Goal: Information Seeking & Learning: Learn about a topic

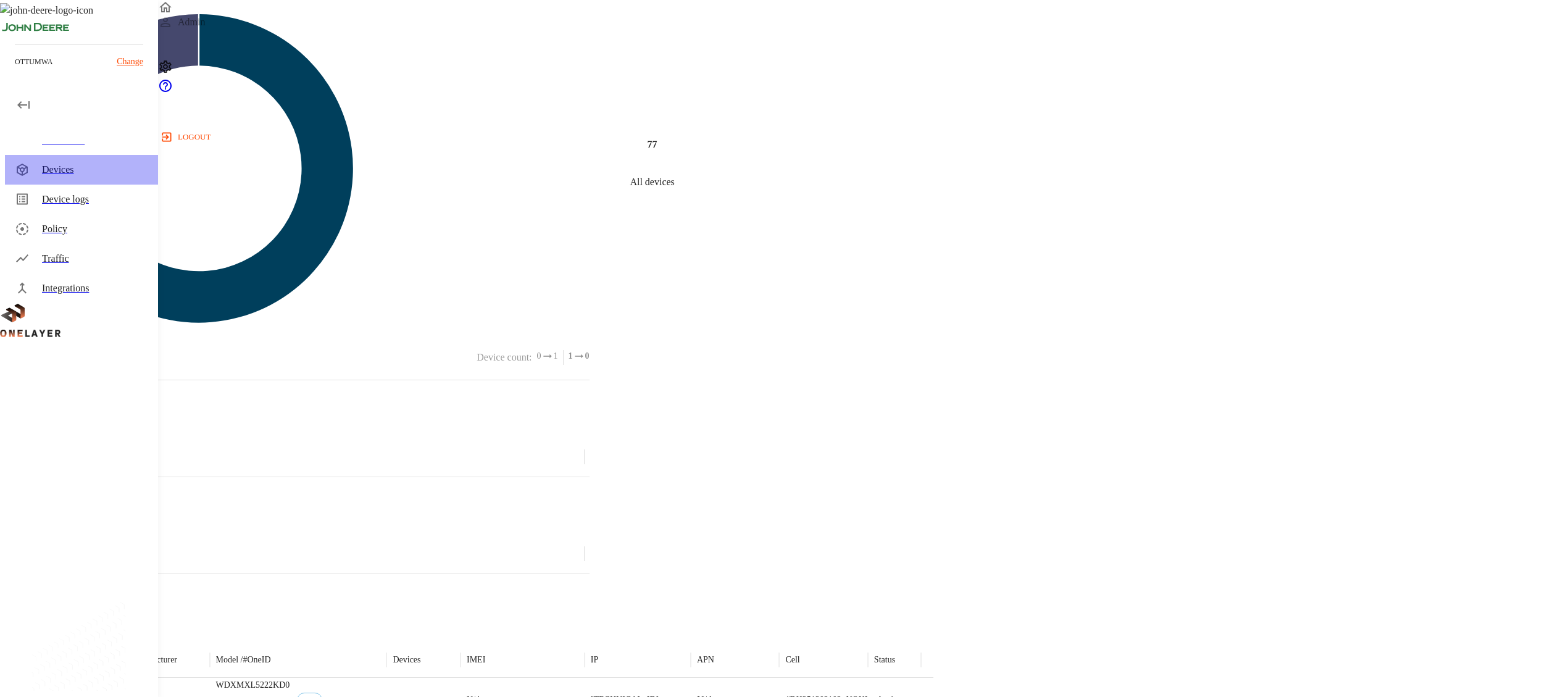
click at [60, 173] on div "Devices" at bounding box center [95, 169] width 106 height 15
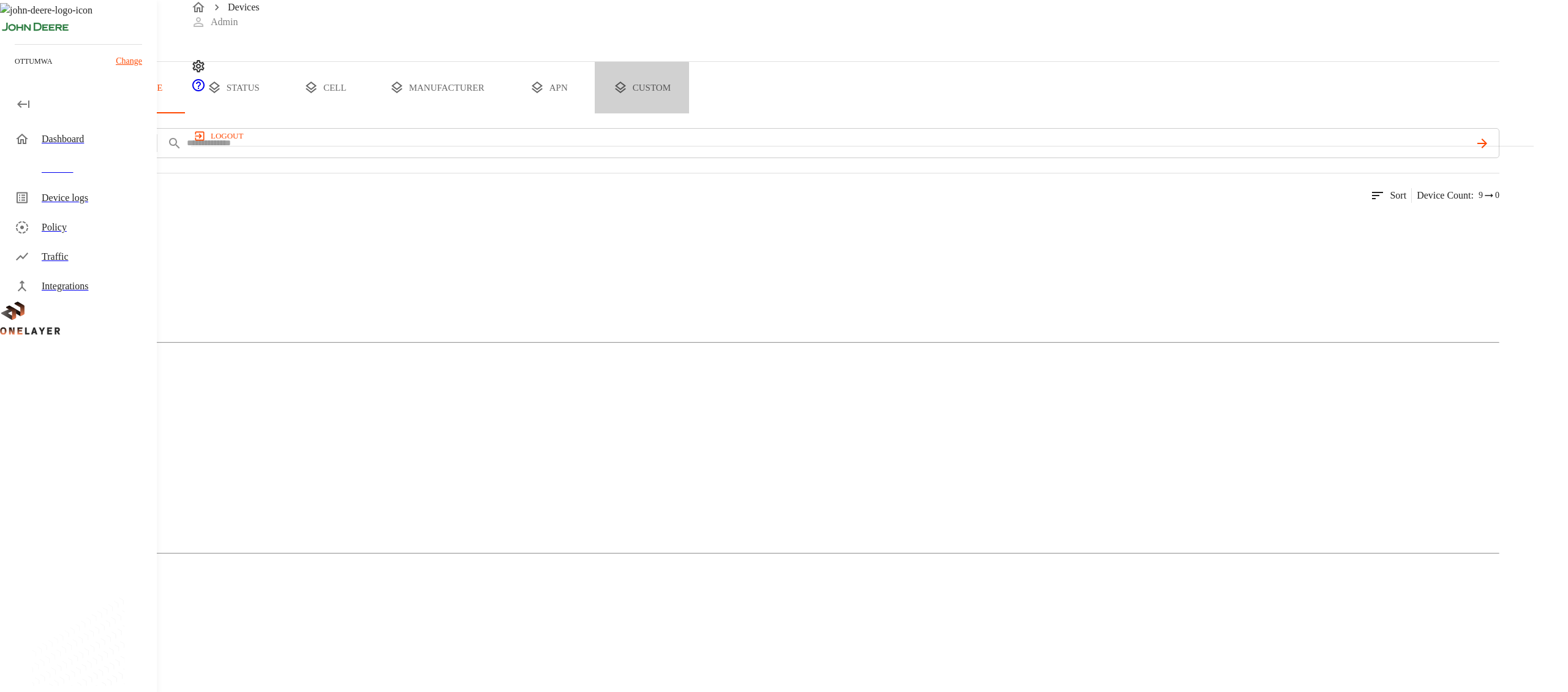
click at [689, 114] on button "custom" at bounding box center [642, 87] width 94 height 51
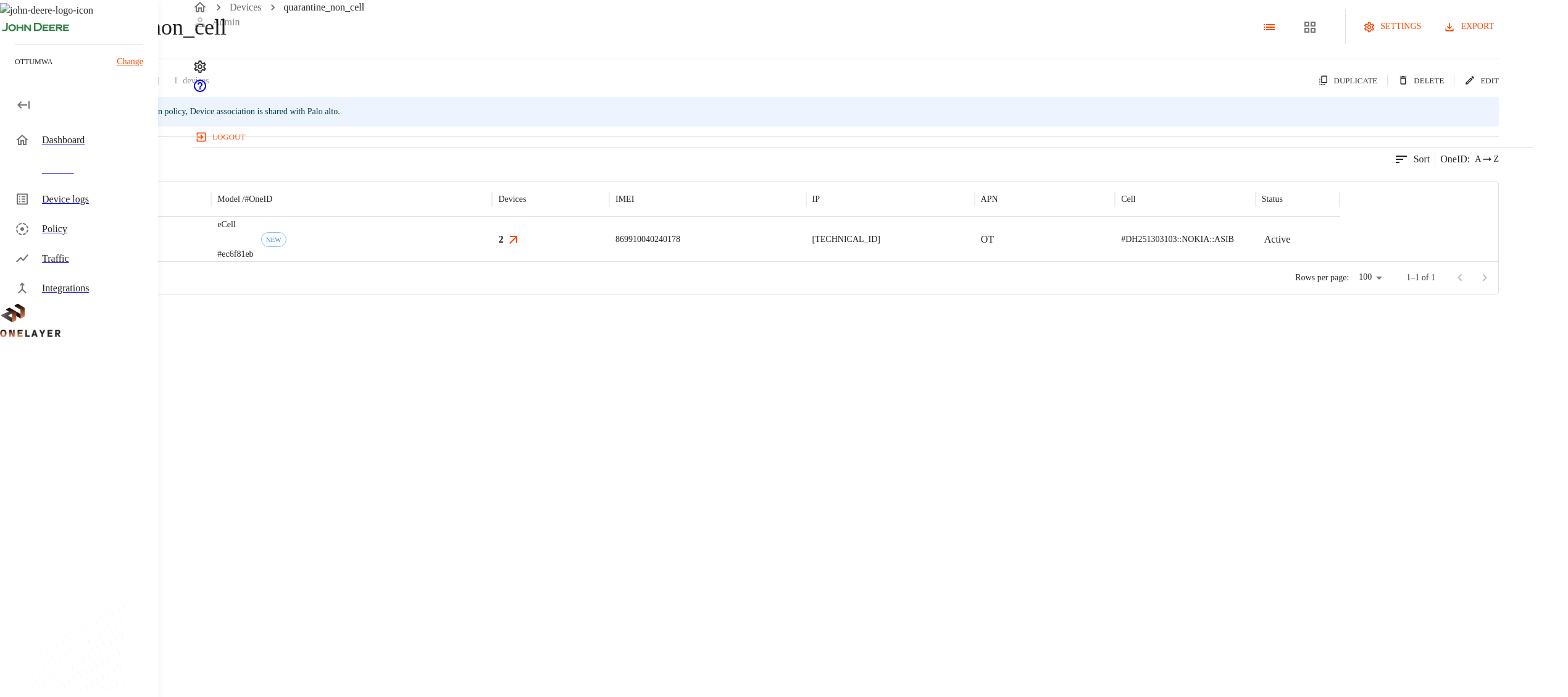
click at [503, 246] on h3 "2" at bounding box center [501, 239] width 5 height 14
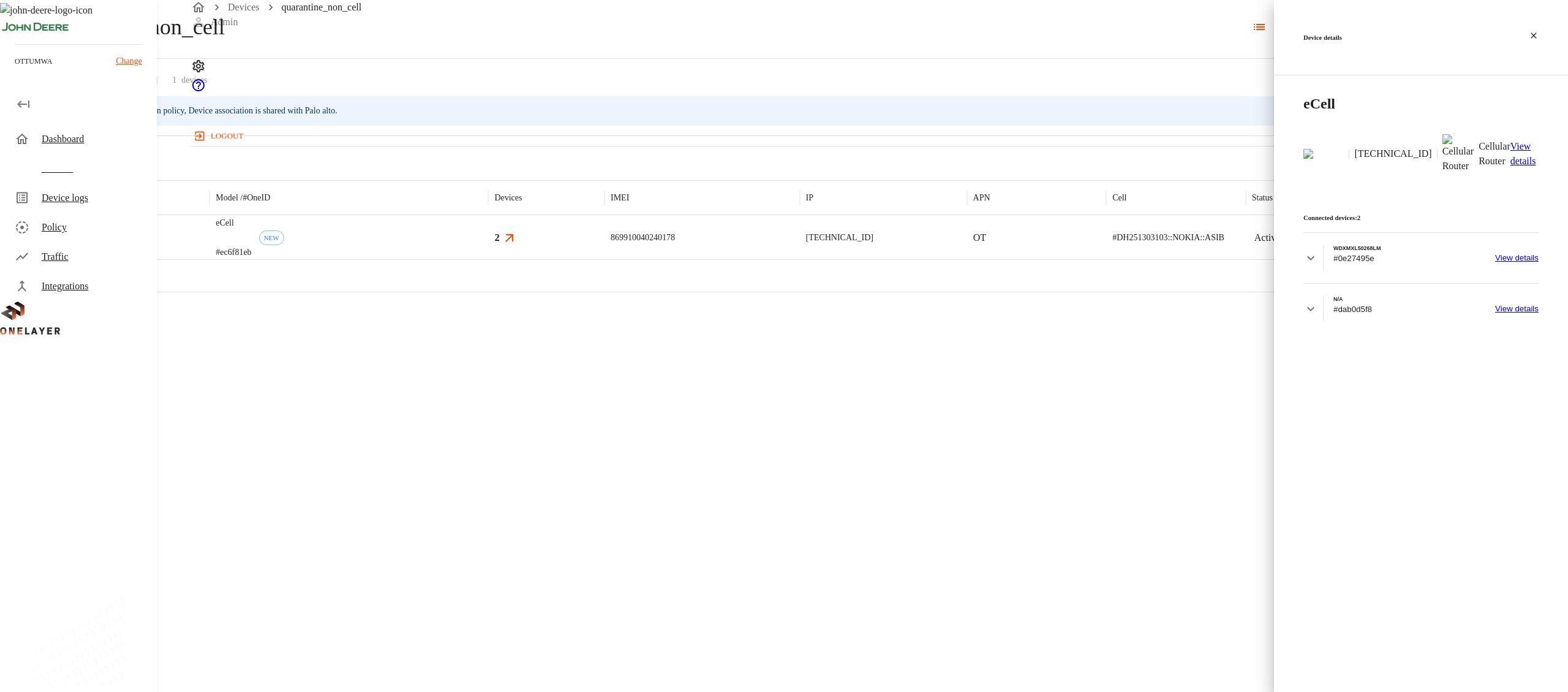
click at [923, 139] on p "View details" at bounding box center [1524, 154] width 28 height 30
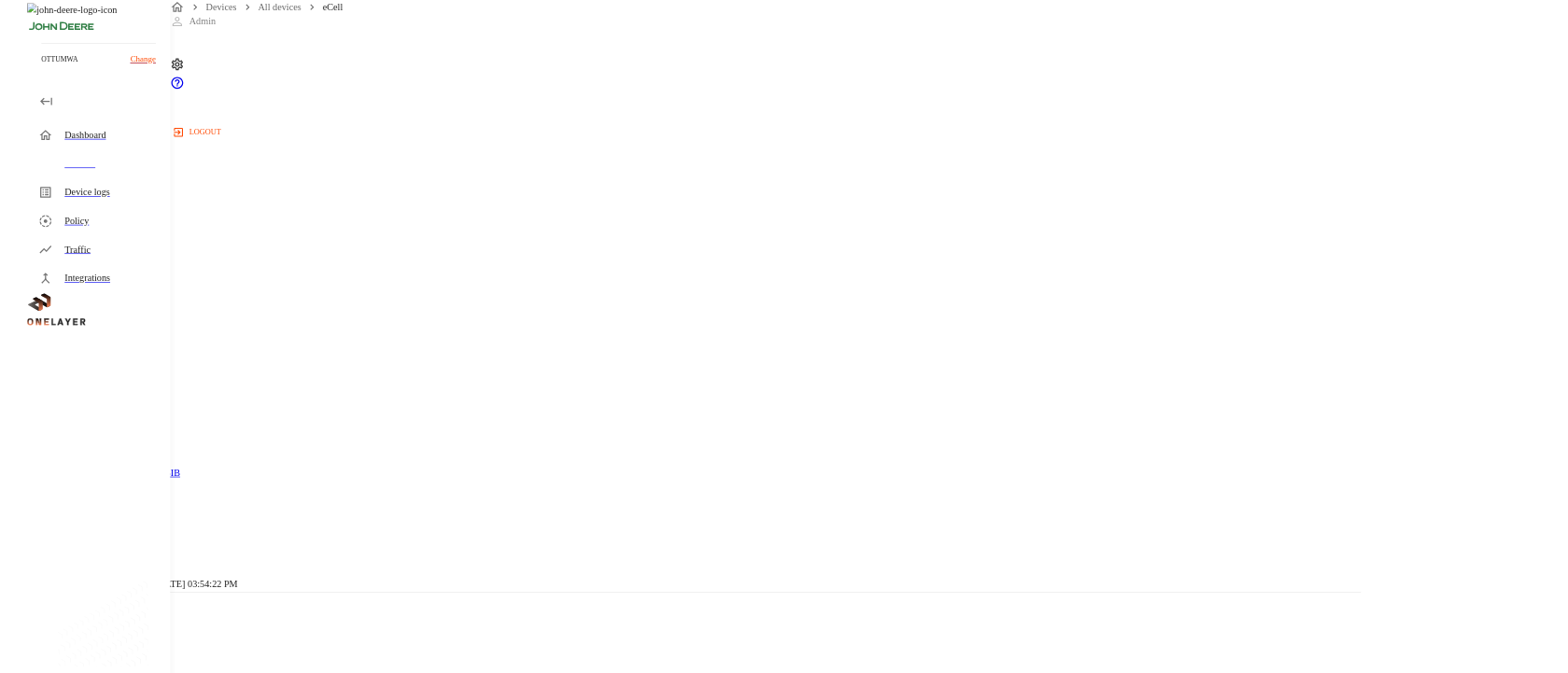
scroll to position [520, 0]
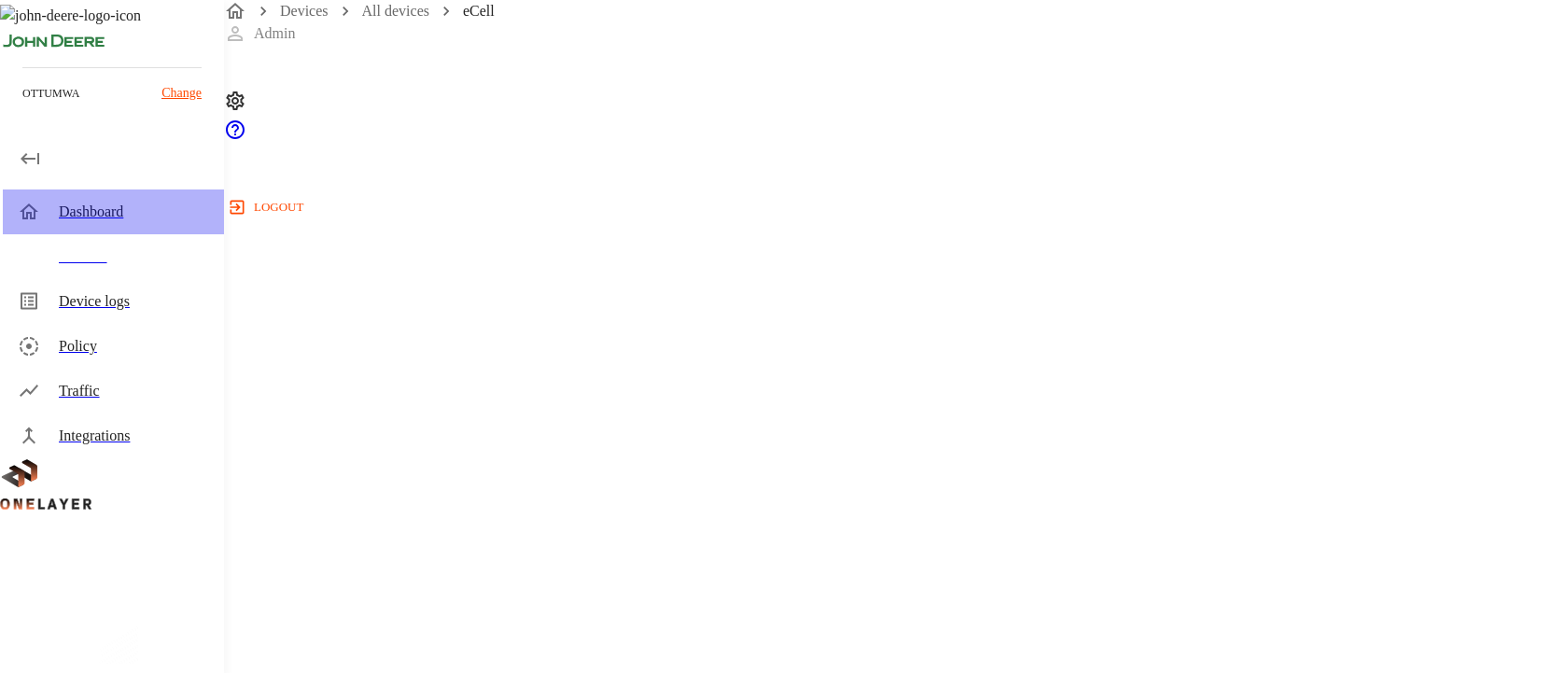
click at [94, 197] on div "Dashboard" at bounding box center [113, 212] width 221 height 45
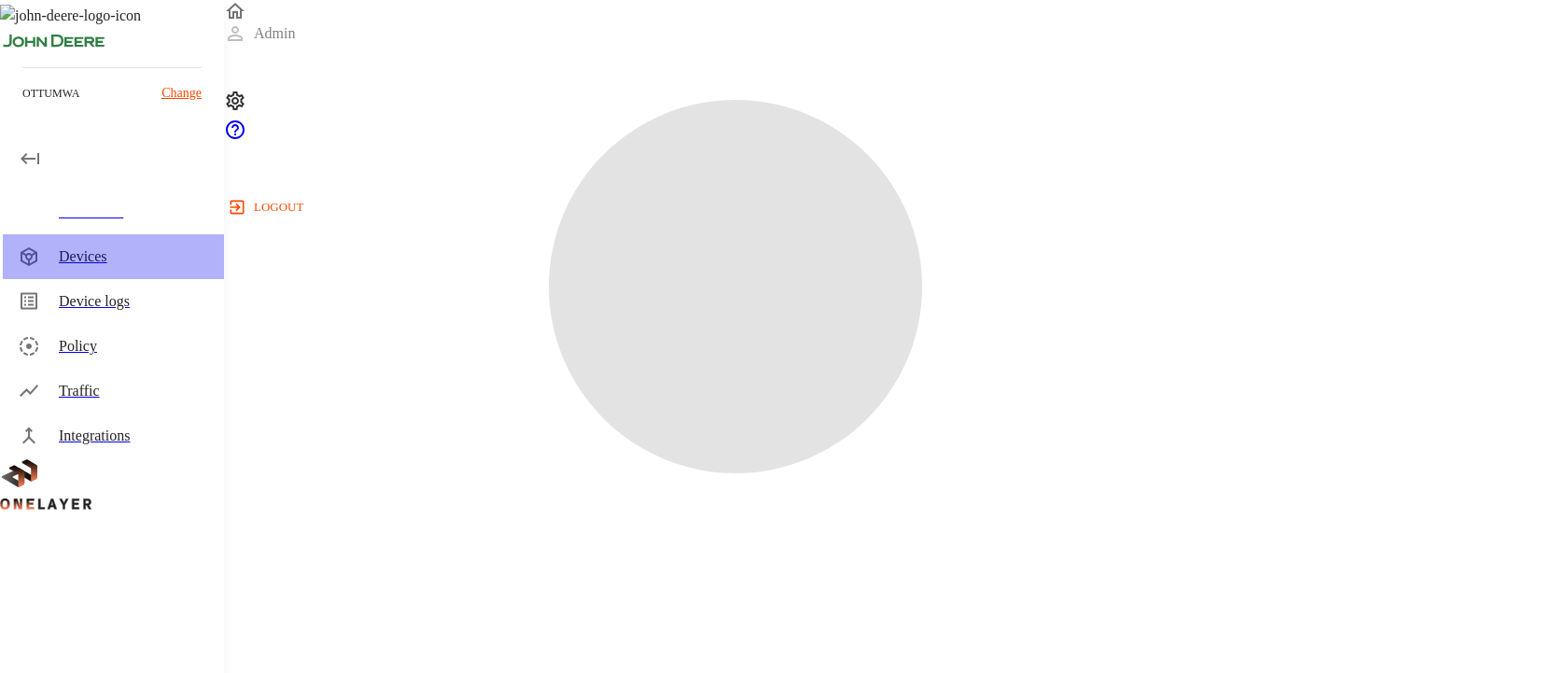
click at [73, 263] on div "Devices" at bounding box center [134, 256] width 150 height 22
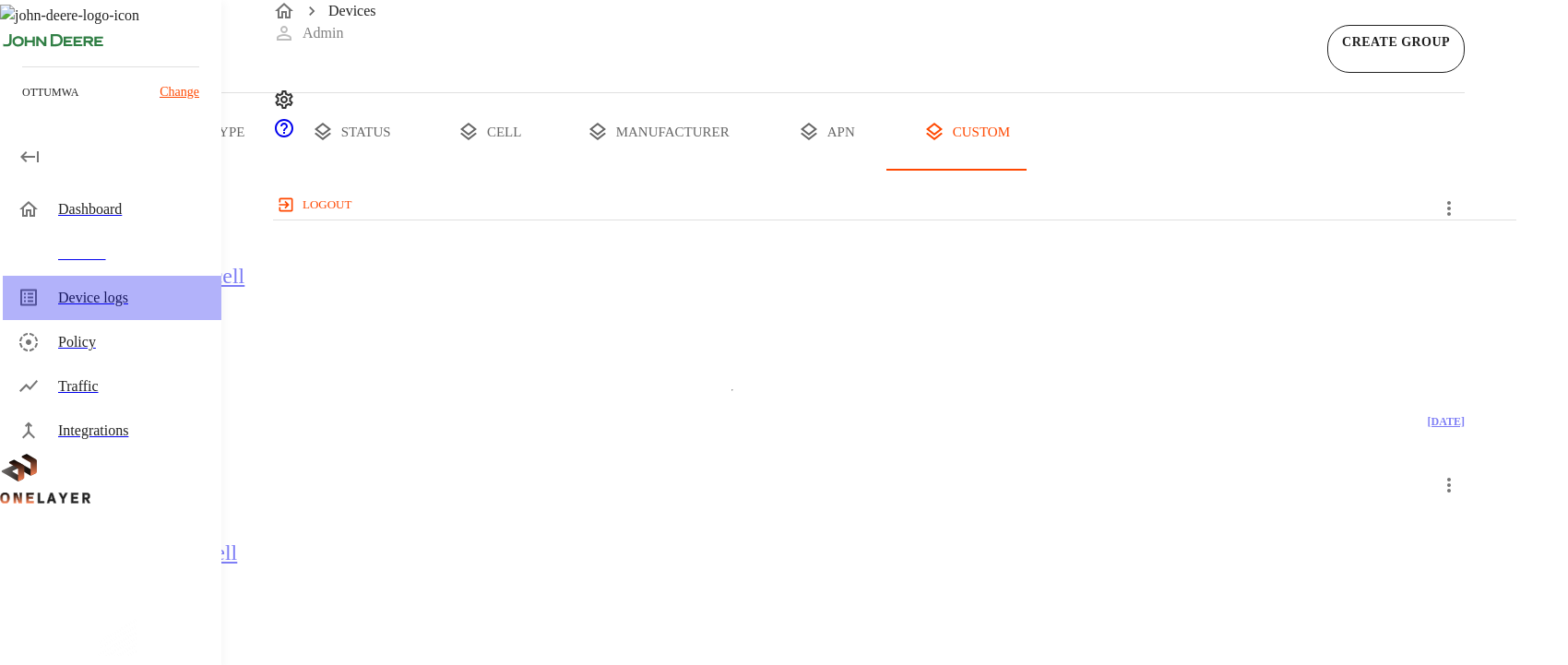
click at [42, 313] on div "Device logs" at bounding box center [112, 298] width 218 height 44
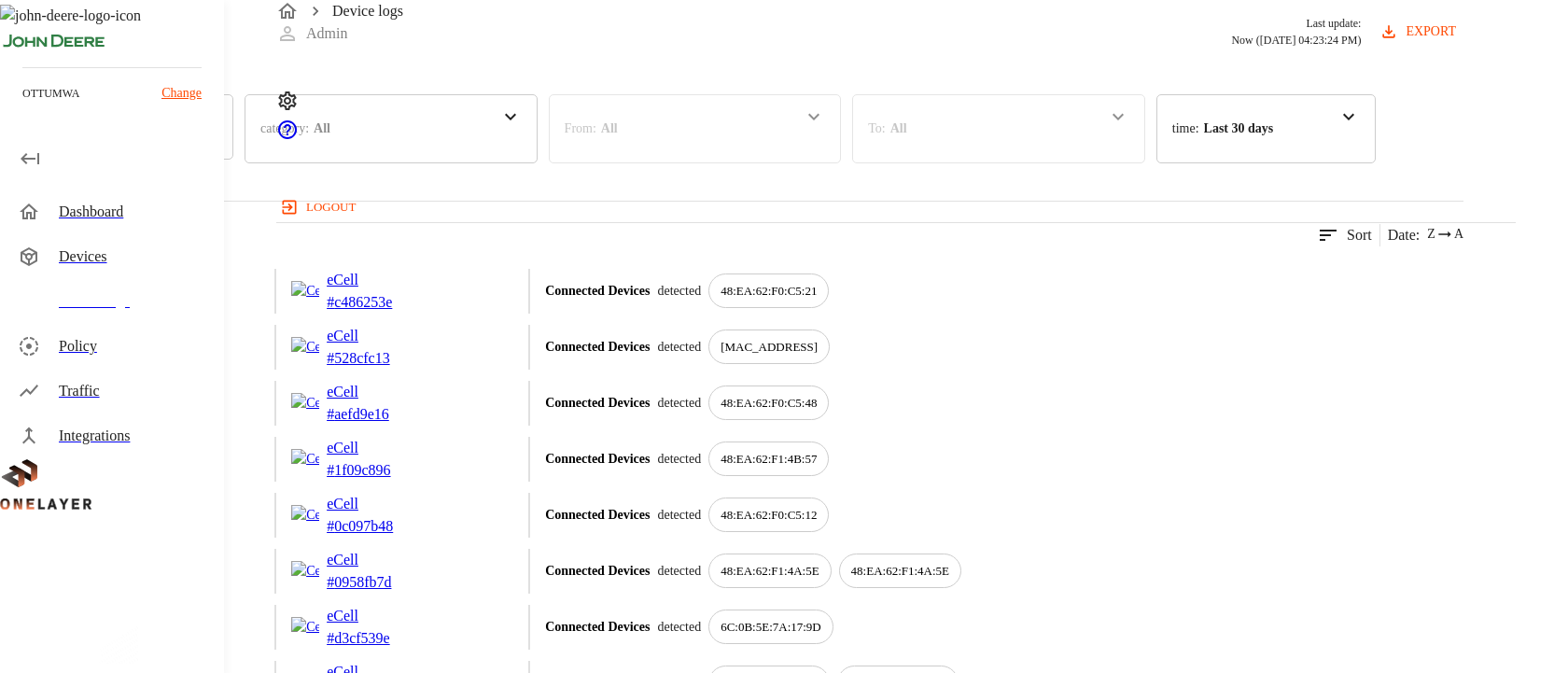
click at [85, 207] on div "Dashboard" at bounding box center [134, 211] width 150 height 22
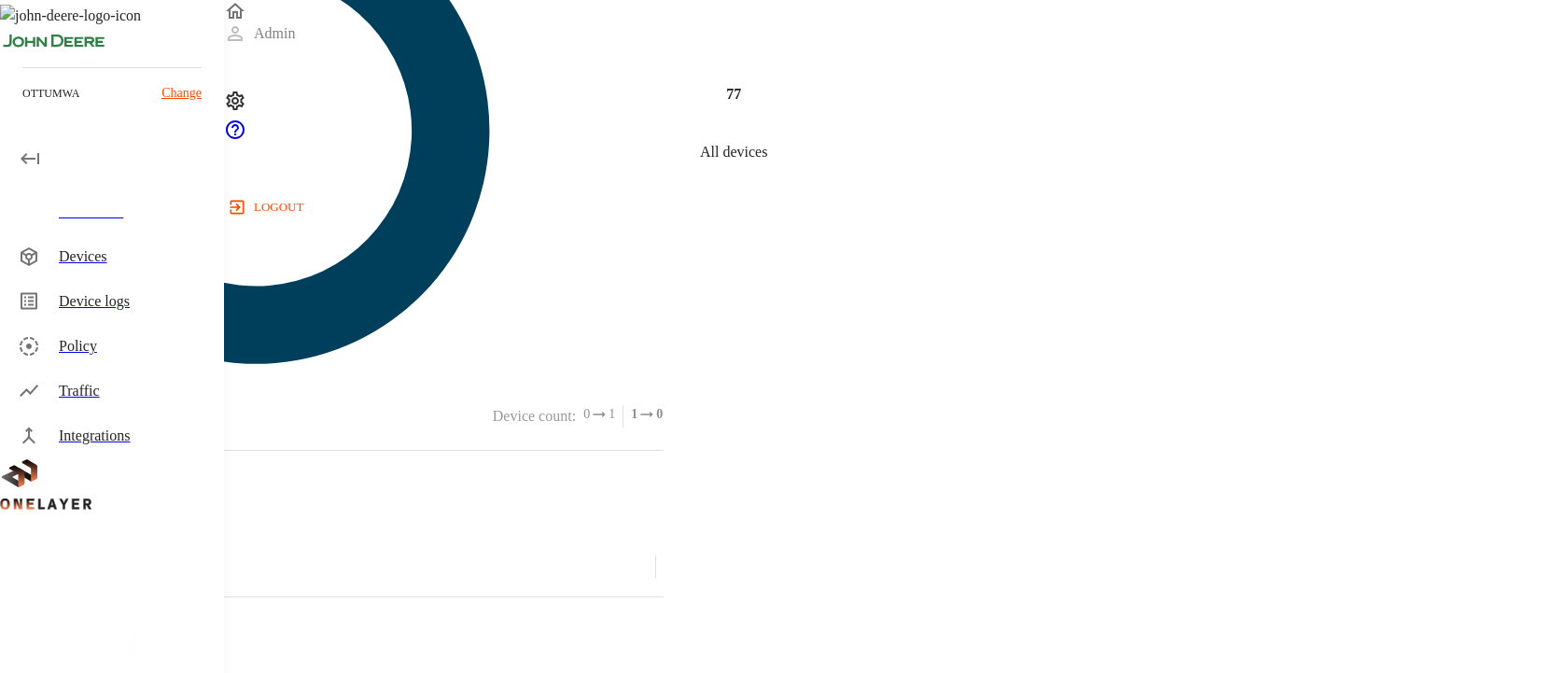
scroll to position [922, 0]
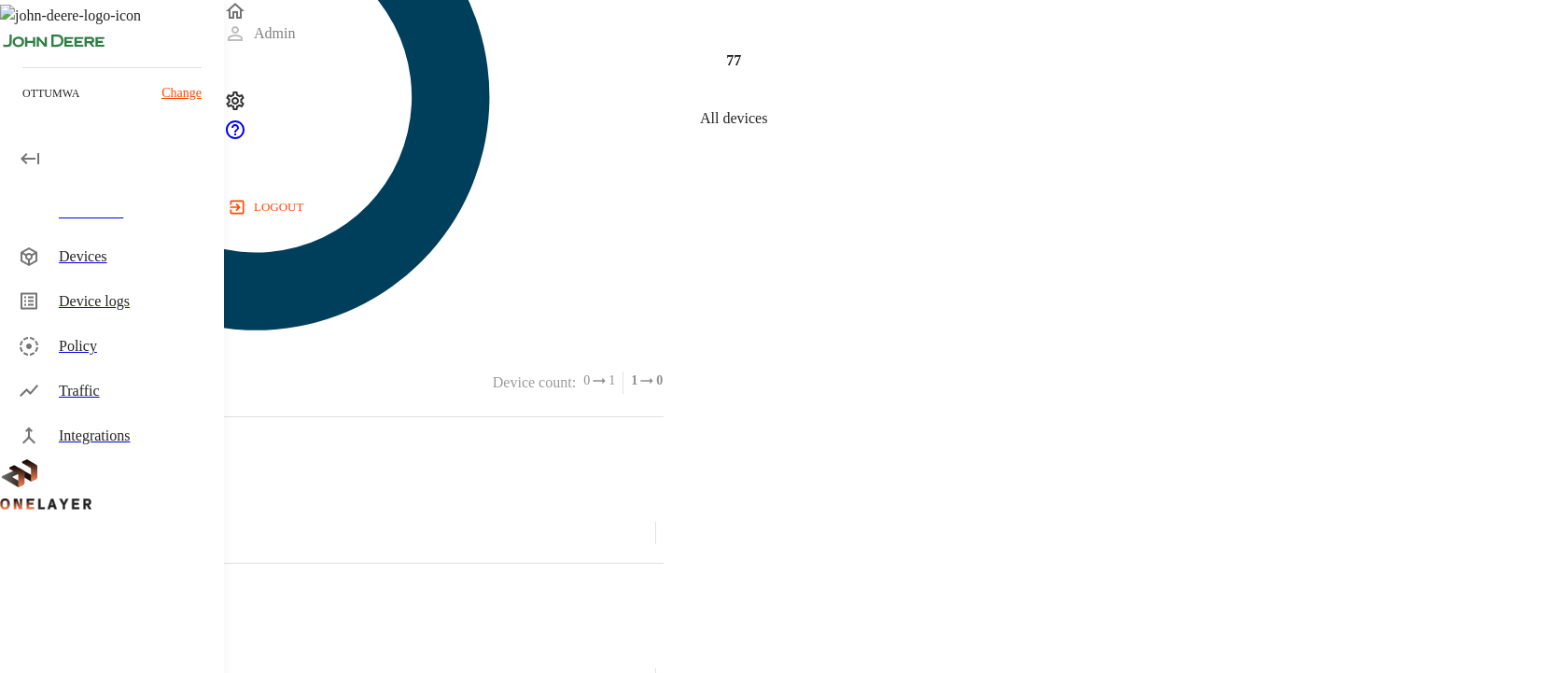
click at [85, 245] on div "Devices" at bounding box center [134, 256] width 150 height 22
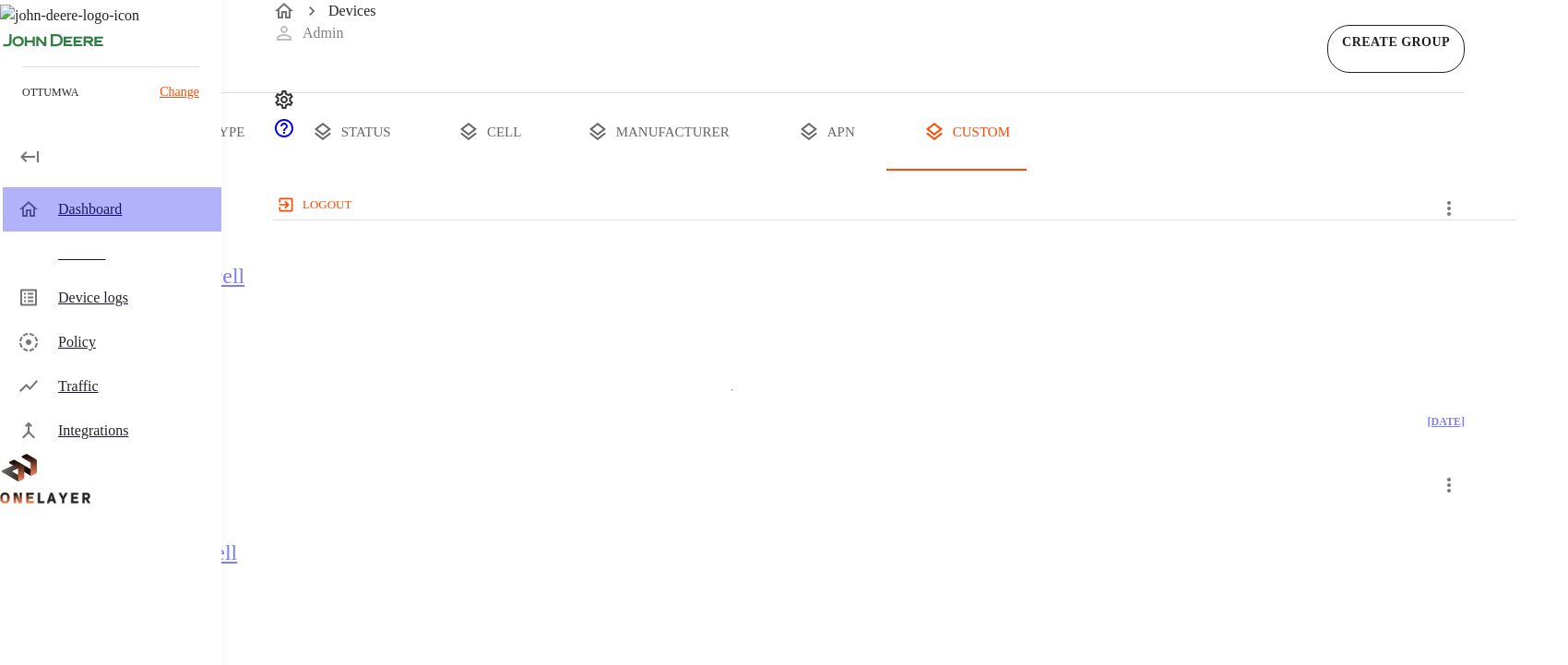
click at [85, 215] on div "Dashboard" at bounding box center [132, 208] width 149 height 22
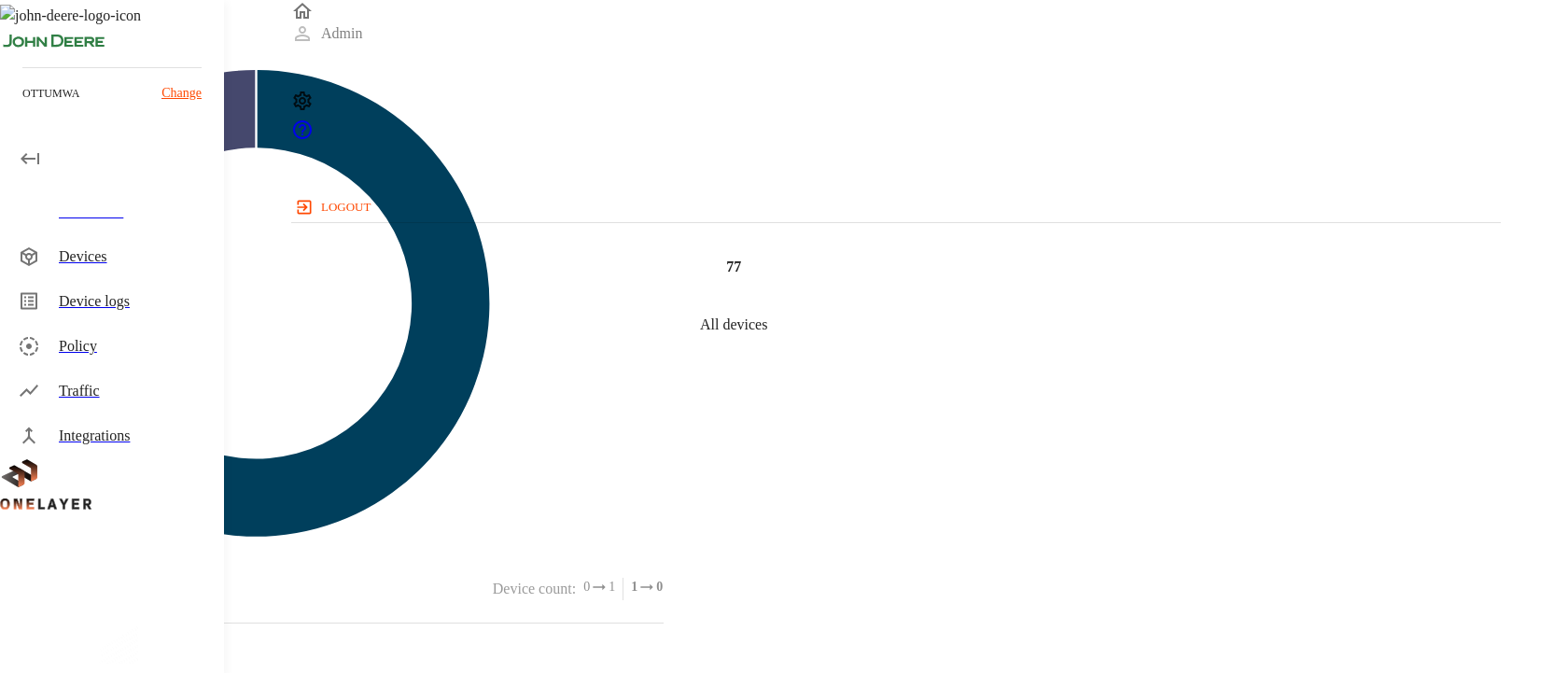
scroll to position [803, 0]
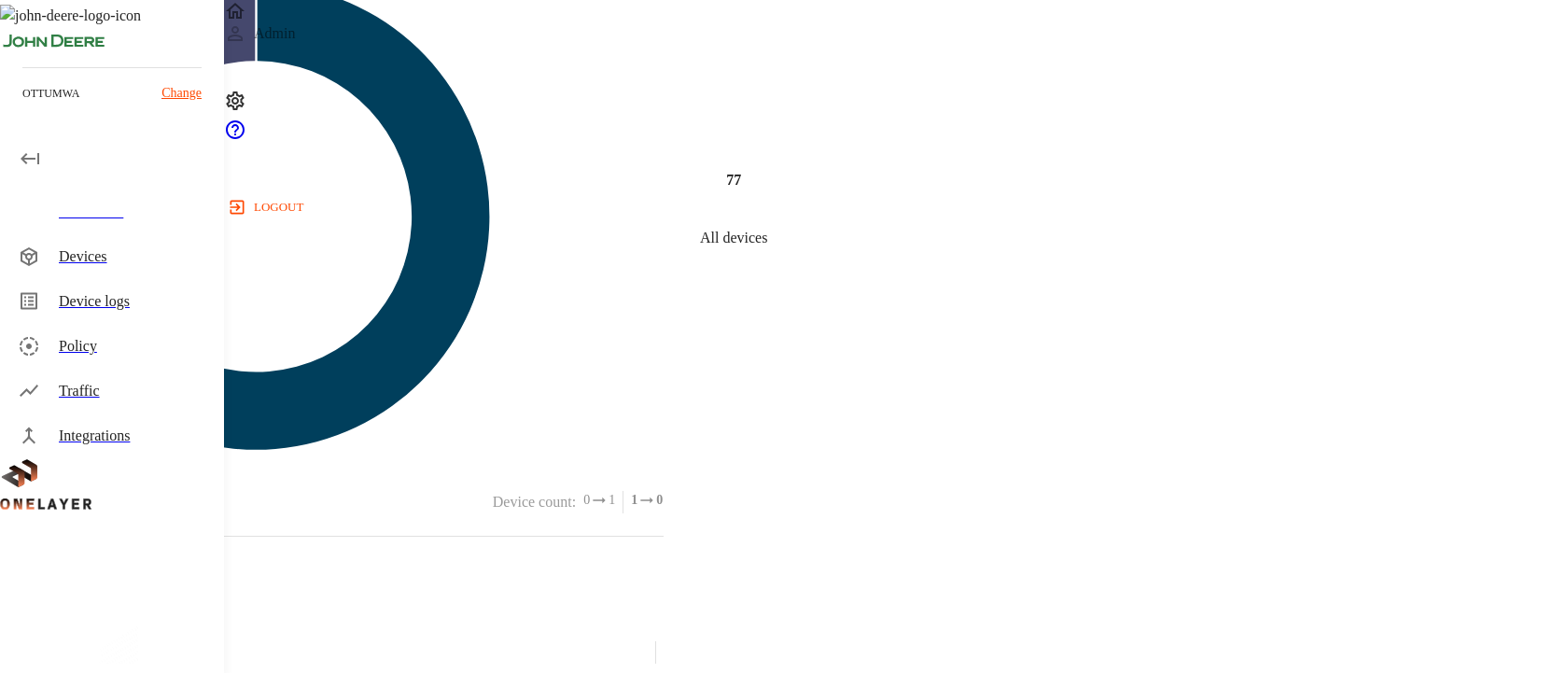
click at [113, 265] on div "Devices" at bounding box center [134, 256] width 150 height 22
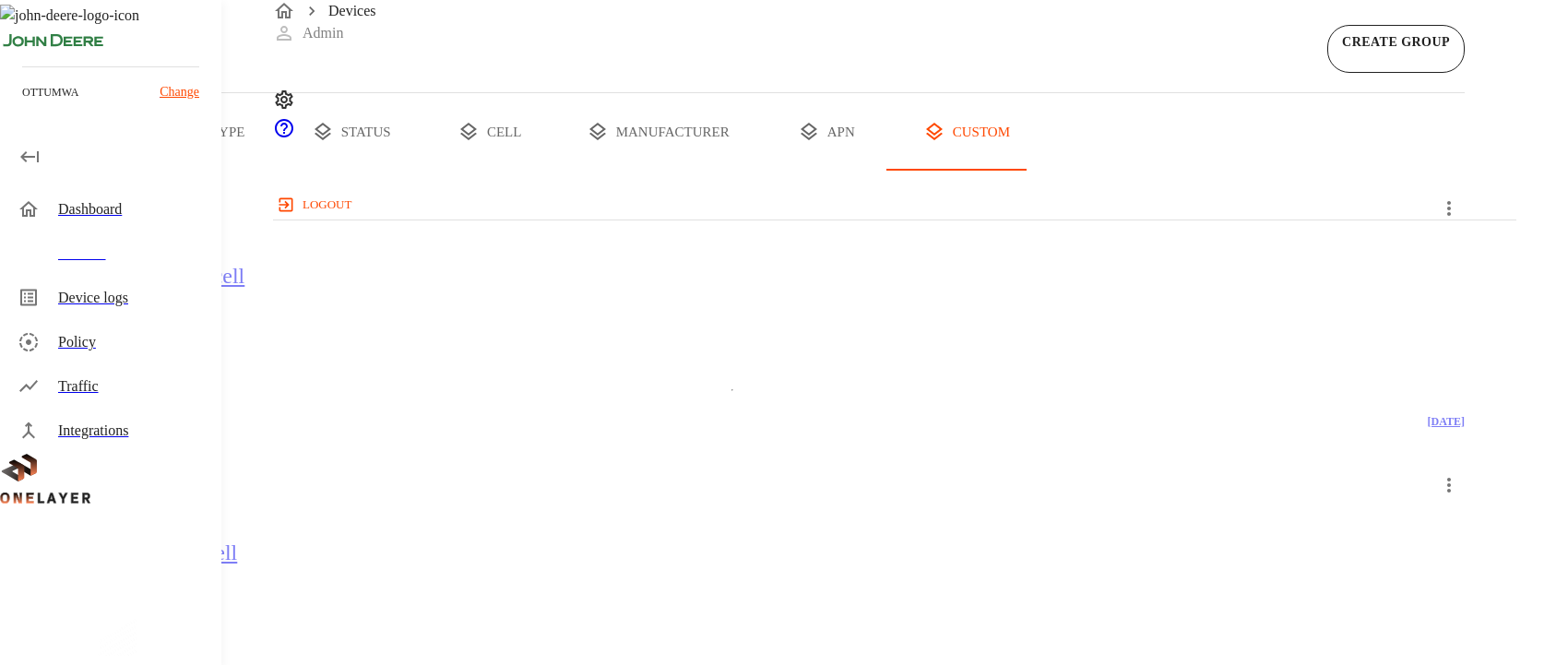
click at [144, 171] on button "all devices" at bounding box center [71, 131] width 144 height 77
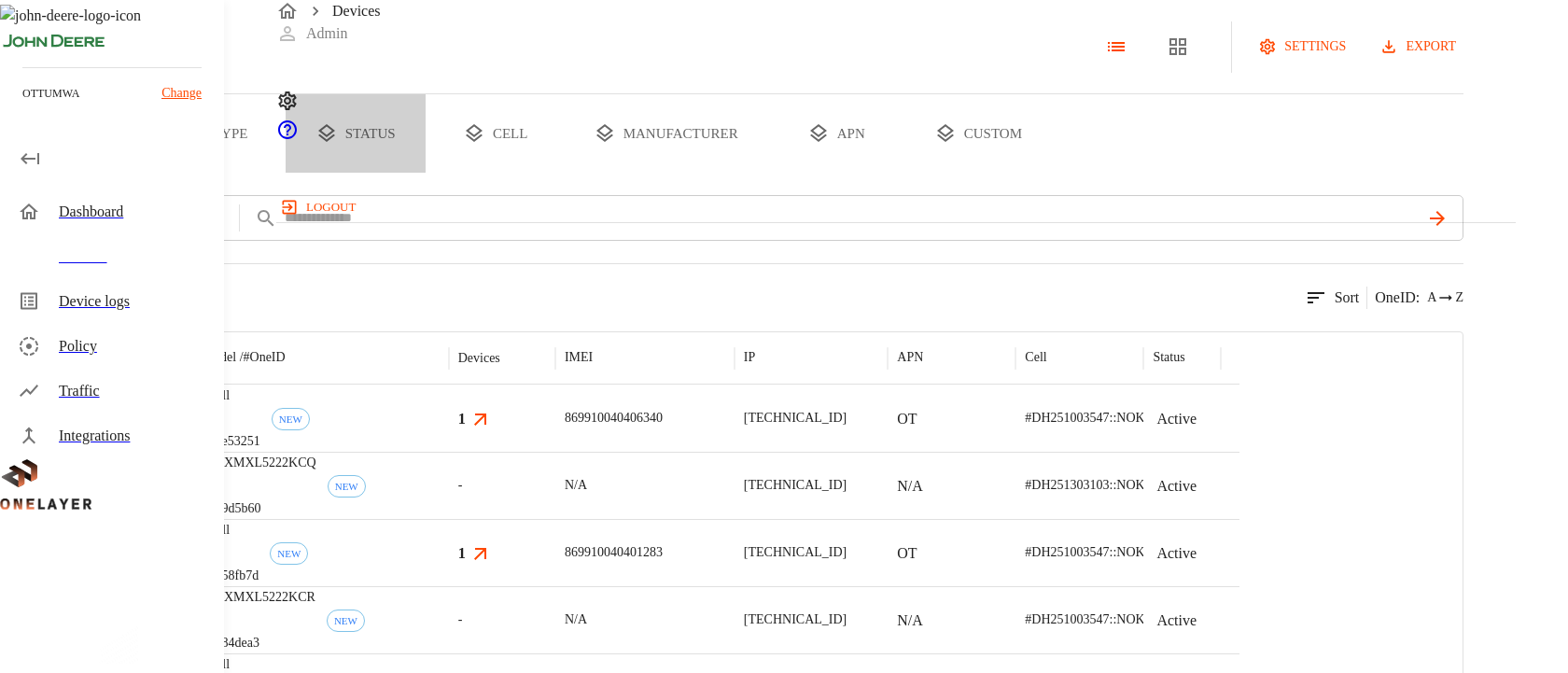
click at [426, 173] on button "status" at bounding box center [355, 133] width 140 height 78
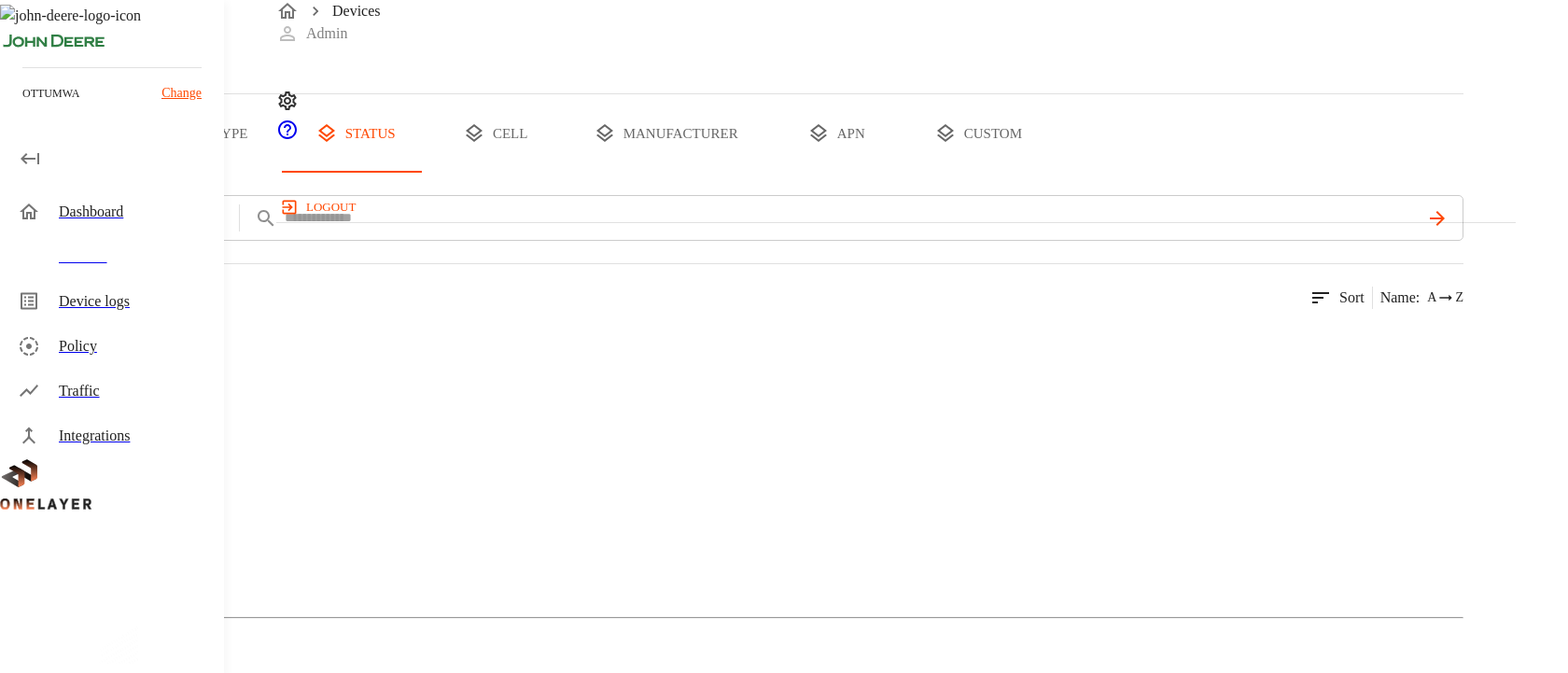
click at [766, 173] on button "manufacturer" at bounding box center [665, 133] width 200 height 78
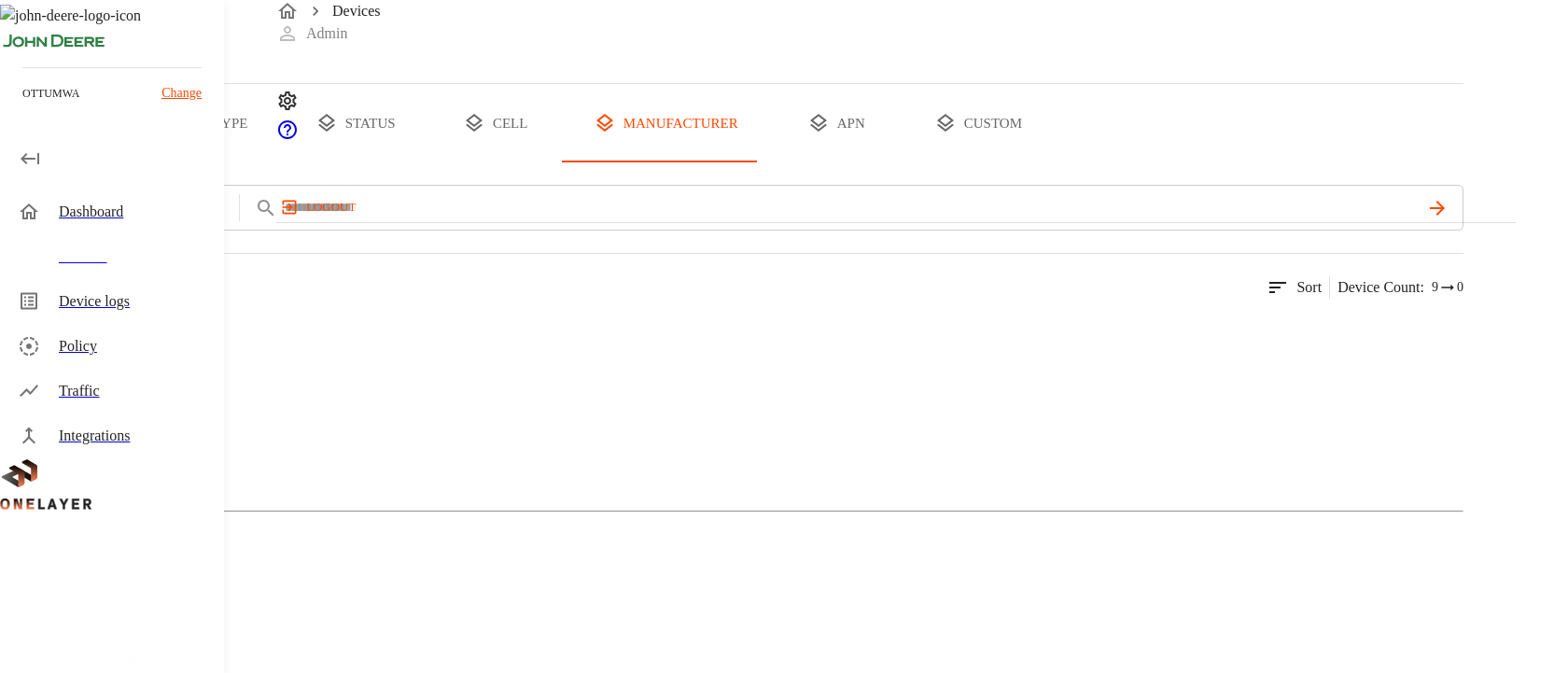
scroll to position [94, 0]
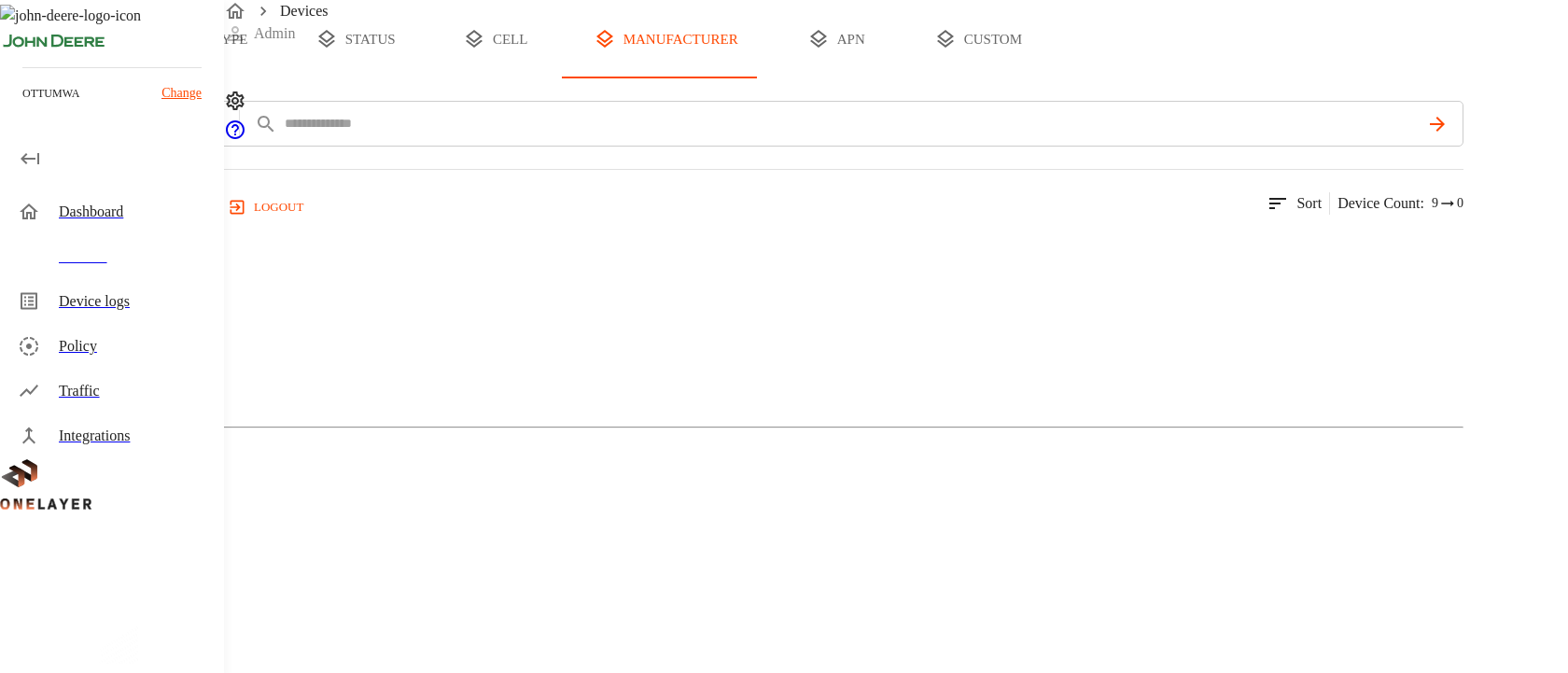
click at [114, 260] on img "MultiTech" at bounding box center [75, 248] width 76 height 22
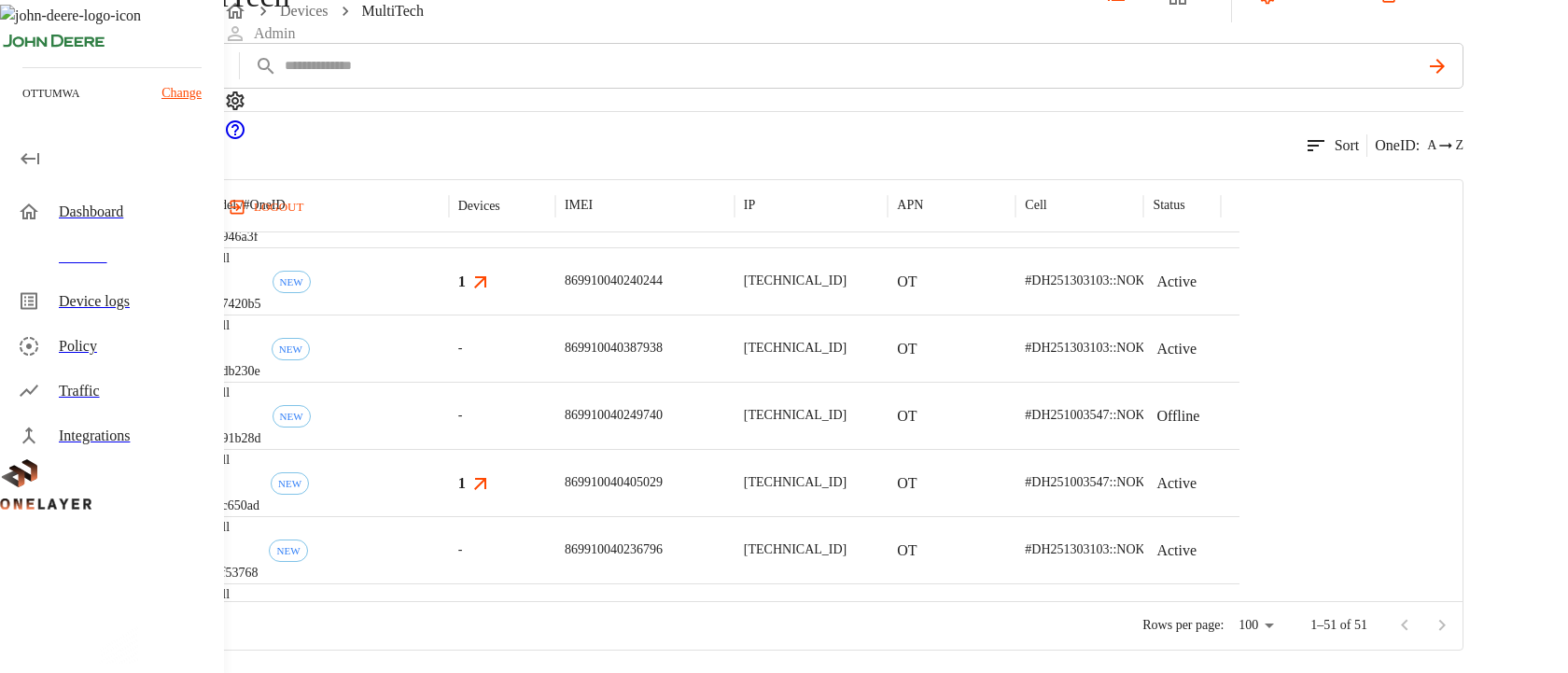
scroll to position [1993, 0]
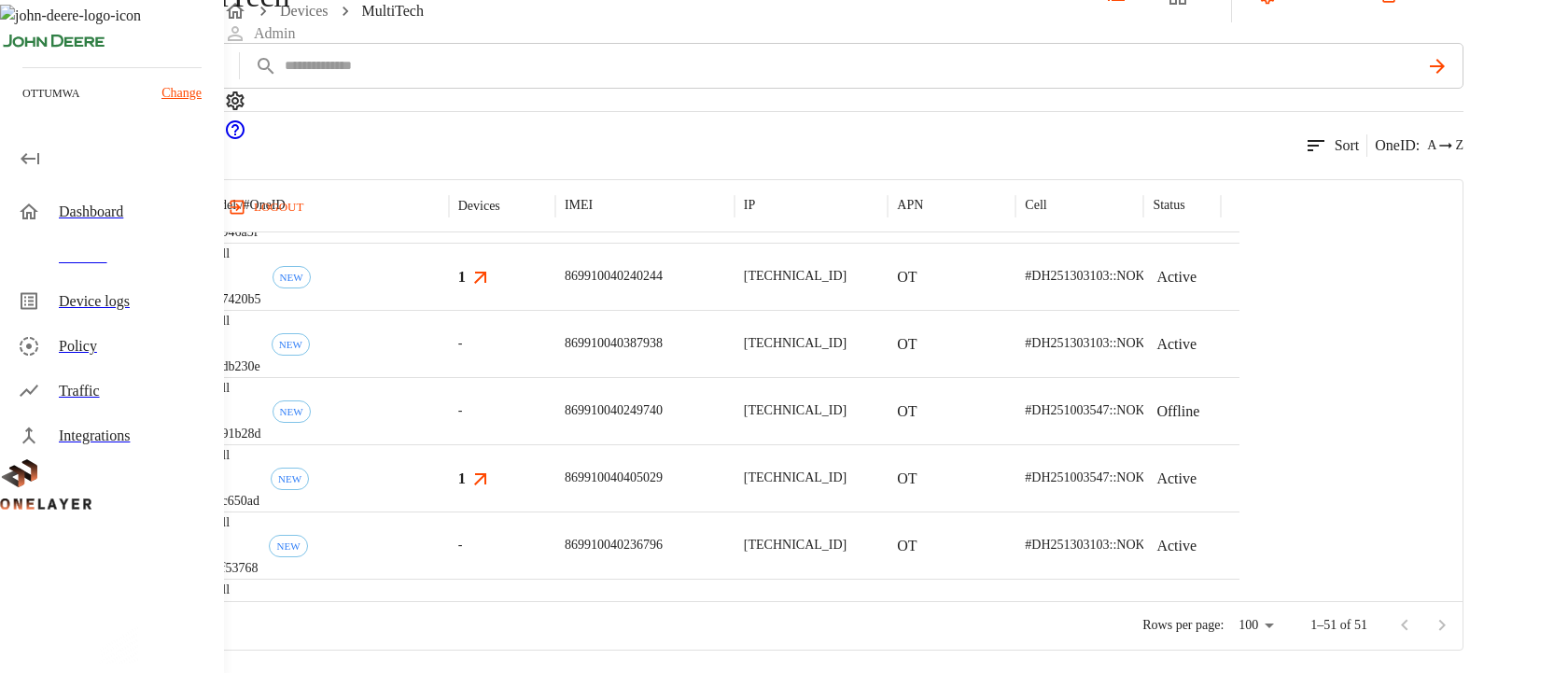
click at [98, 382] on div "Traffic" at bounding box center [134, 391] width 150 height 22
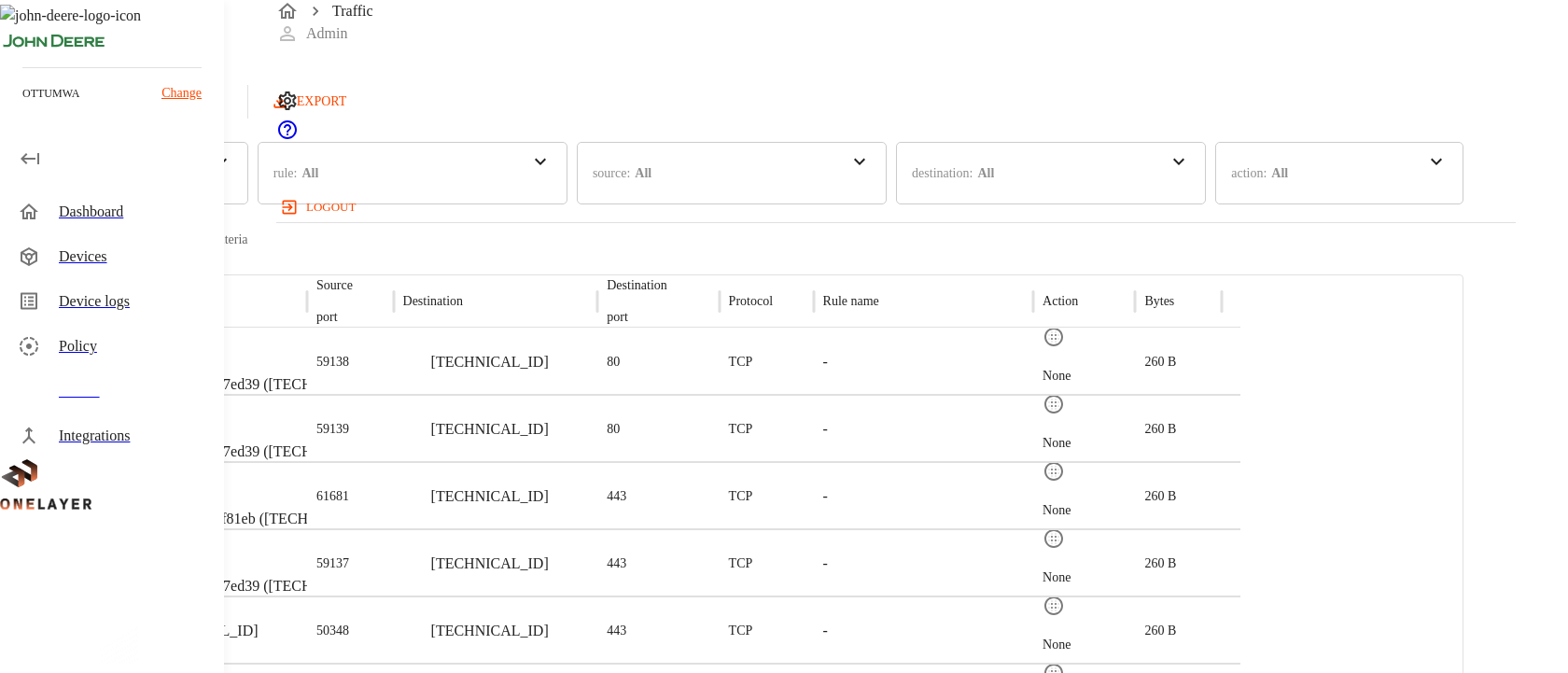
click at [51, 248] on div "Devices" at bounding box center [113, 257] width 221 height 45
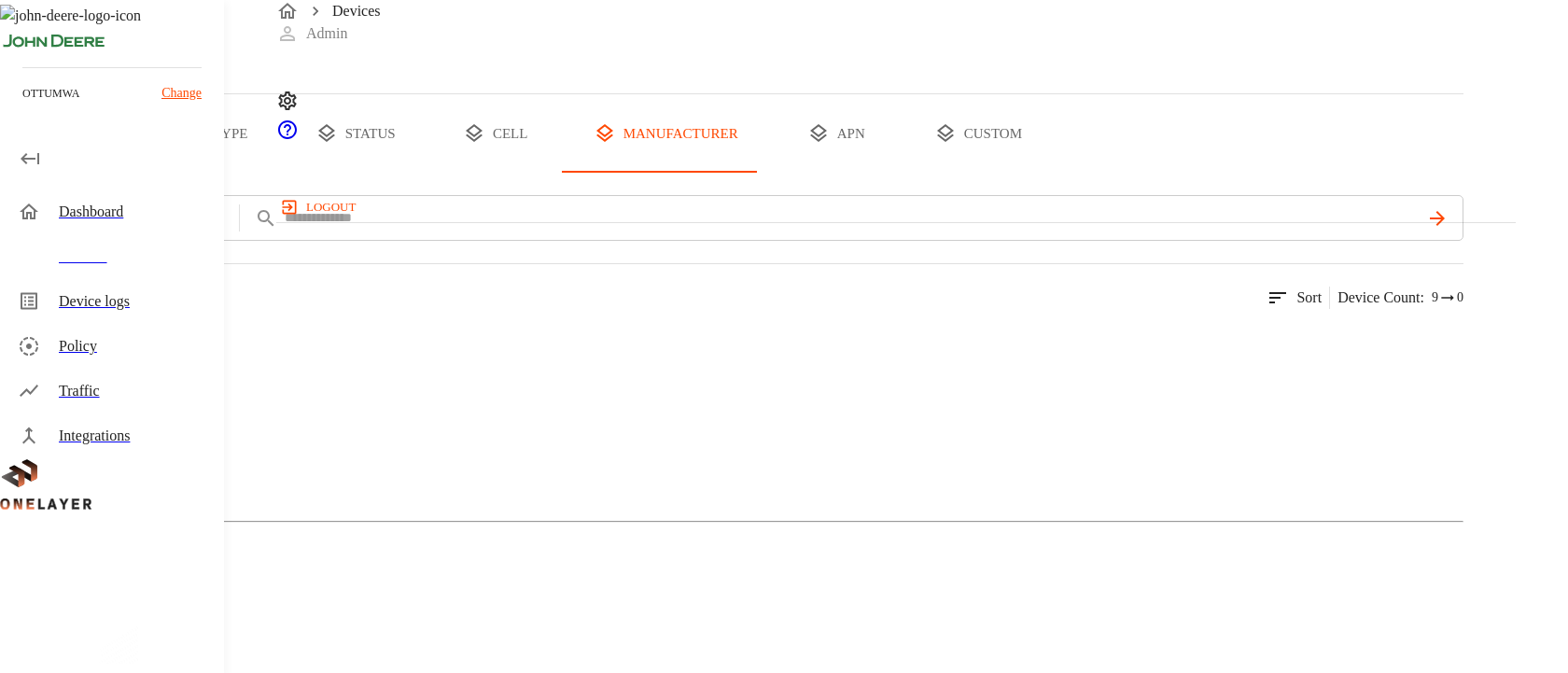
click at [425, 462] on div "MultiTech" at bounding box center [732, 415] width 1463 height 94
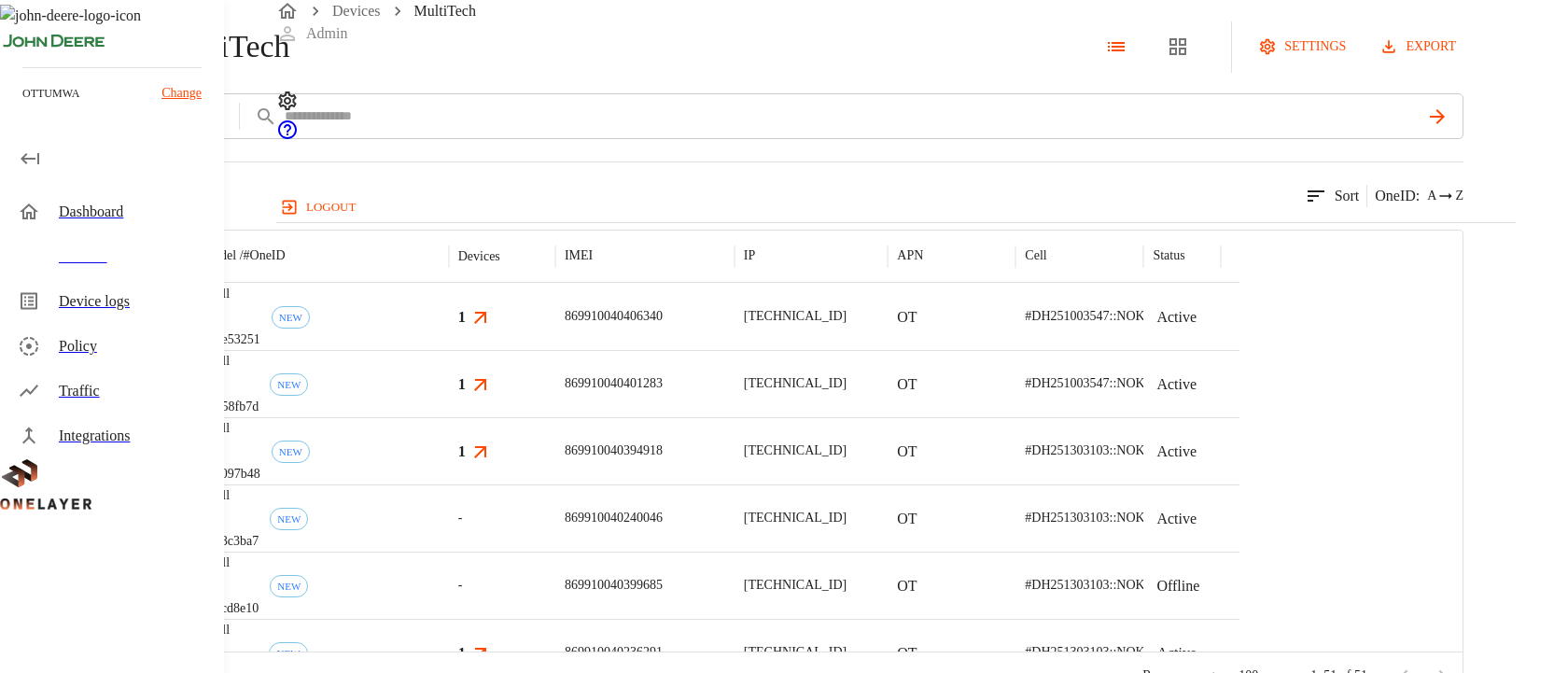
click at [260, 370] on p "eCell" at bounding box center [231, 360] width 57 height 19
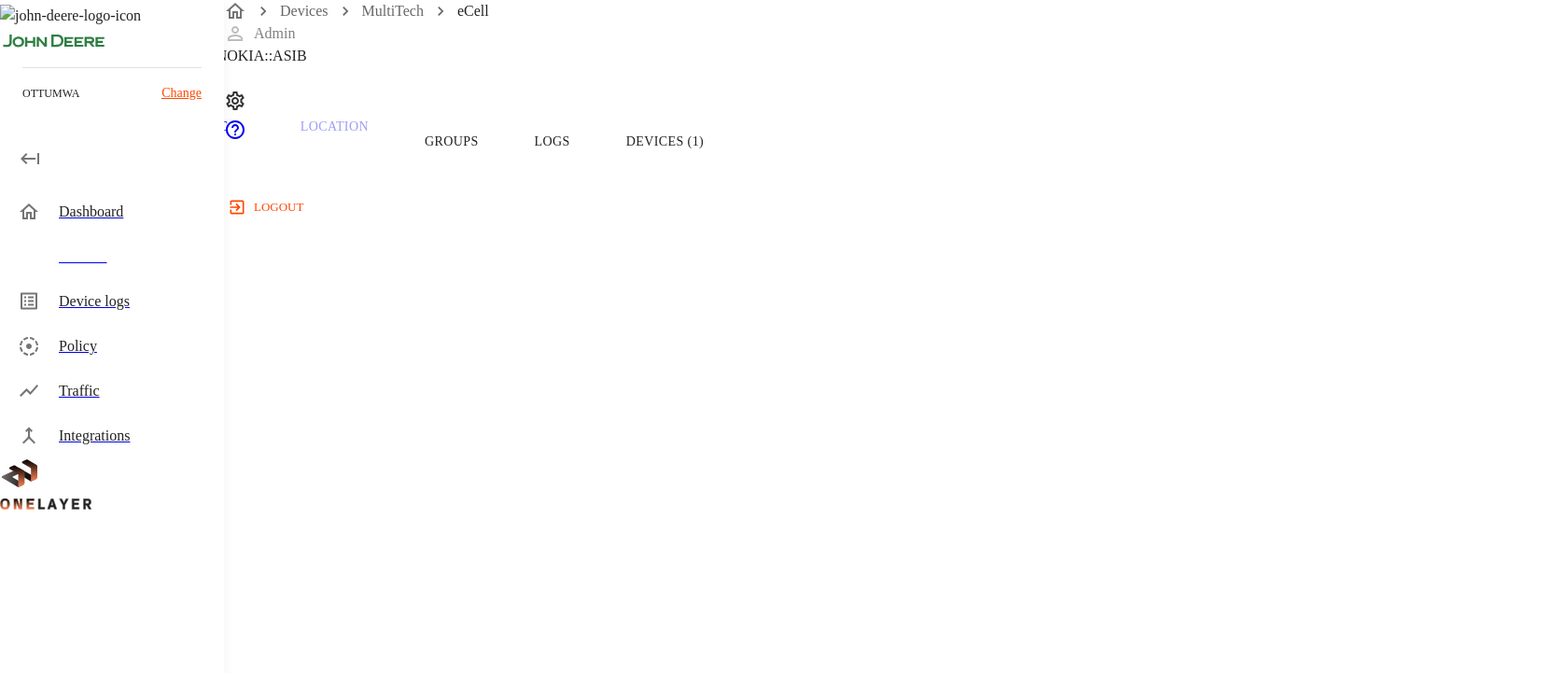
scroll to position [162, 0]
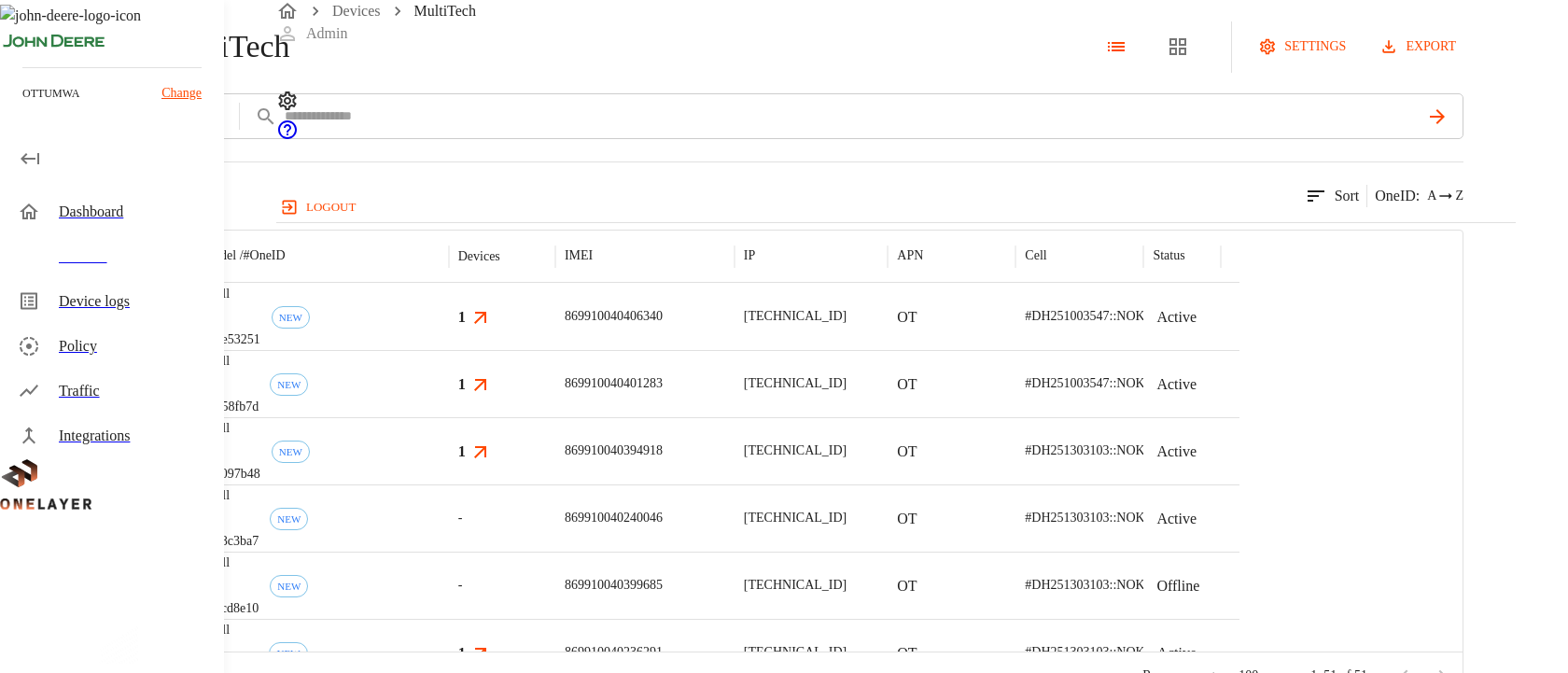
scroll to position [58, 0]
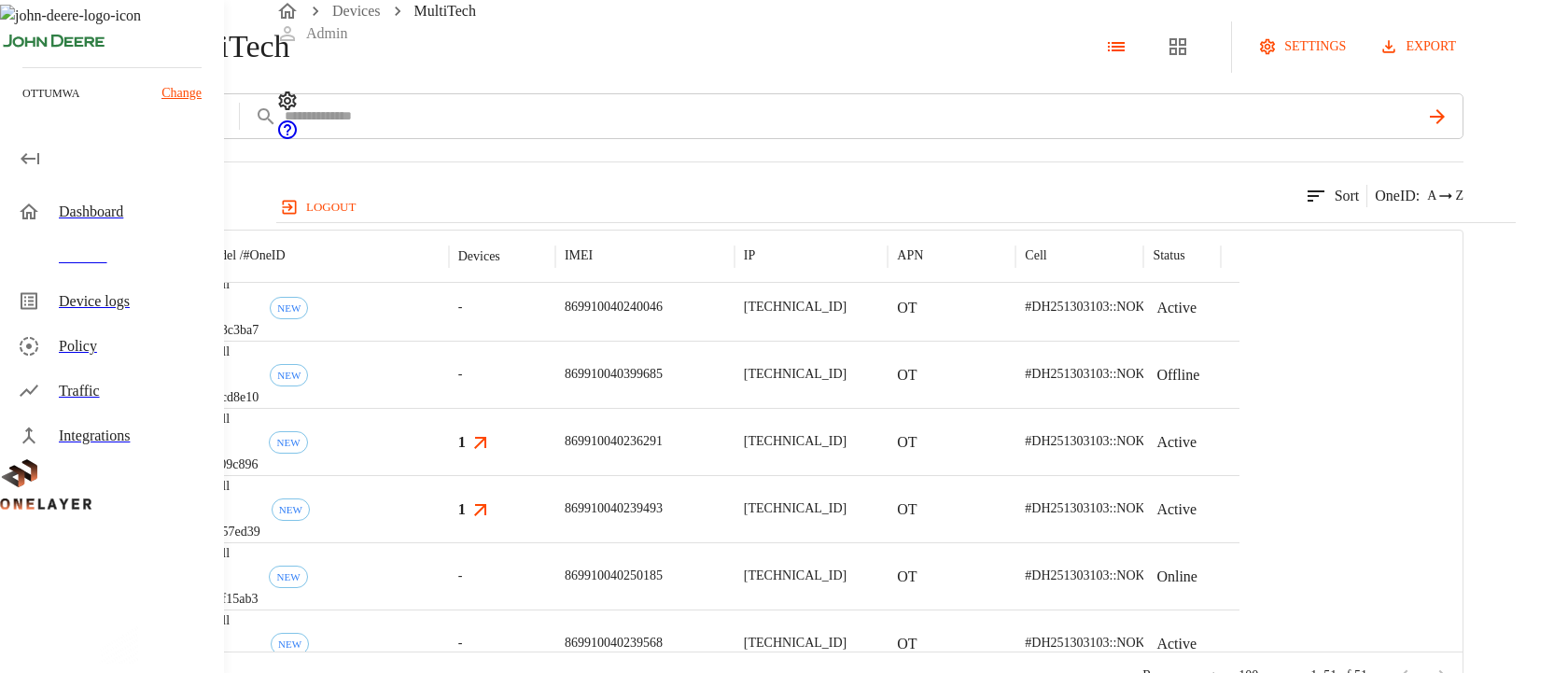
click at [449, 475] on div "eCell #1f09c896 NEW" at bounding box center [321, 442] width 256 height 67
click at [449, 408] on div "eCell #1ecd8e10 NEW" at bounding box center [321, 374] width 256 height 67
click at [449, 538] on div "eCell #43485302 NEW" at bounding box center [321, 504] width 256 height 67
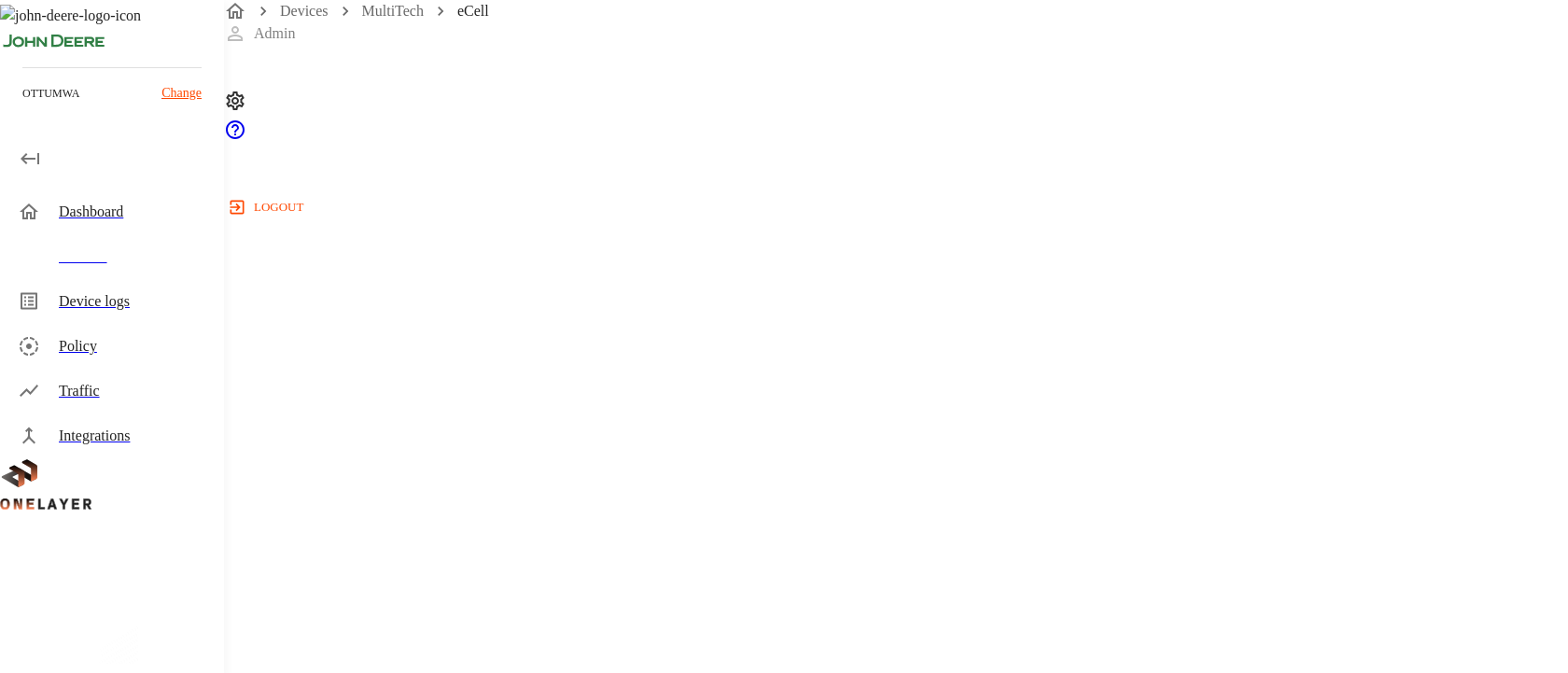
scroll to position [296, 0]
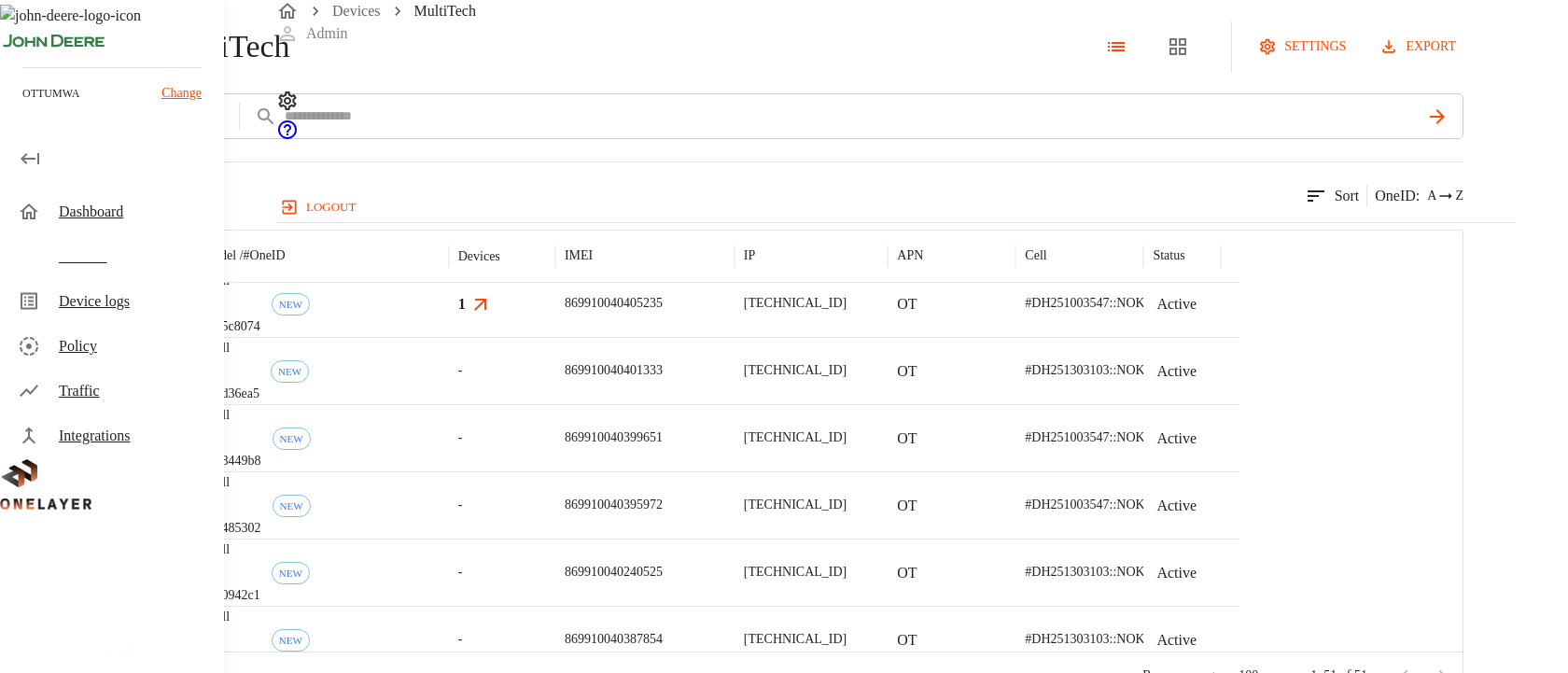
scroll to position [599, 0]
click at [449, 471] on div "eCell #418449b8 NEW" at bounding box center [321, 438] width 256 height 67
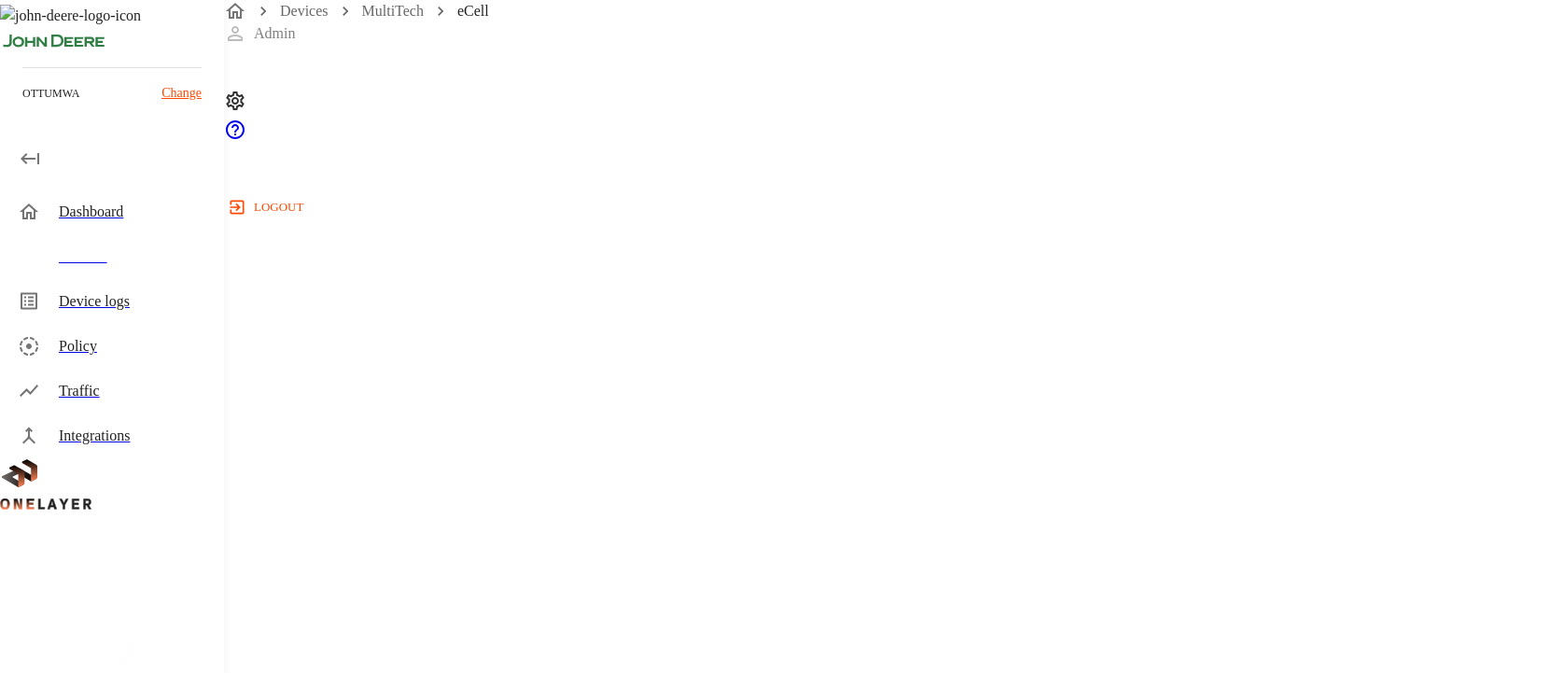
scroll to position [269, 0]
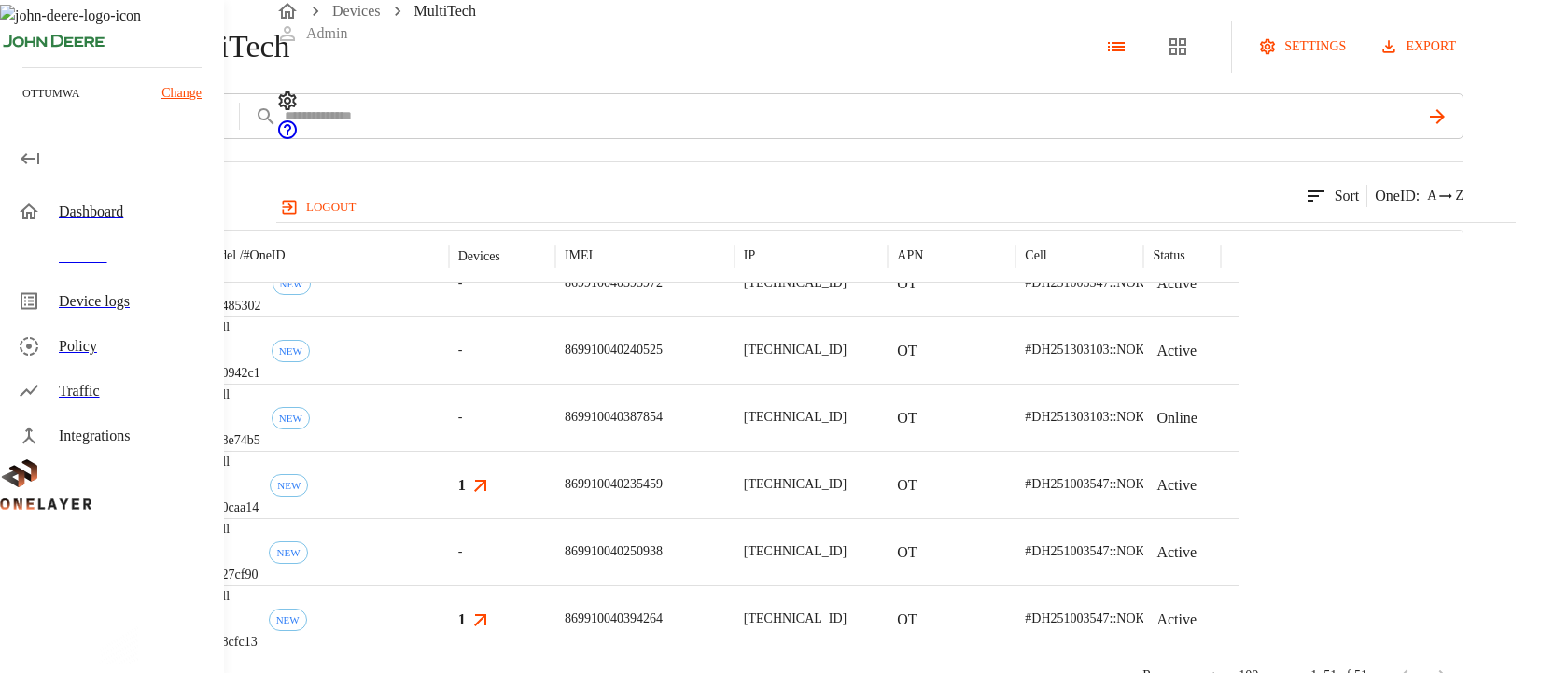
click at [449, 450] on div "eCell #478e74b5 NEW" at bounding box center [321, 417] width 256 height 67
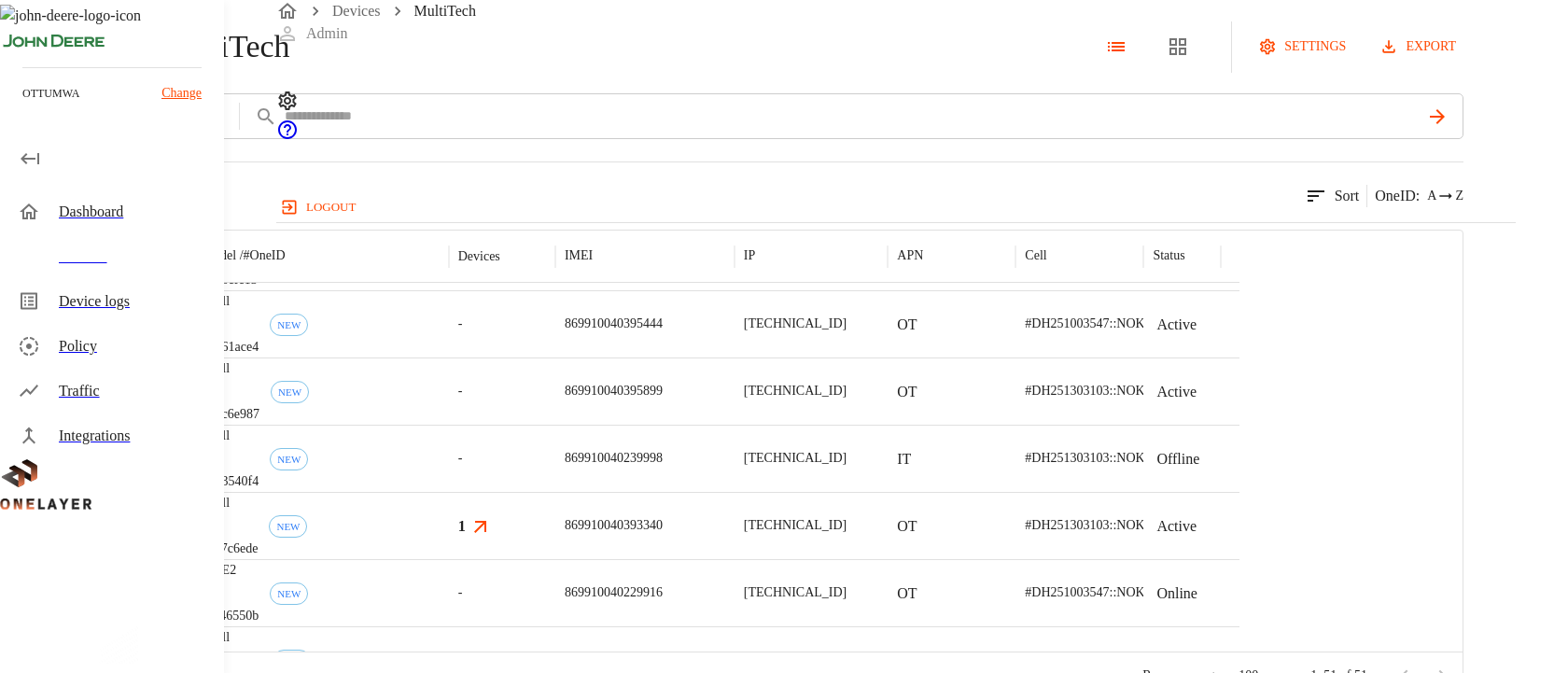
click at [555, 492] on div "-" at bounding box center [502, 458] width 106 height 67
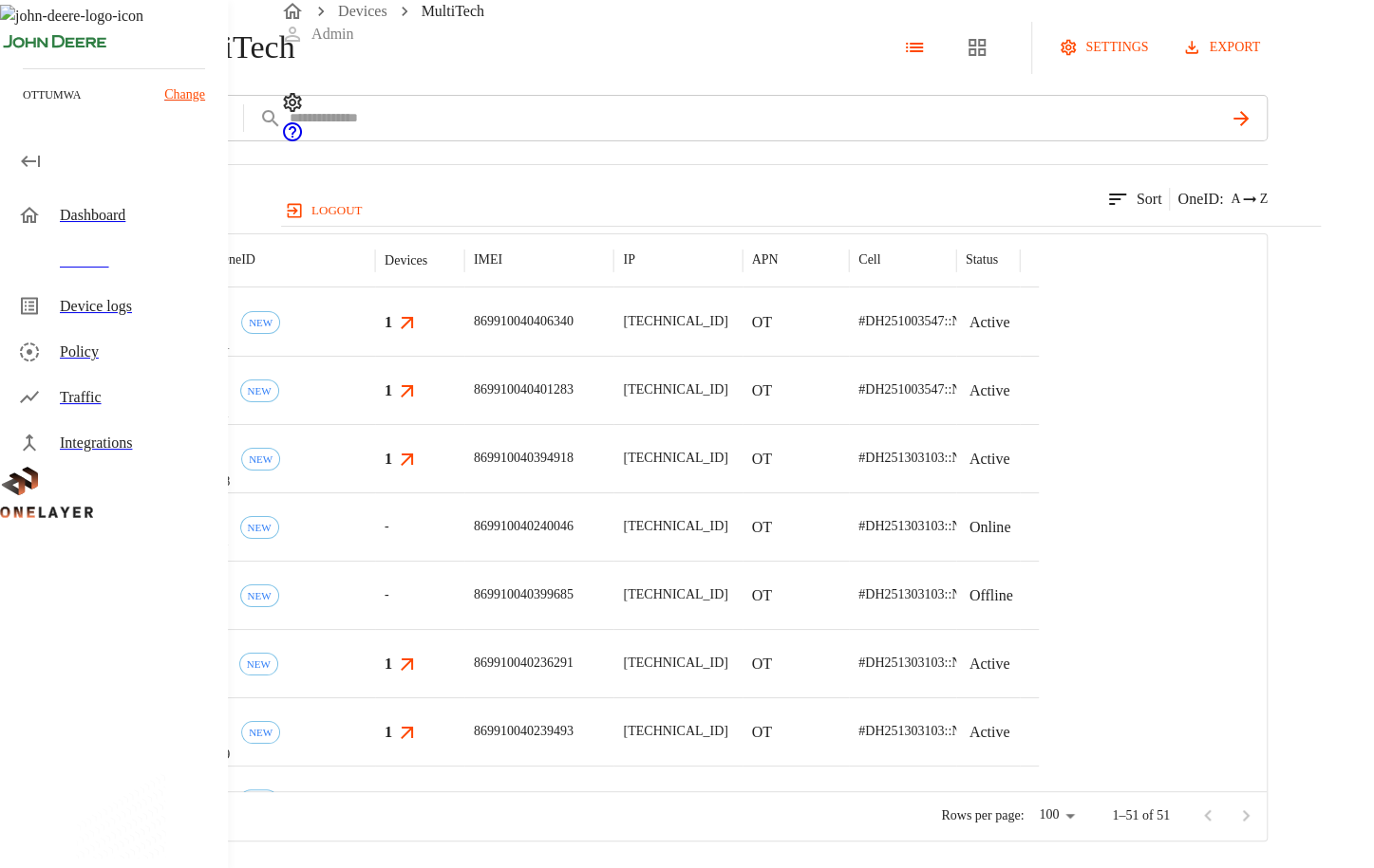
click at [464, 561] on div "-" at bounding box center [419, 526] width 89 height 69
click at [464, 629] on div "-" at bounding box center [419, 595] width 89 height 69
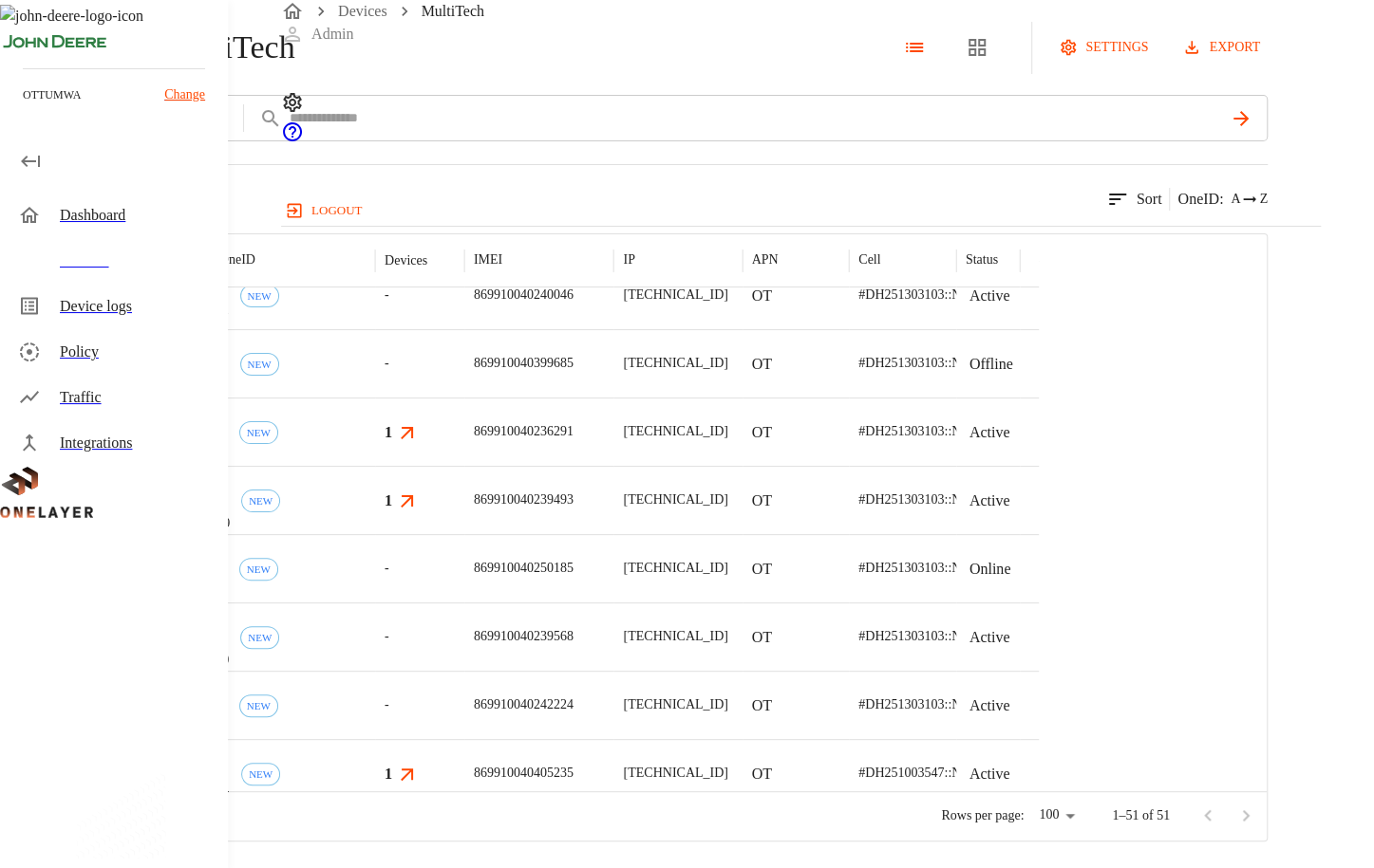
click at [375, 603] on div "eCell #28f15ab3 NEW" at bounding box center [267, 568] width 214 height 69
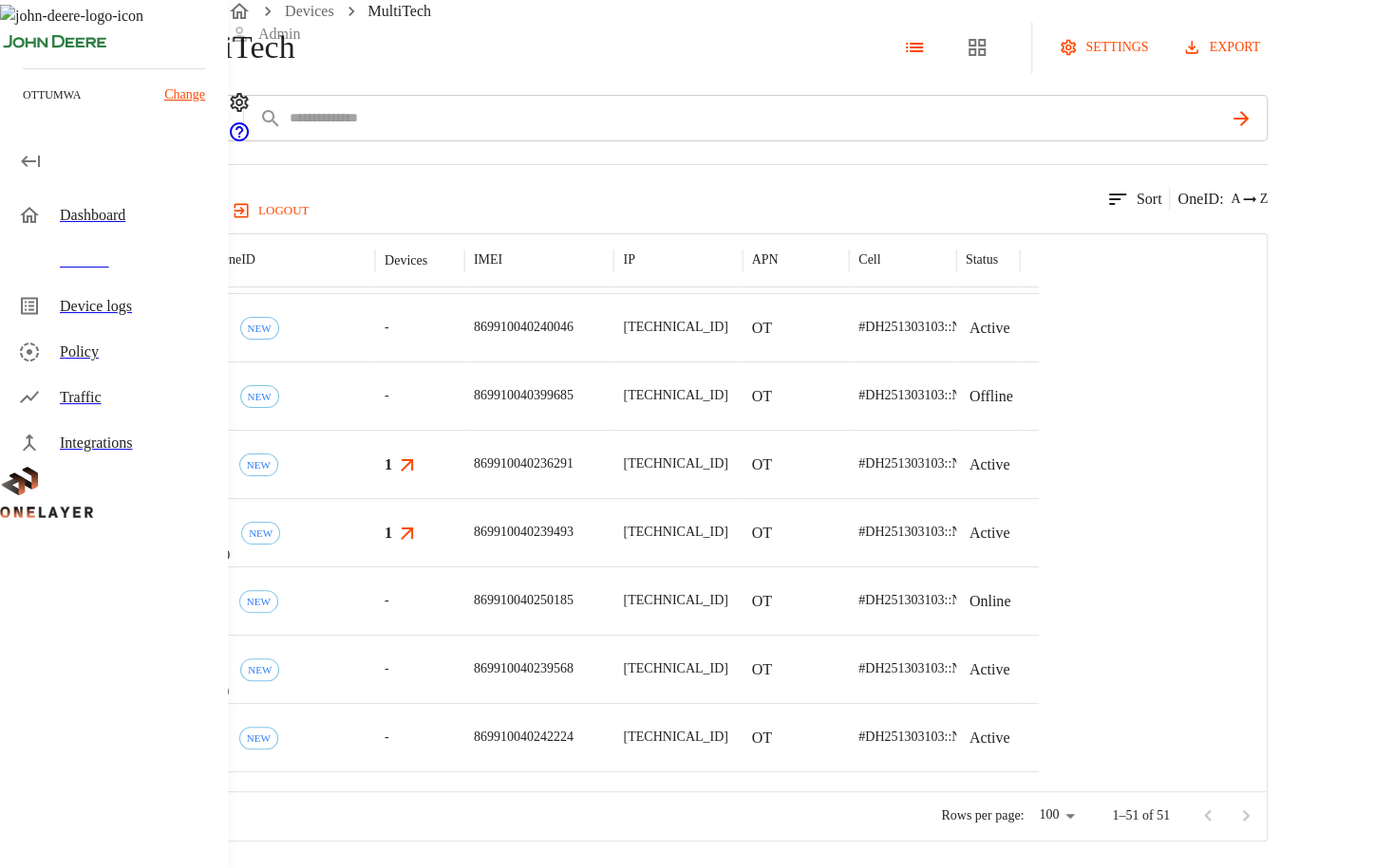
click at [375, 668] on div "eCell #2acb2970 NEW" at bounding box center [267, 668] width 214 height 69
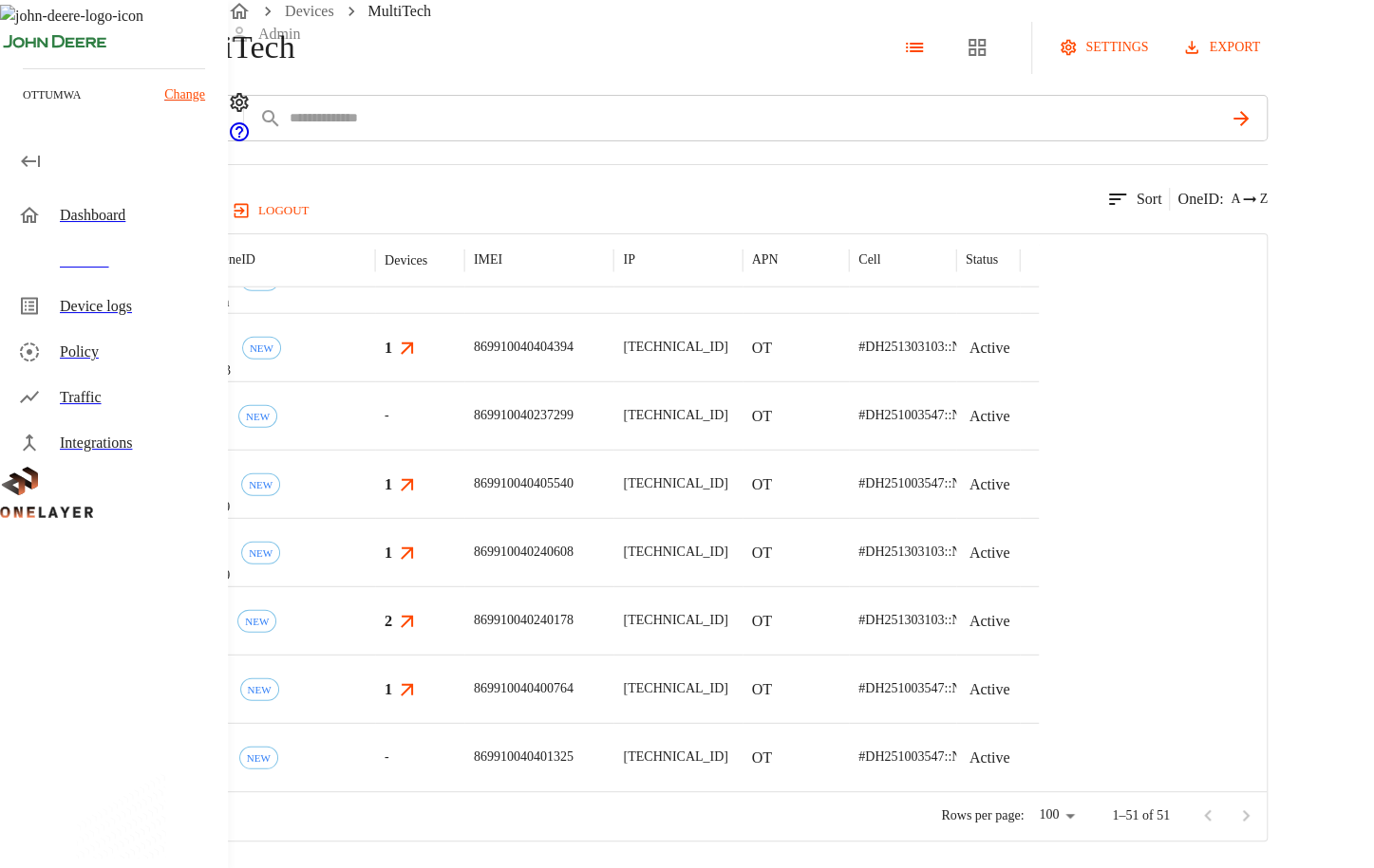
click at [464, 751] on div "-" at bounding box center [419, 757] width 89 height 69
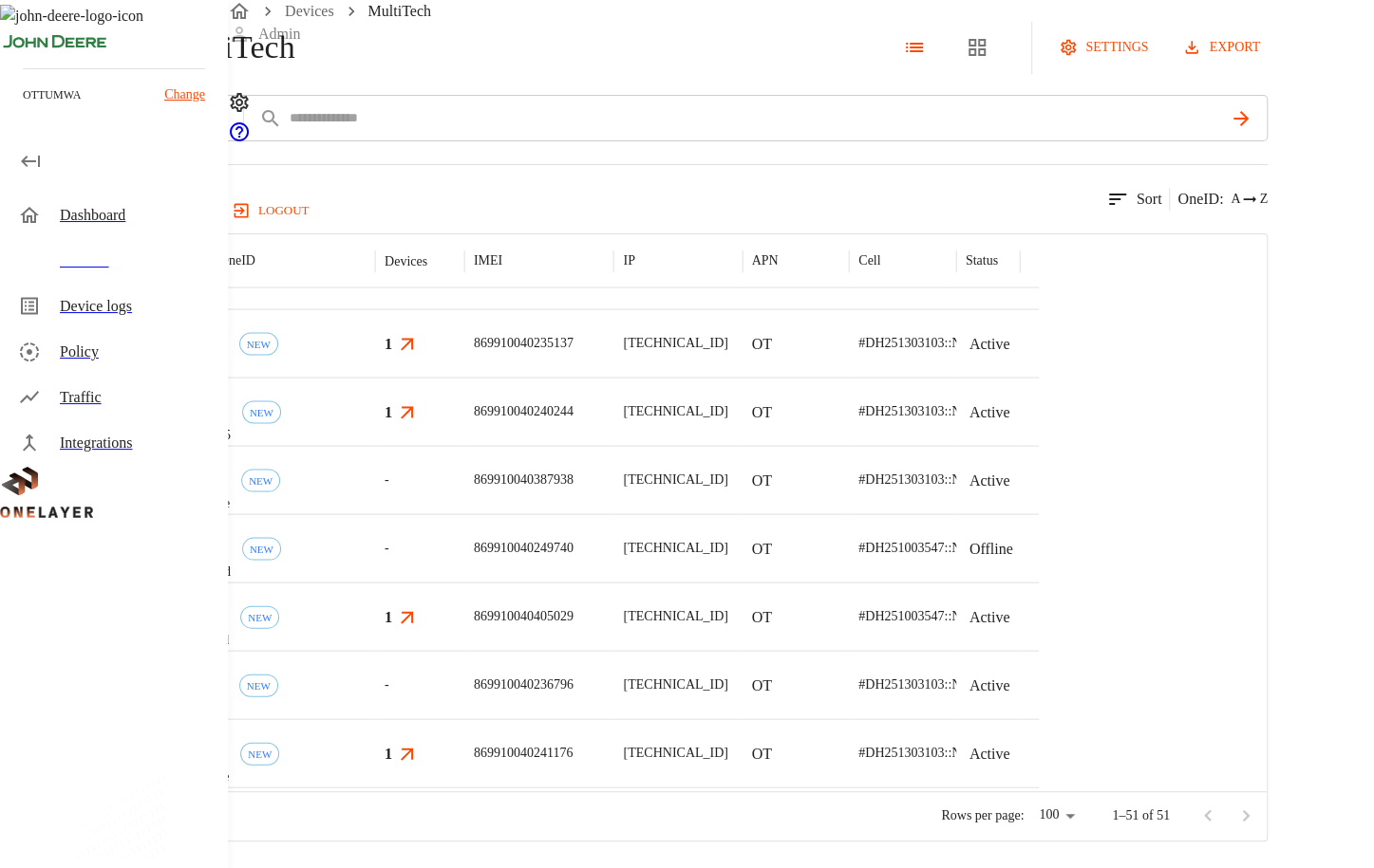
click at [464, 500] on div "-" at bounding box center [419, 479] width 89 height 69
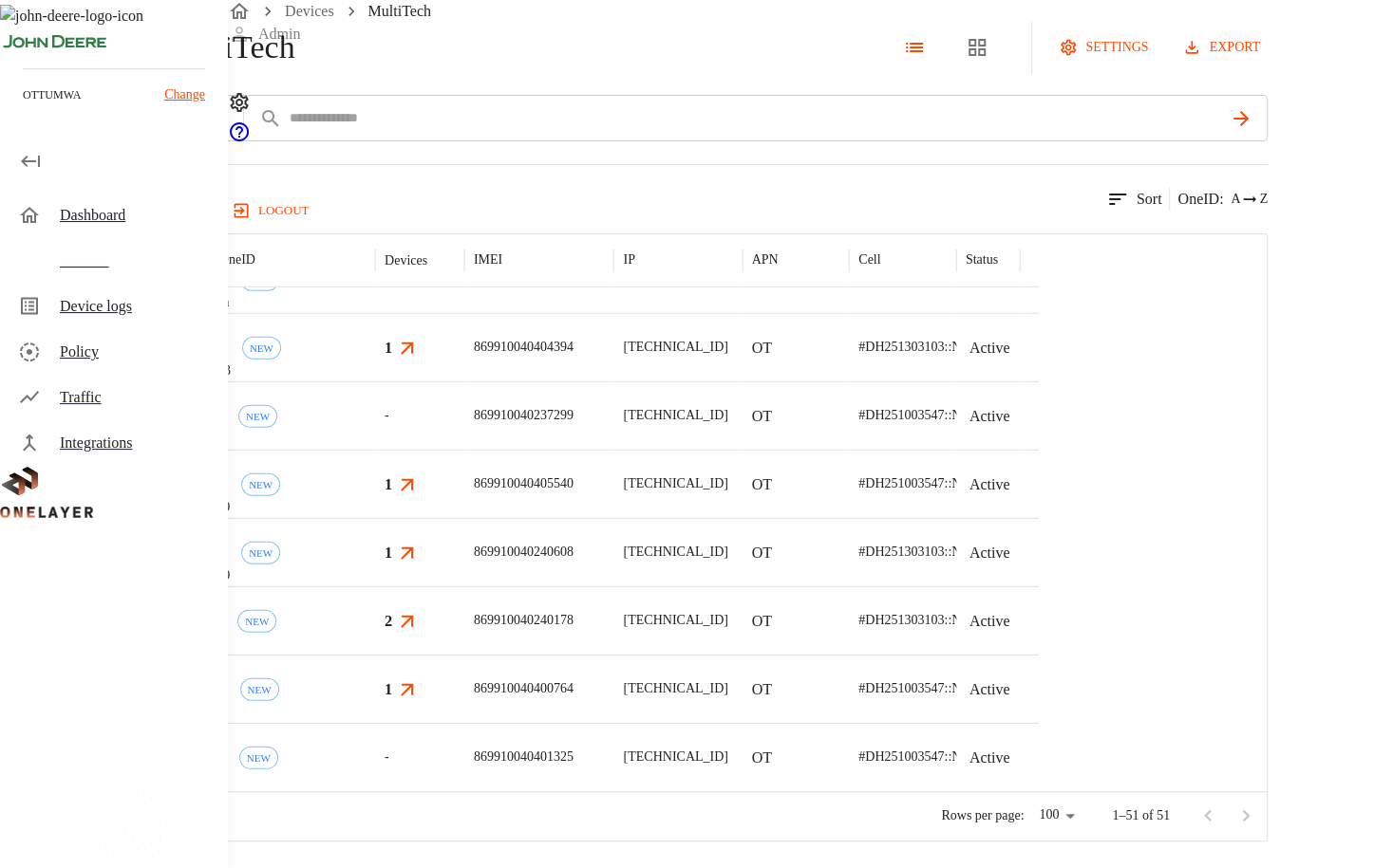
click at [1265, 778] on div at bounding box center [1226, 816] width 76 height 38
drag, startPoint x: 1260, startPoint y: 820, endPoint x: 1246, endPoint y: 815, distance: 14.9
click at [1260, 778] on div at bounding box center [1226, 816] width 76 height 38
click at [375, 765] on div "eCell #f65a7970 NEW" at bounding box center [267, 757] width 214 height 69
click at [464, 426] on div "-" at bounding box center [419, 415] width 89 height 69
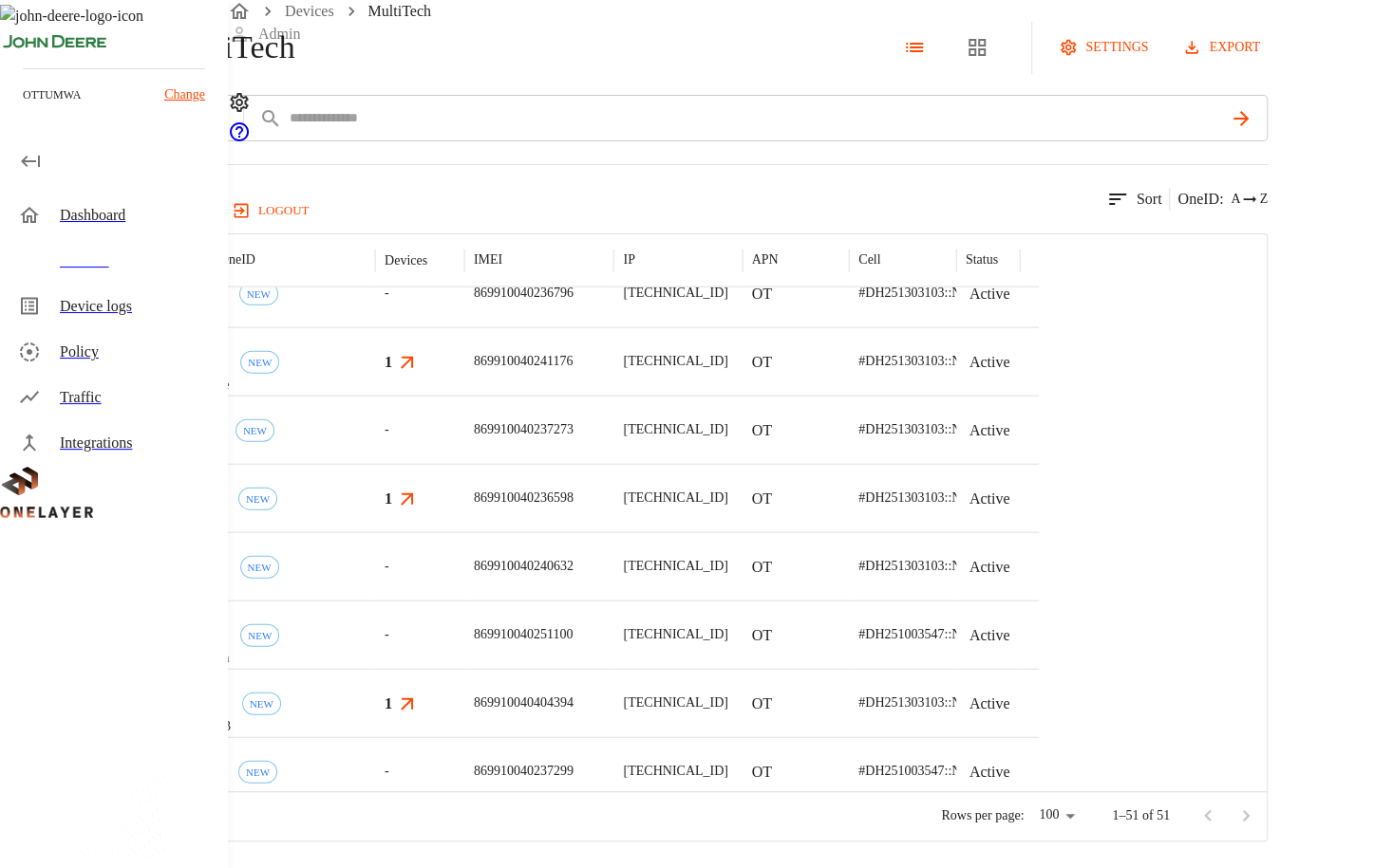
click at [464, 647] on div "-" at bounding box center [419, 635] width 89 height 69
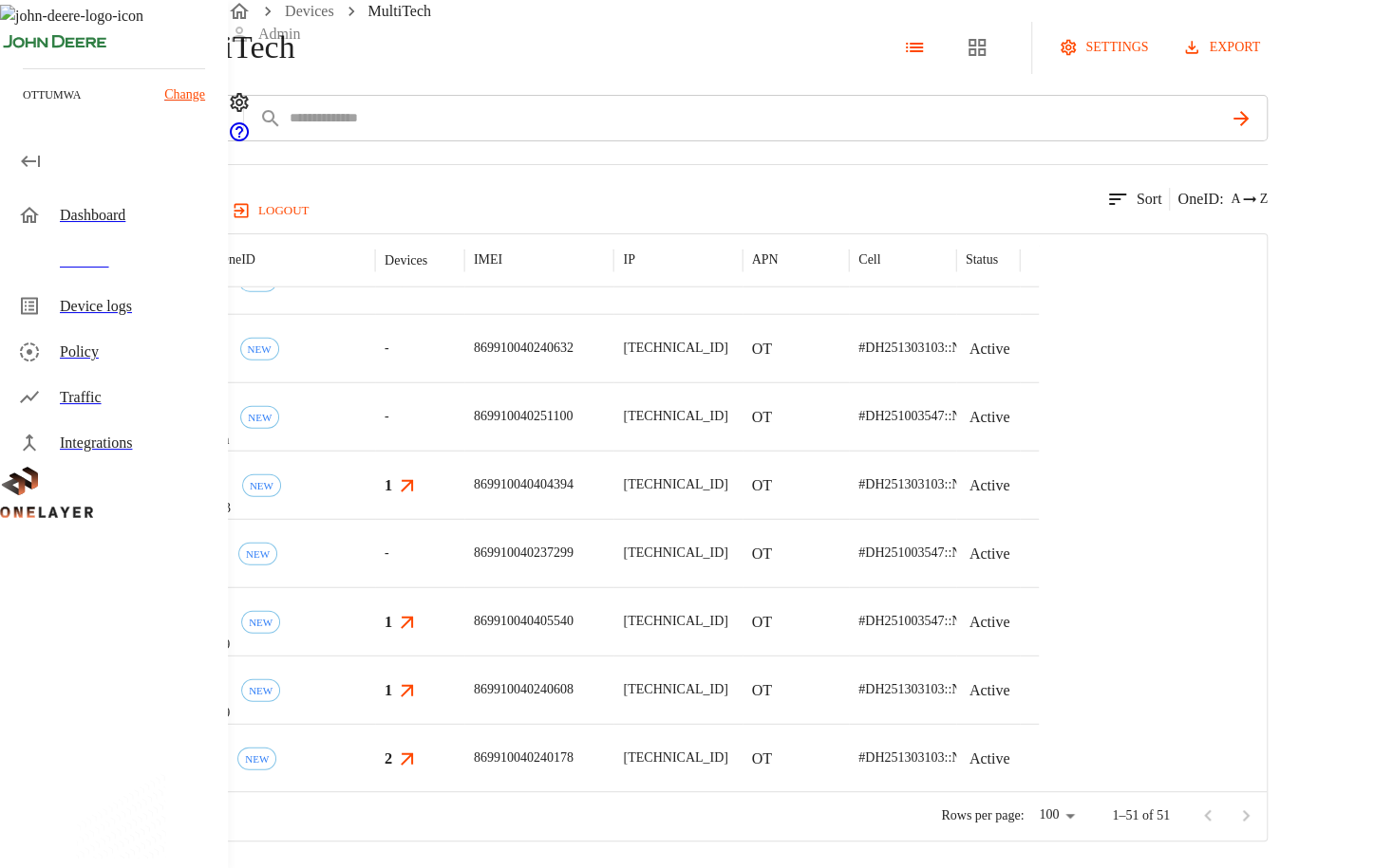
click at [464, 364] on div "-" at bounding box center [419, 348] width 89 height 69
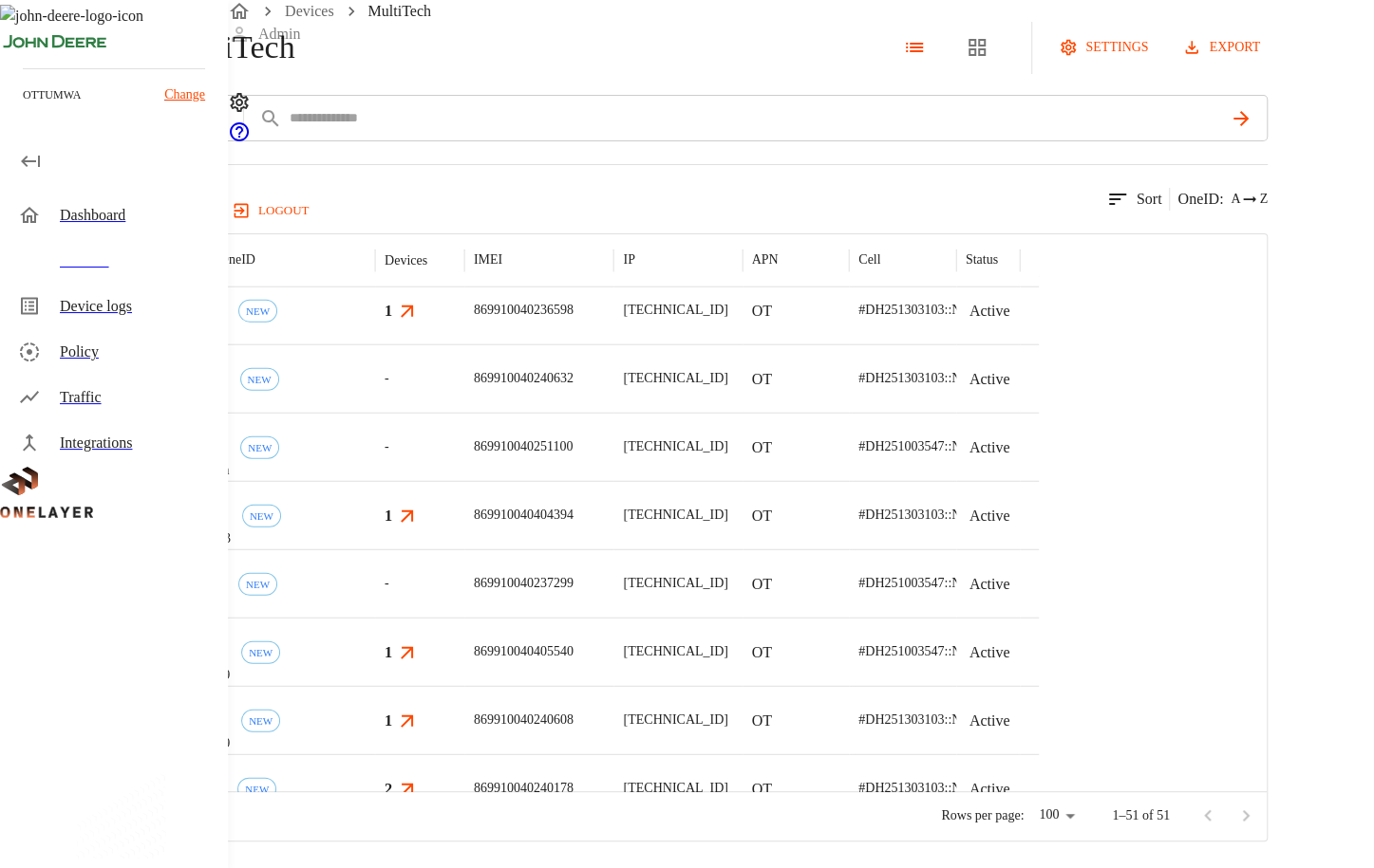
click at [464, 387] on div "-" at bounding box center [419, 378] width 89 height 69
click at [464, 459] on div "-" at bounding box center [419, 447] width 89 height 69
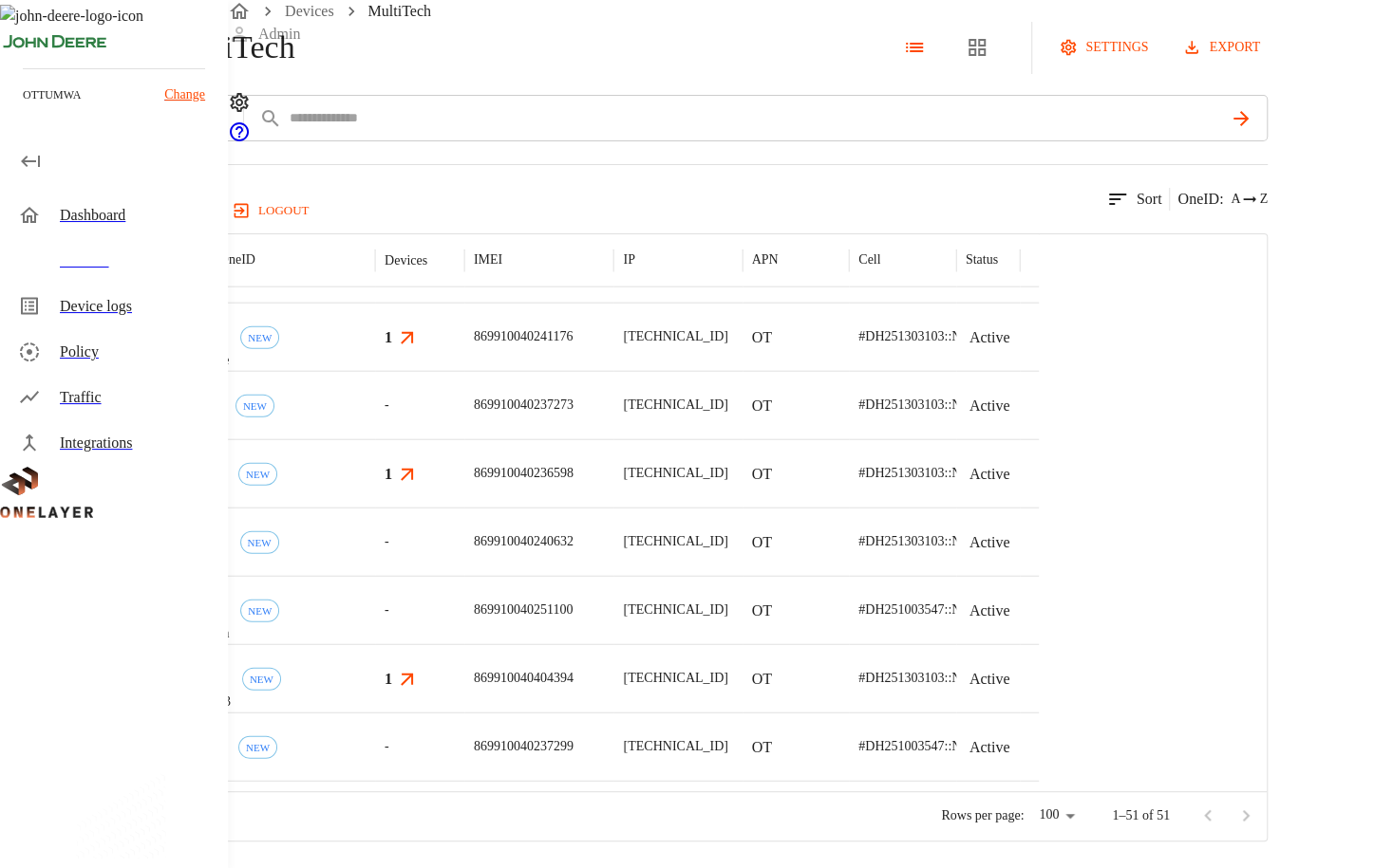
click at [464, 409] on div "-" at bounding box center [419, 405] width 89 height 69
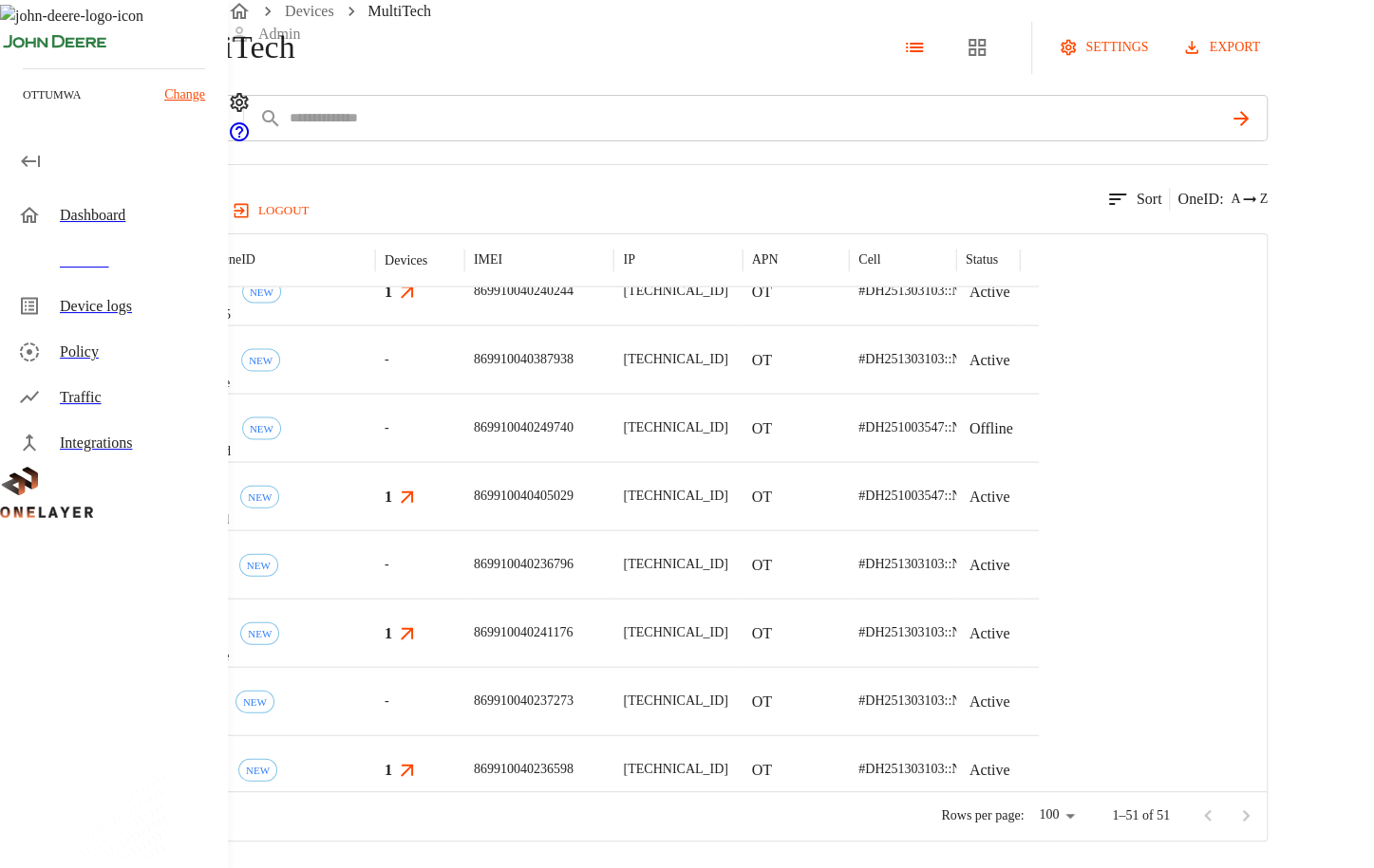
click at [464, 422] on div "-" at bounding box center [419, 428] width 89 height 69
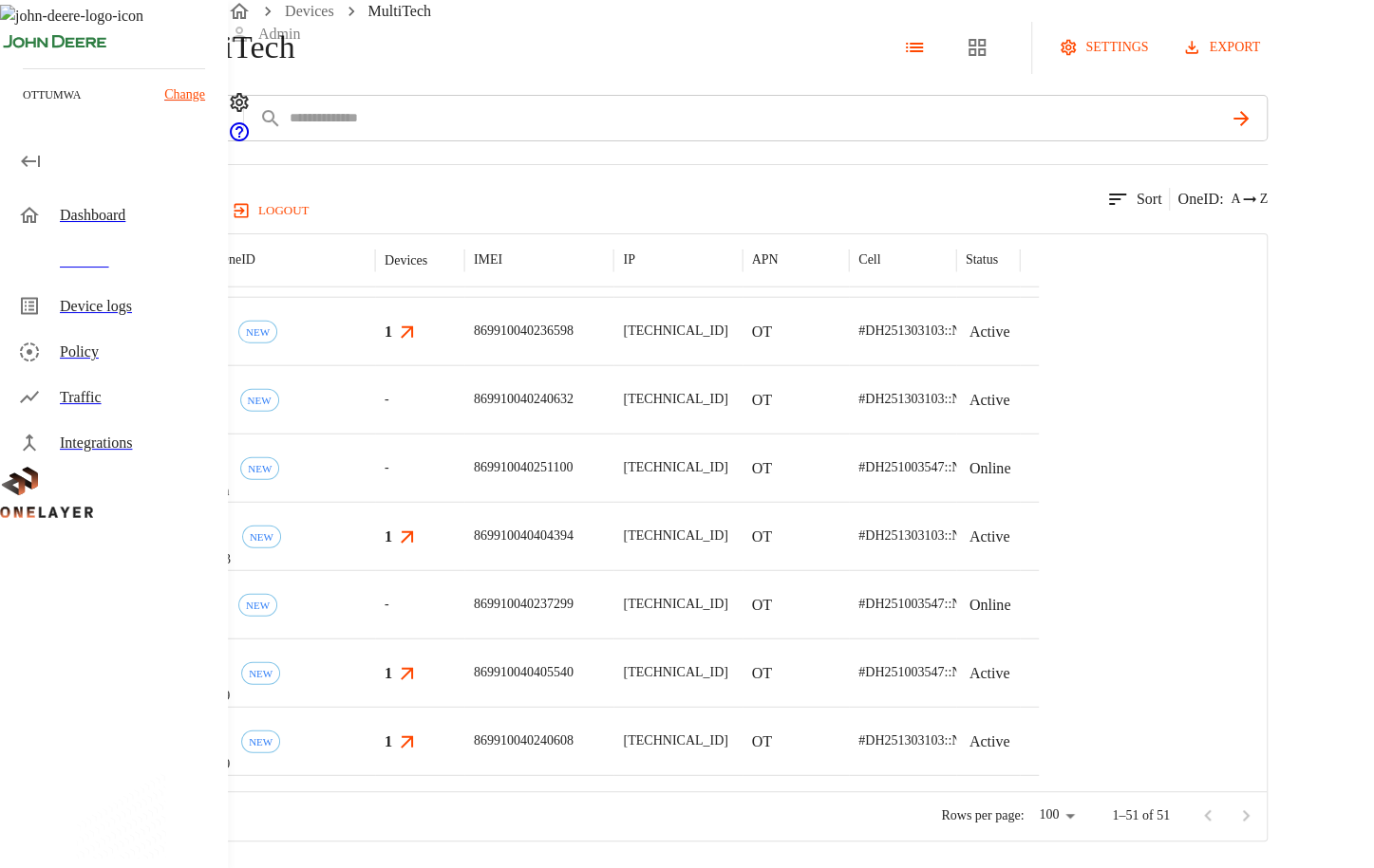
click at [464, 413] on div "-" at bounding box center [419, 399] width 89 height 69
click at [464, 416] on div "-" at bounding box center [419, 402] width 89 height 69
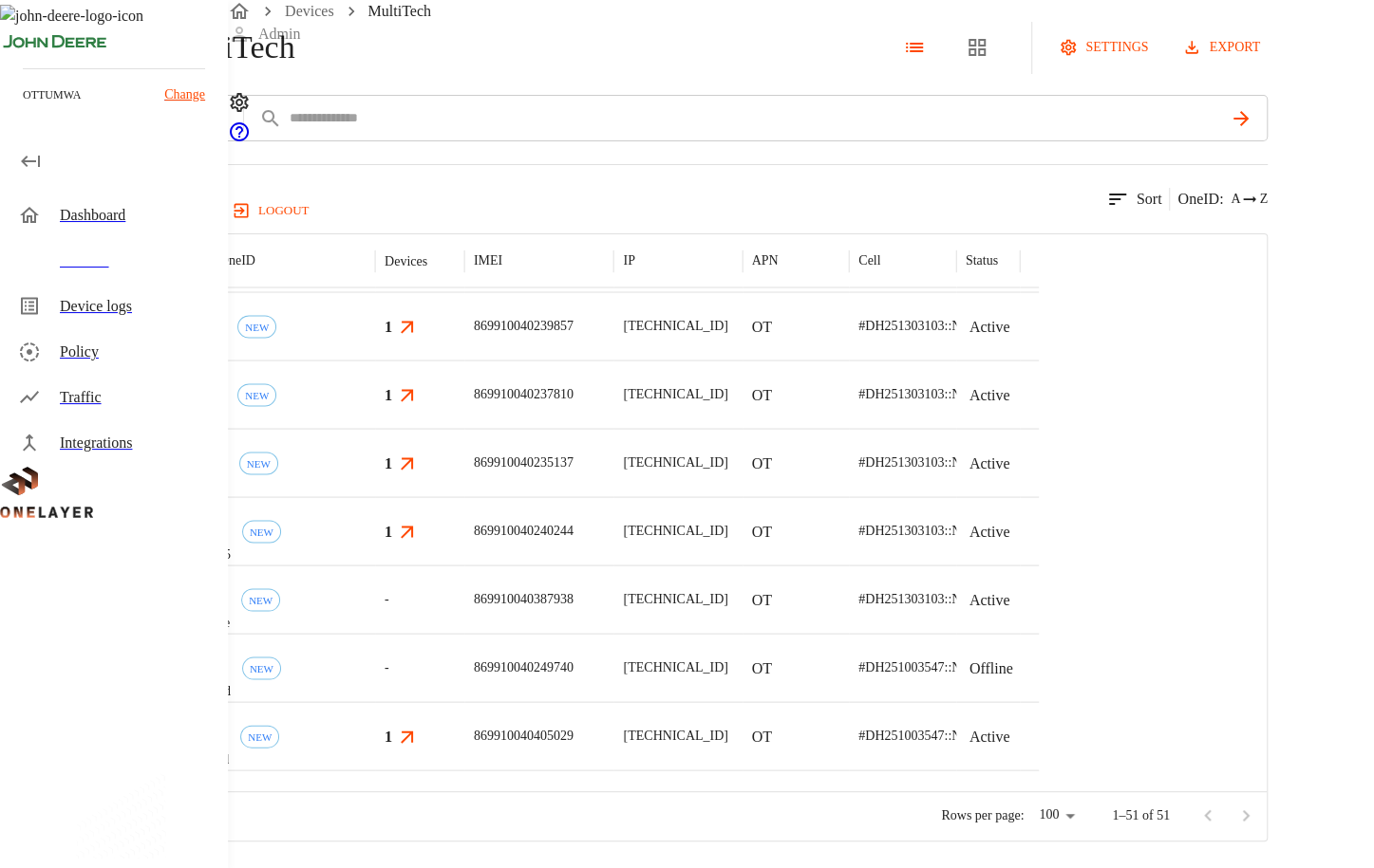
click at [464, 603] on div "-" at bounding box center [419, 598] width 89 height 69
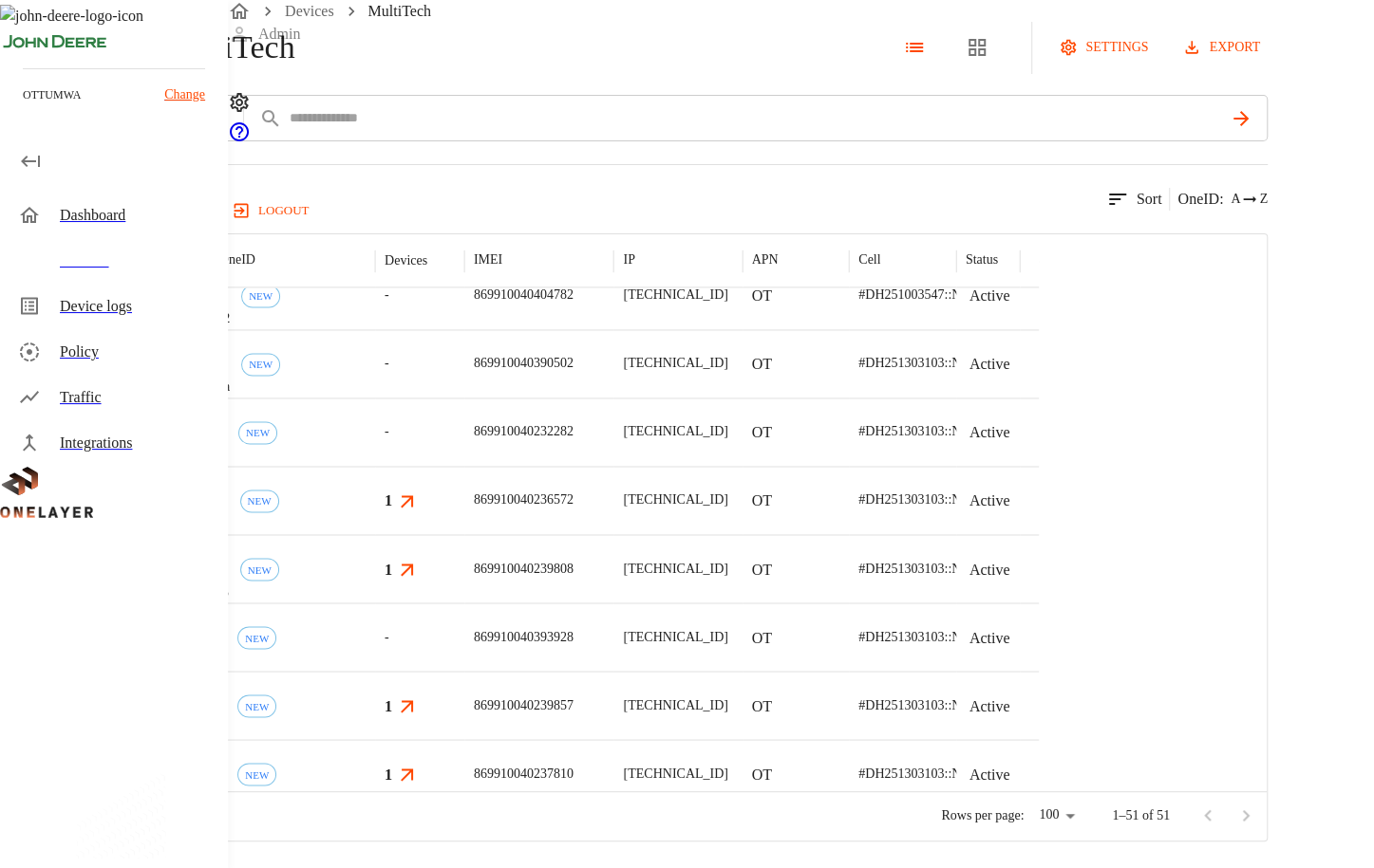
click at [464, 641] on div "-" at bounding box center [419, 637] width 89 height 69
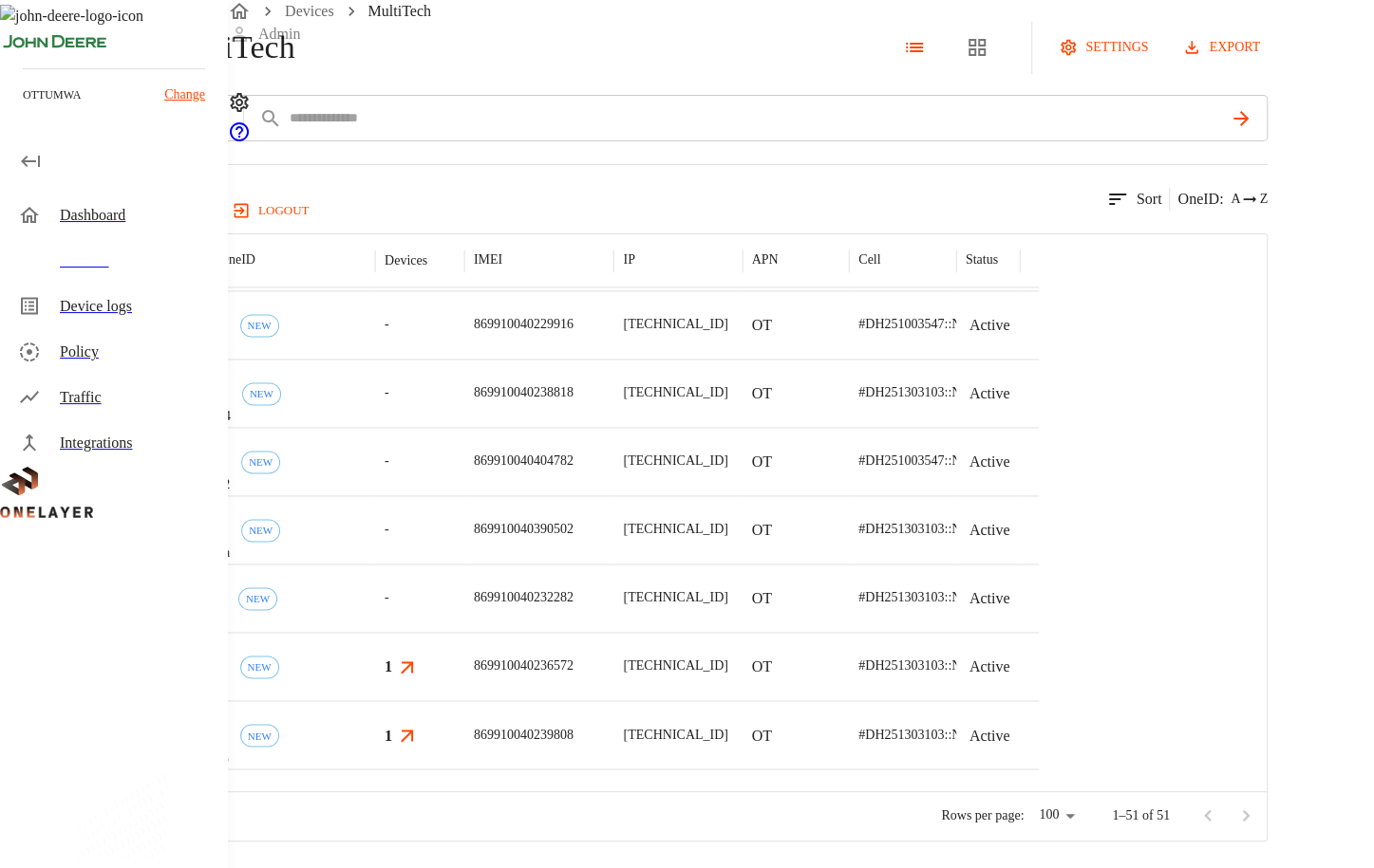
click at [464, 616] on div "-" at bounding box center [419, 598] width 89 height 69
click at [464, 524] on div "-" at bounding box center [419, 529] width 89 height 69
click at [464, 478] on div "-" at bounding box center [419, 461] width 89 height 69
click at [464, 400] on div "-" at bounding box center [419, 392] width 89 height 69
click at [464, 342] on div "-" at bounding box center [419, 324] width 89 height 69
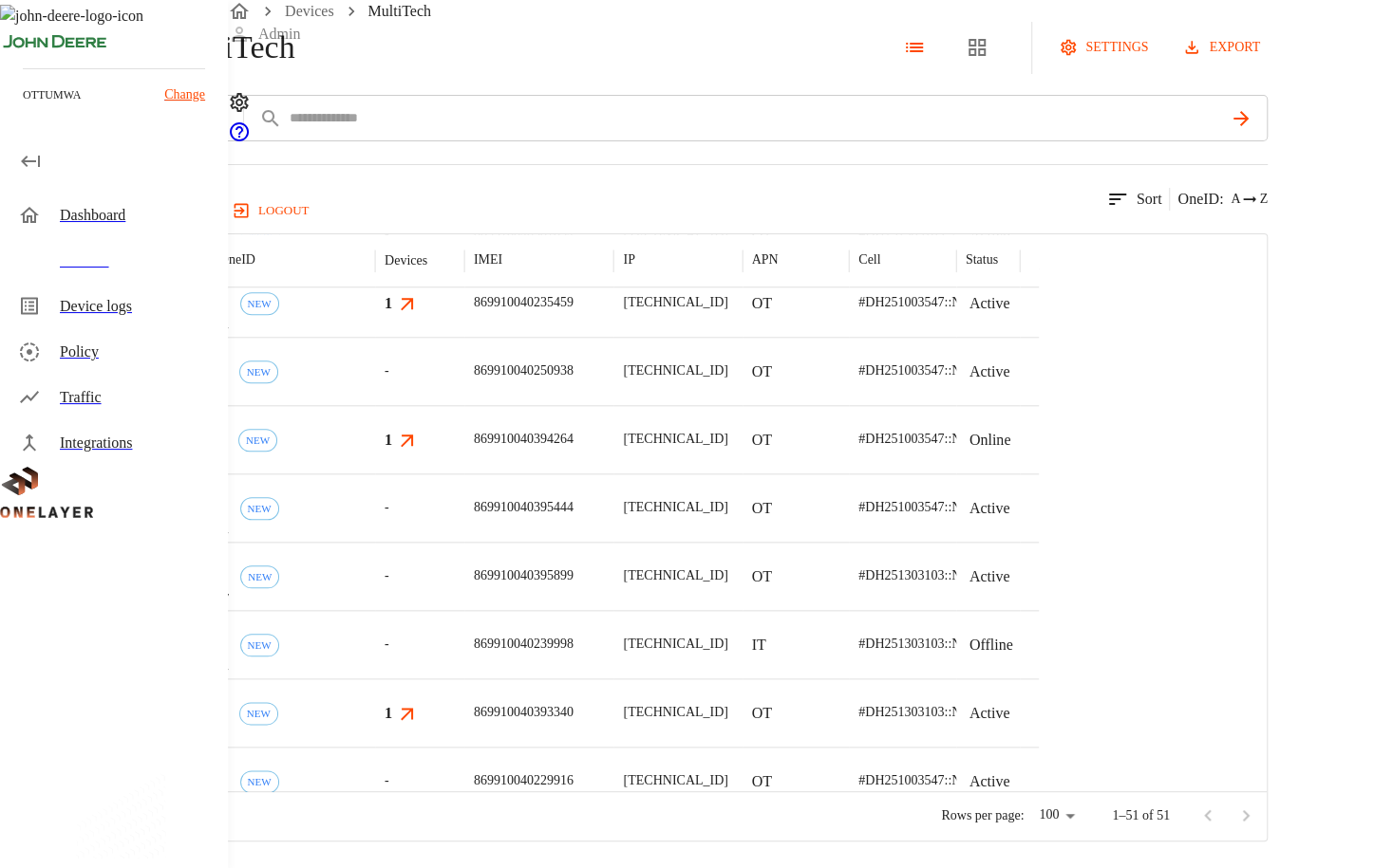
click at [375, 647] on div "eCell #683540f4 NEW" at bounding box center [267, 644] width 214 height 69
click at [464, 595] on div "-" at bounding box center [419, 576] width 89 height 69
click at [464, 501] on div "-" at bounding box center [419, 507] width 89 height 69
click at [464, 369] on div "-" at bounding box center [419, 370] width 89 height 69
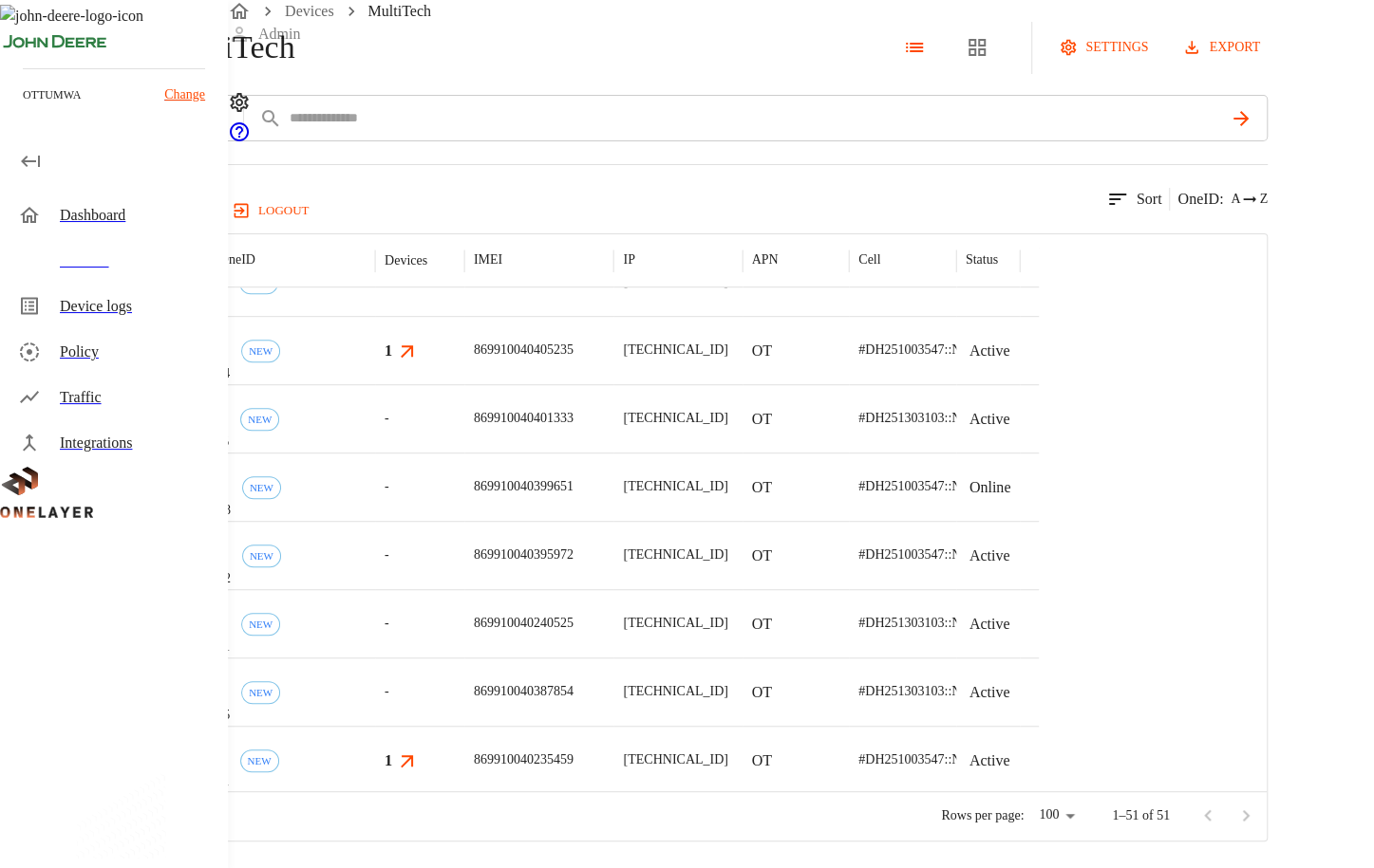
click at [464, 706] on div "-" at bounding box center [419, 691] width 89 height 69
click at [464, 621] on div "-" at bounding box center [419, 623] width 89 height 69
click at [464, 563] on div "-" at bounding box center [419, 555] width 89 height 69
click at [464, 511] on div "-" at bounding box center [419, 487] width 89 height 69
click at [464, 440] on div "-" at bounding box center [419, 418] width 89 height 69
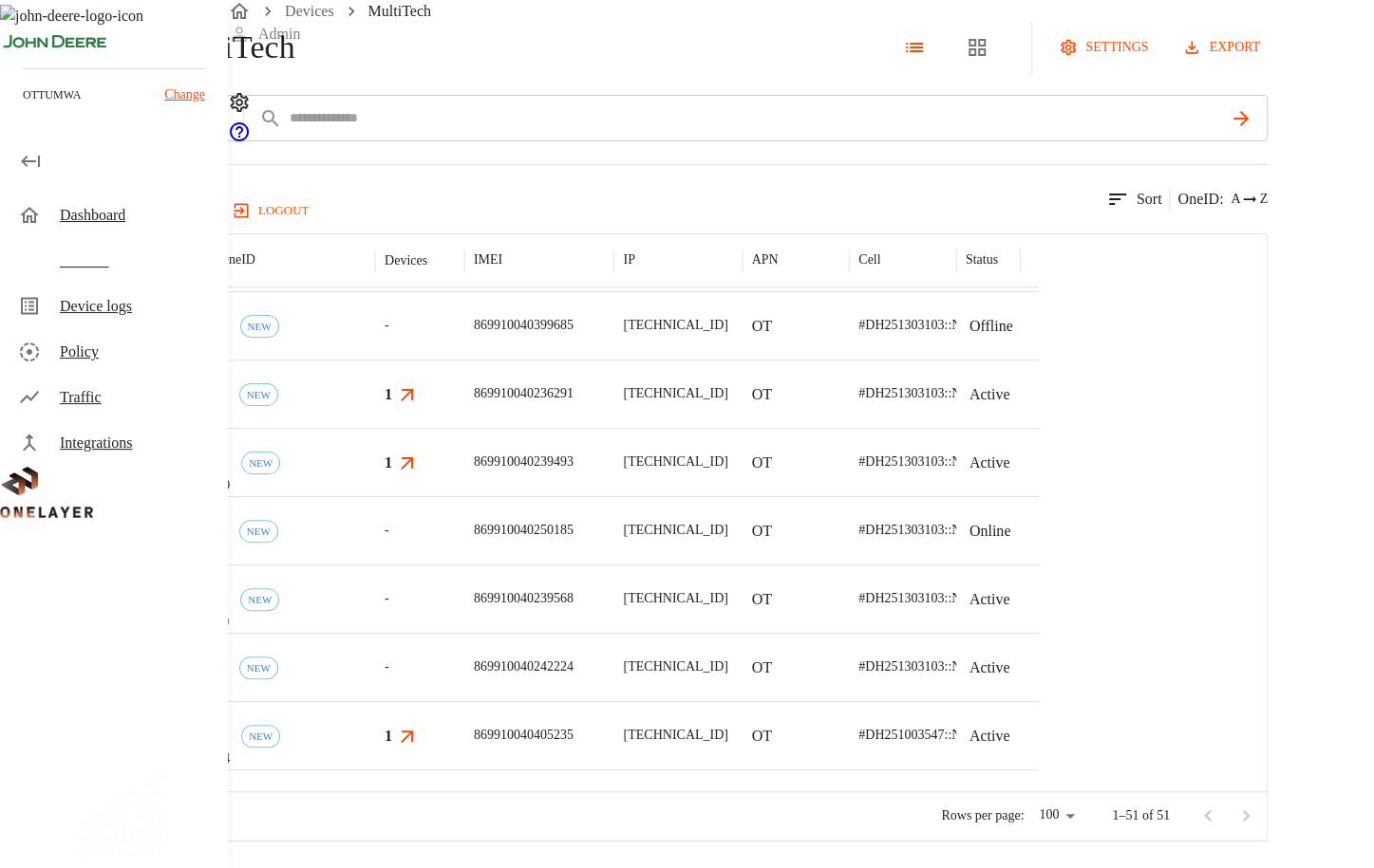
click at [464, 650] on div "-" at bounding box center [419, 666] width 89 height 69
click at [464, 604] on div "-" at bounding box center [419, 598] width 89 height 69
click at [464, 530] on div "-" at bounding box center [419, 530] width 89 height 69
click at [464, 326] on div "-" at bounding box center [419, 325] width 89 height 69
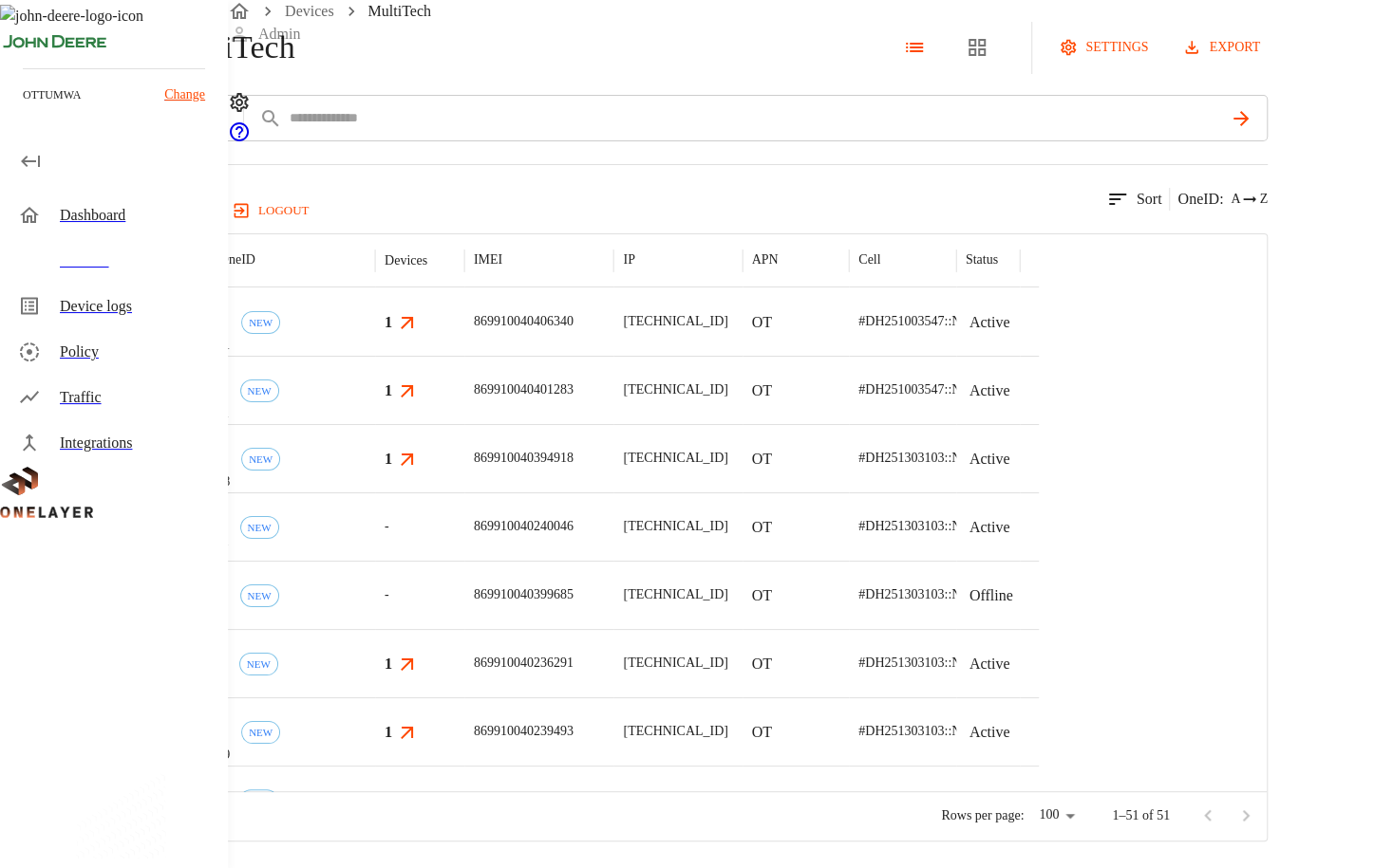
click at [389, 536] on span "-" at bounding box center [386, 526] width 5 height 19
click at [464, 561] on div "-" at bounding box center [419, 526] width 89 height 69
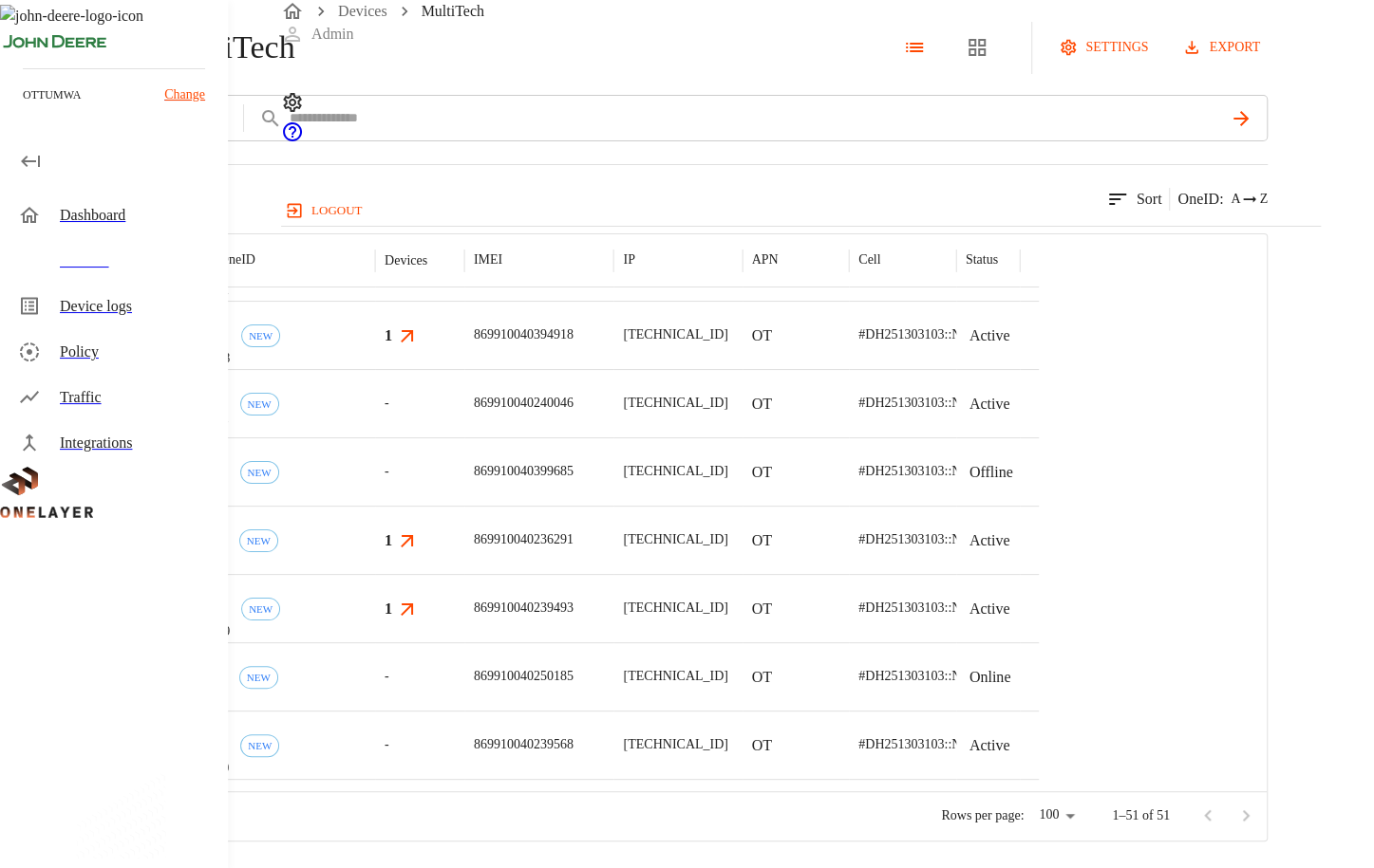
click at [107, 290] on div "Device logs" at bounding box center [115, 307] width 225 height 46
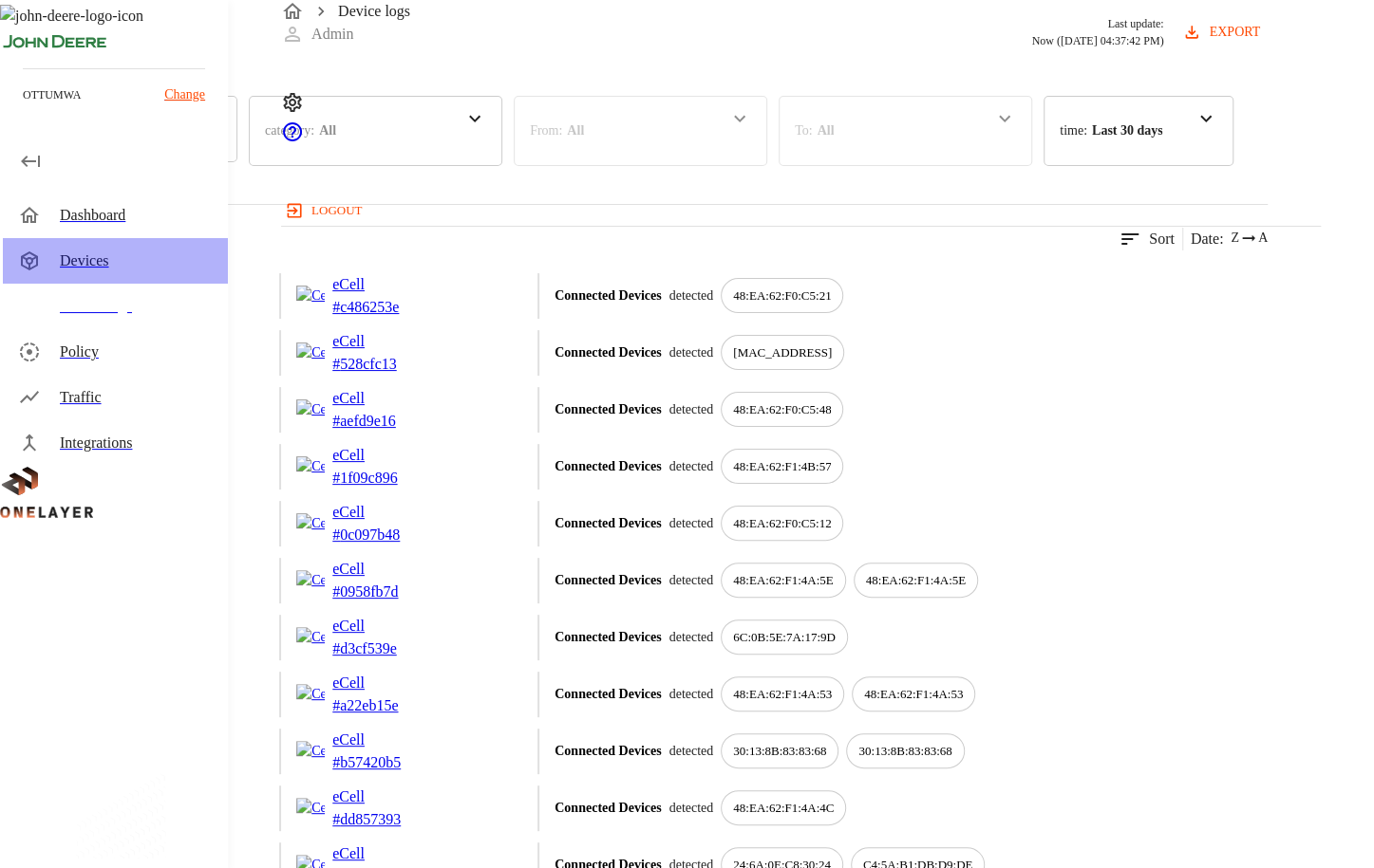
click at [106, 242] on div "Devices" at bounding box center [115, 261] width 225 height 46
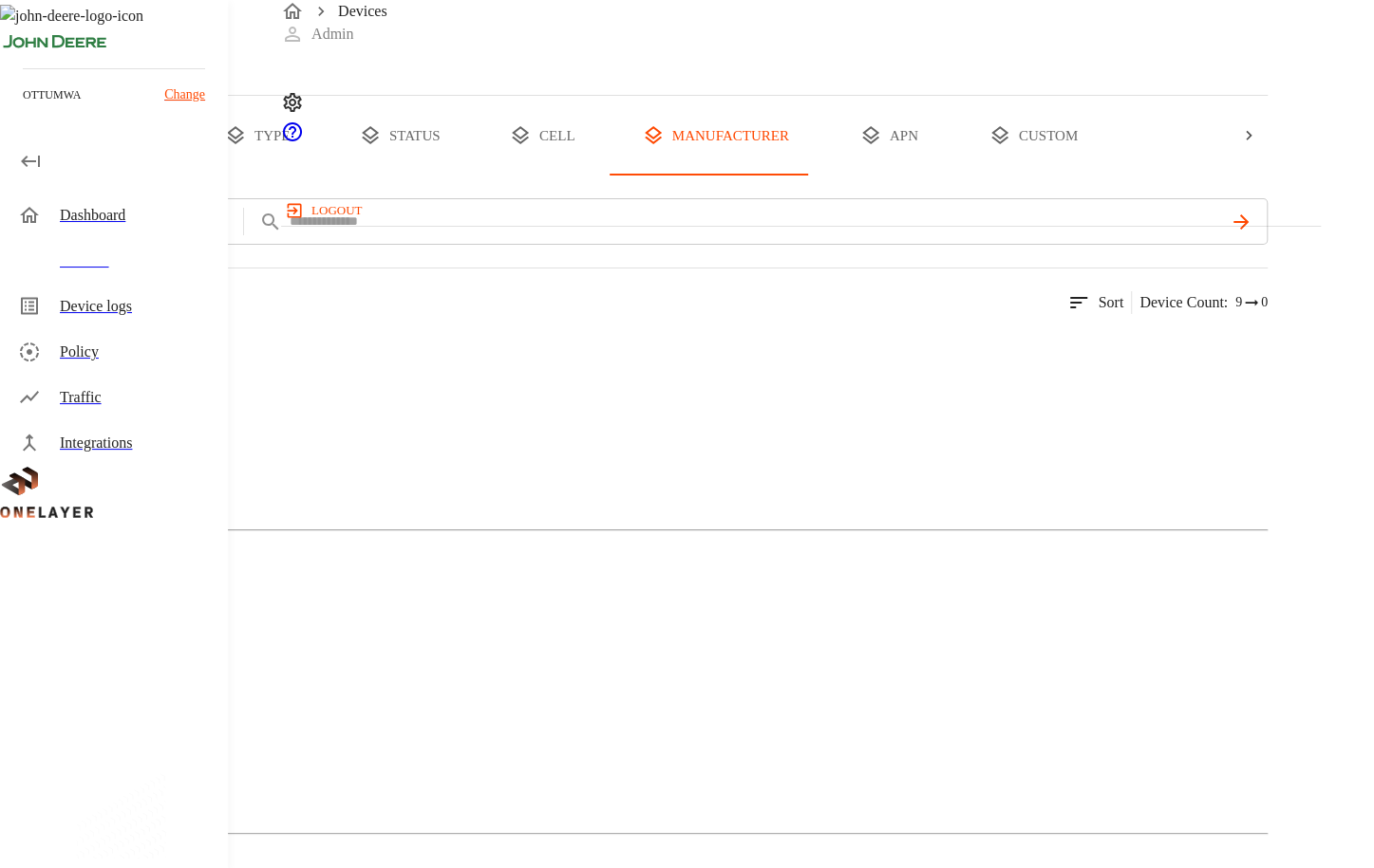
click at [385, 470] on div "MultiTech" at bounding box center [634, 422] width 1268 height 95
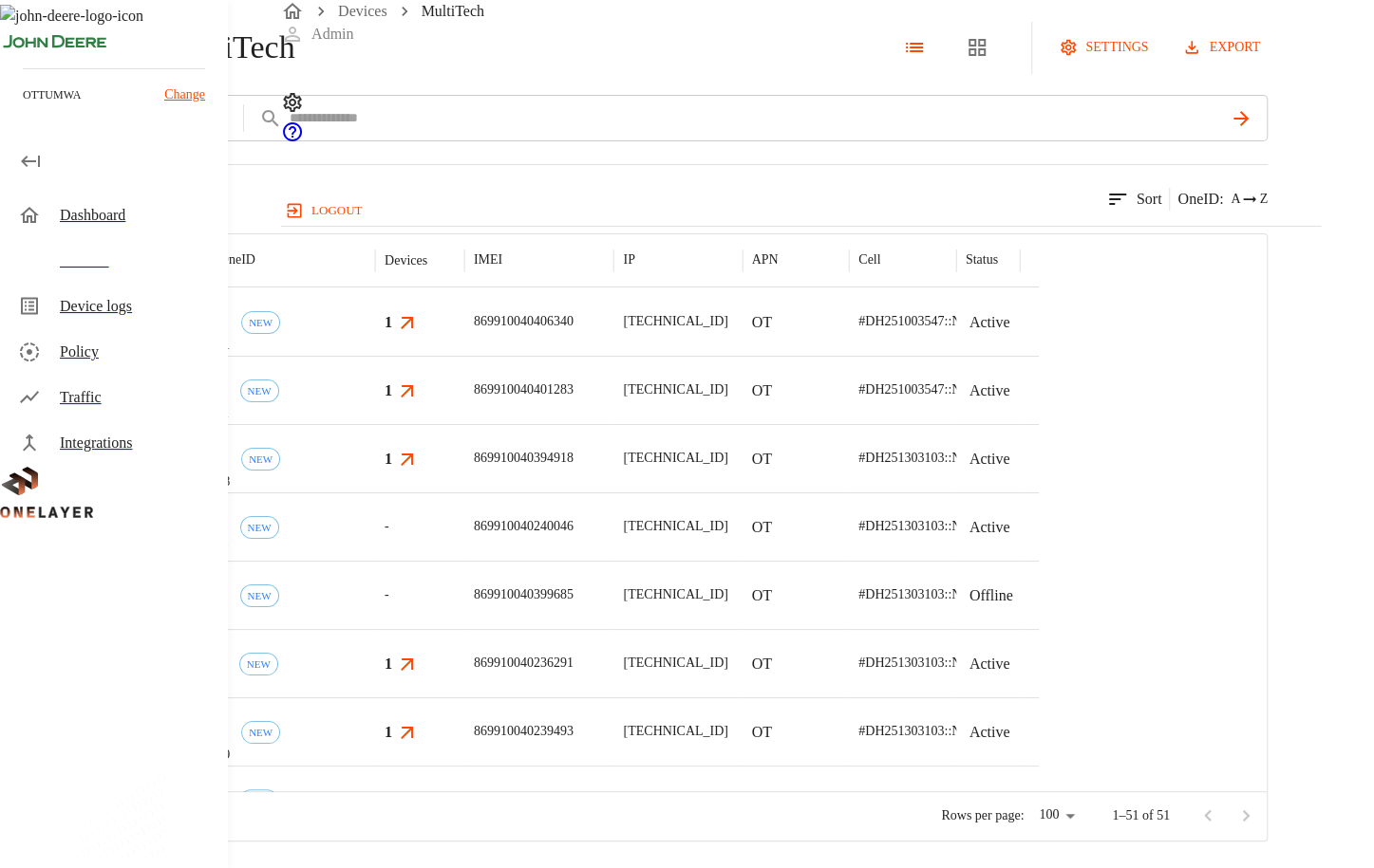
click at [375, 424] on div "eCell #0958fb7d NEW" at bounding box center [267, 389] width 214 height 69
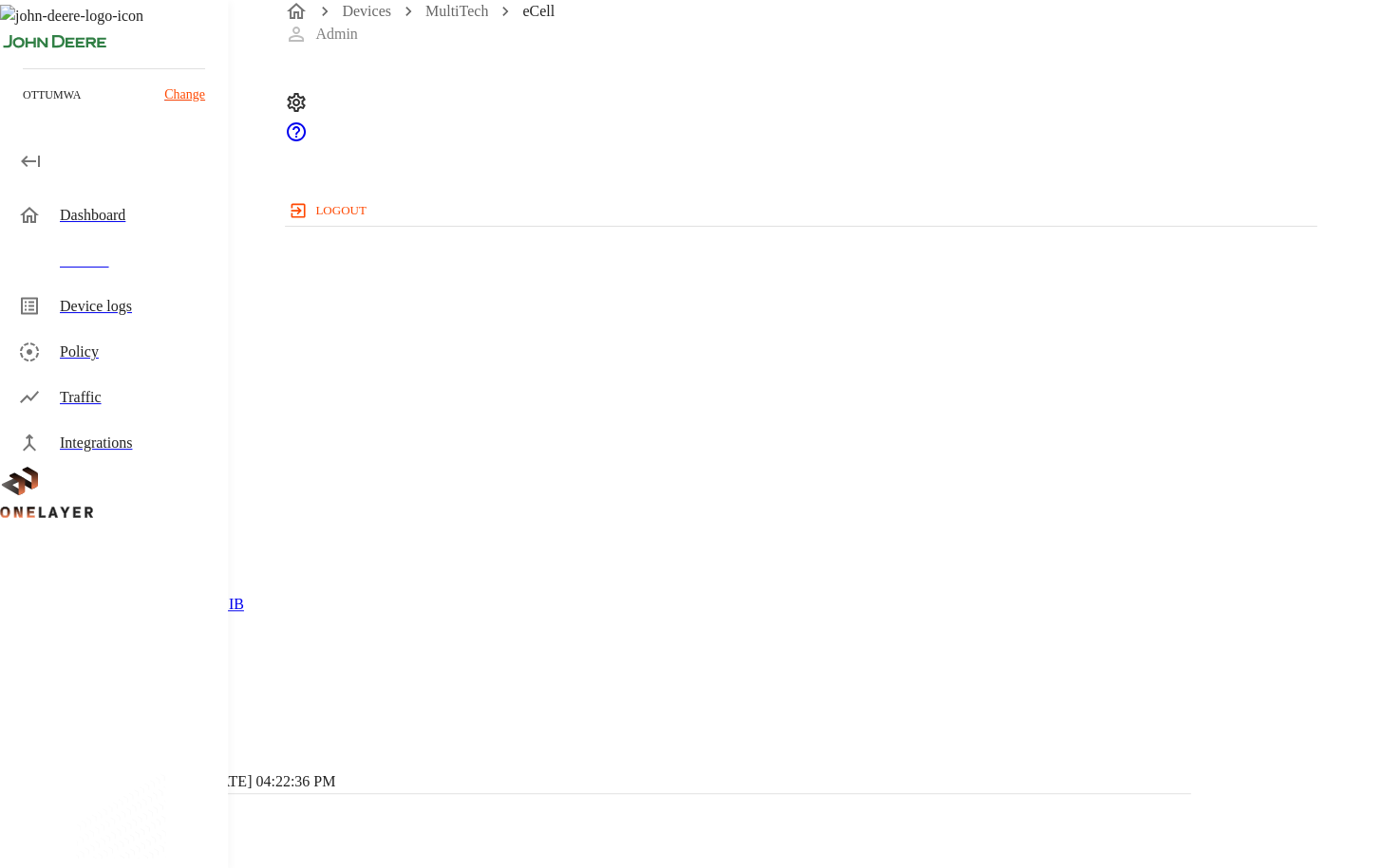
scroll to position [733, 0]
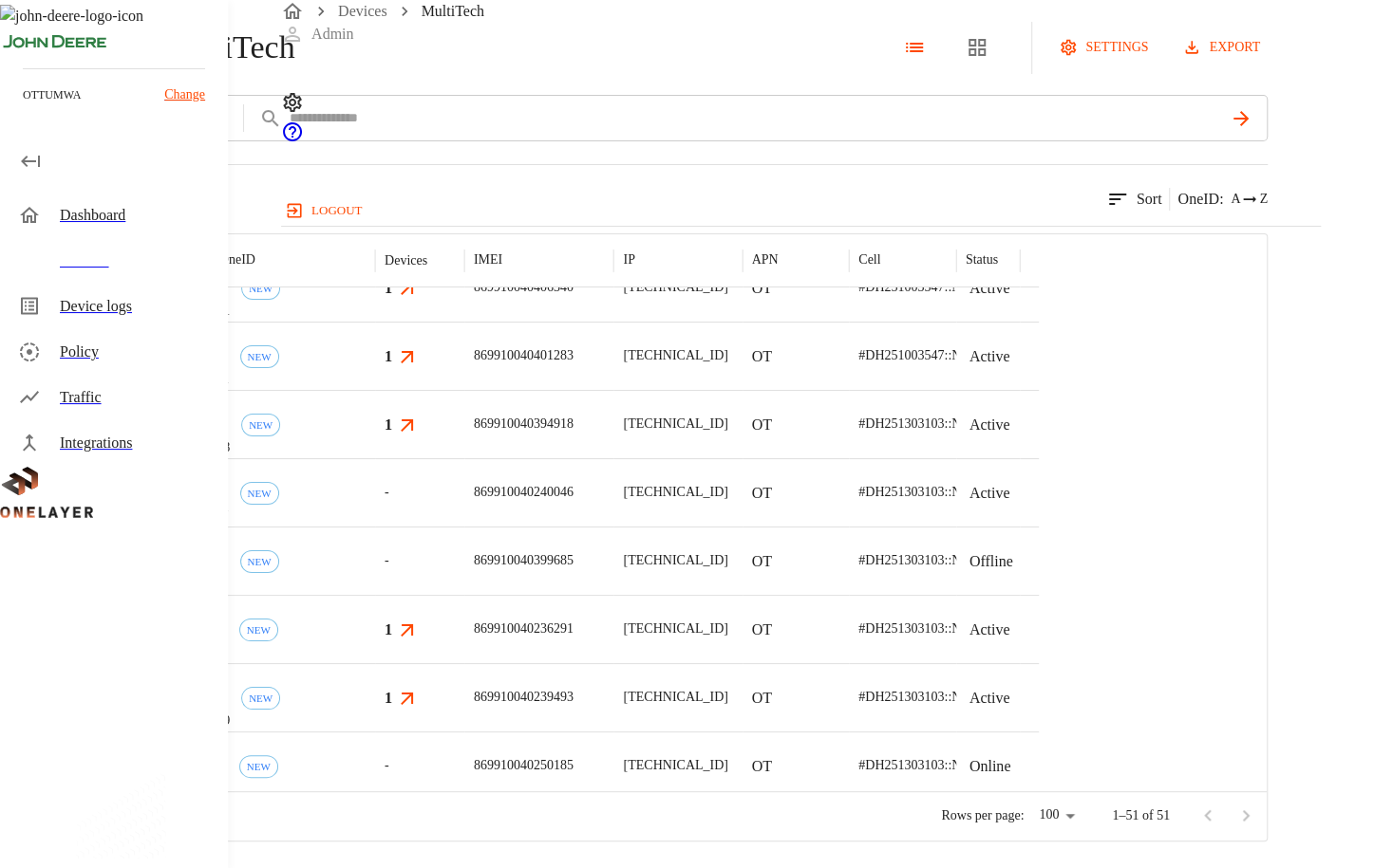
scroll to position [34, 0]
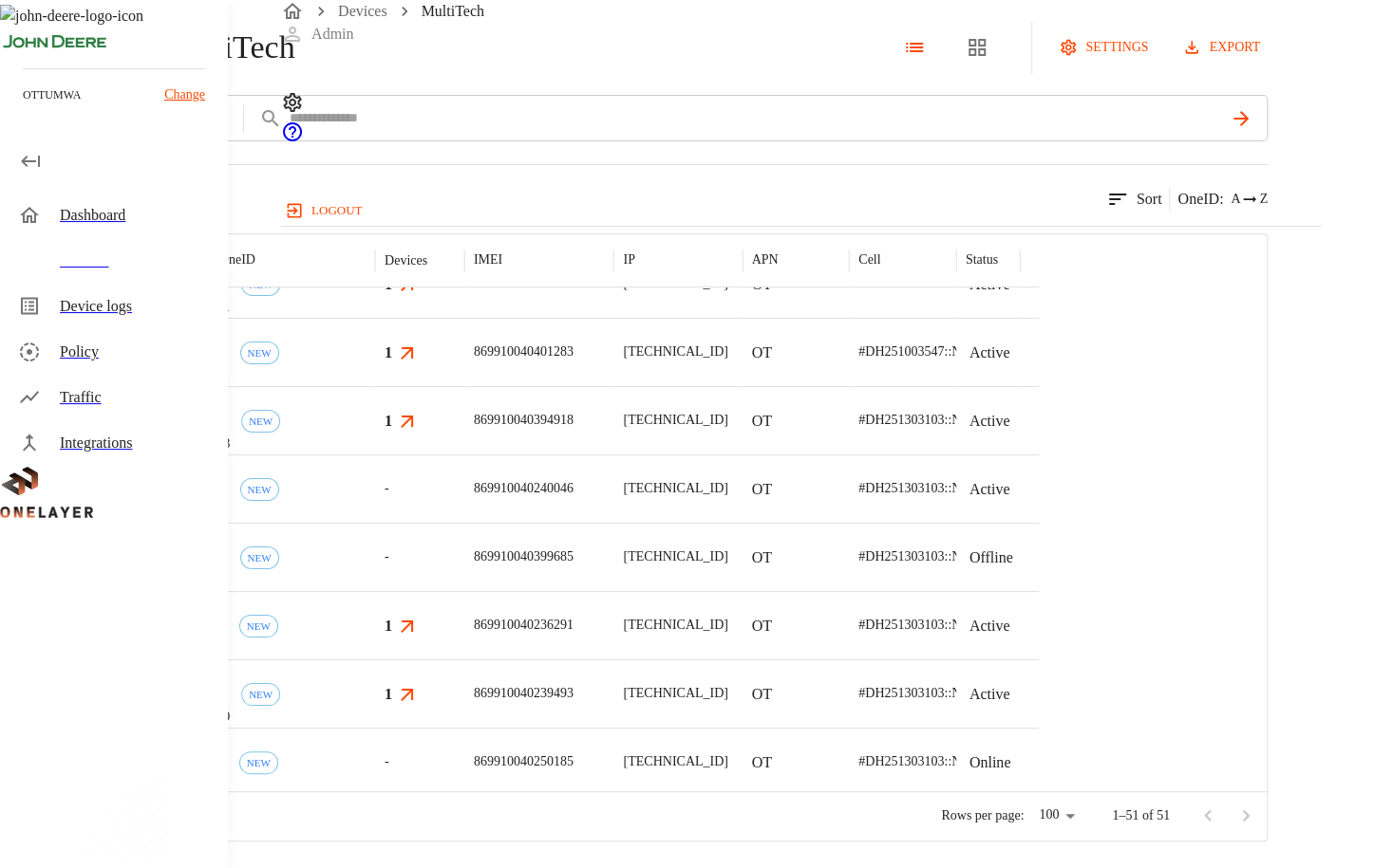
click at [375, 591] on div "eCell #1ecd8e10 NEW" at bounding box center [267, 556] width 214 height 69
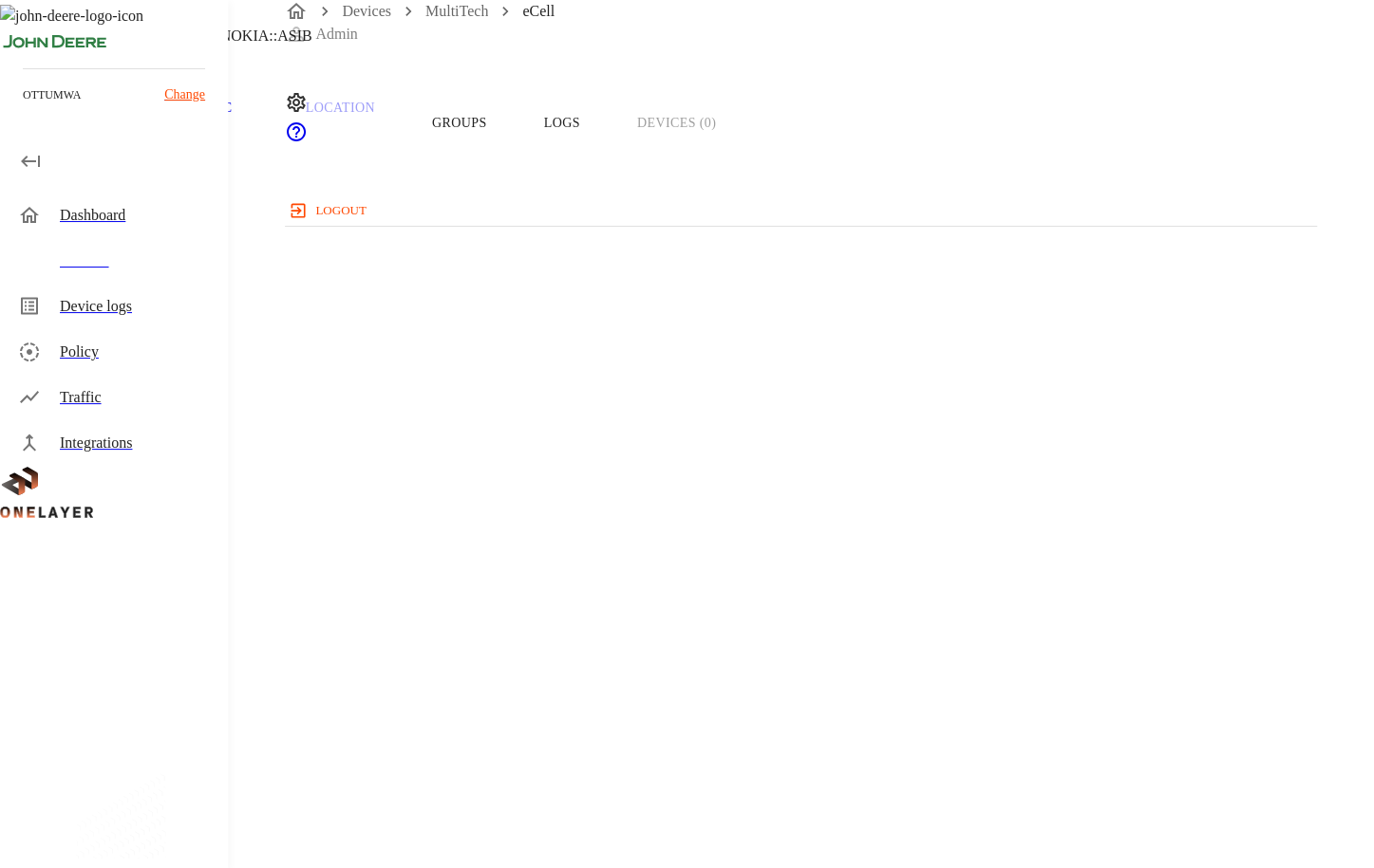
scroll to position [557, 0]
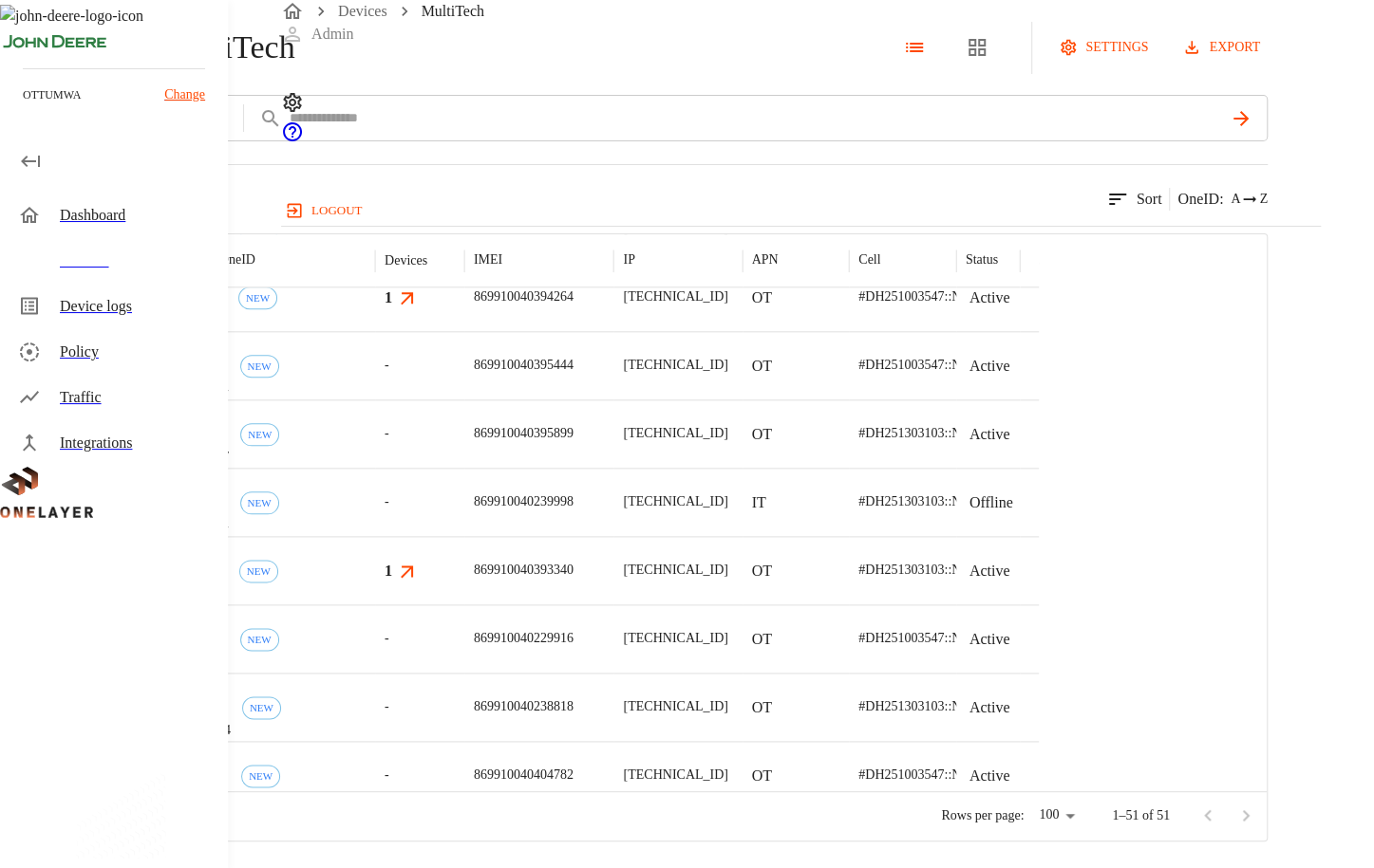
scroll to position [1260, 0]
click at [375, 670] on div "eCell #88a90852 NEW" at bounding box center [267, 637] width 214 height 69
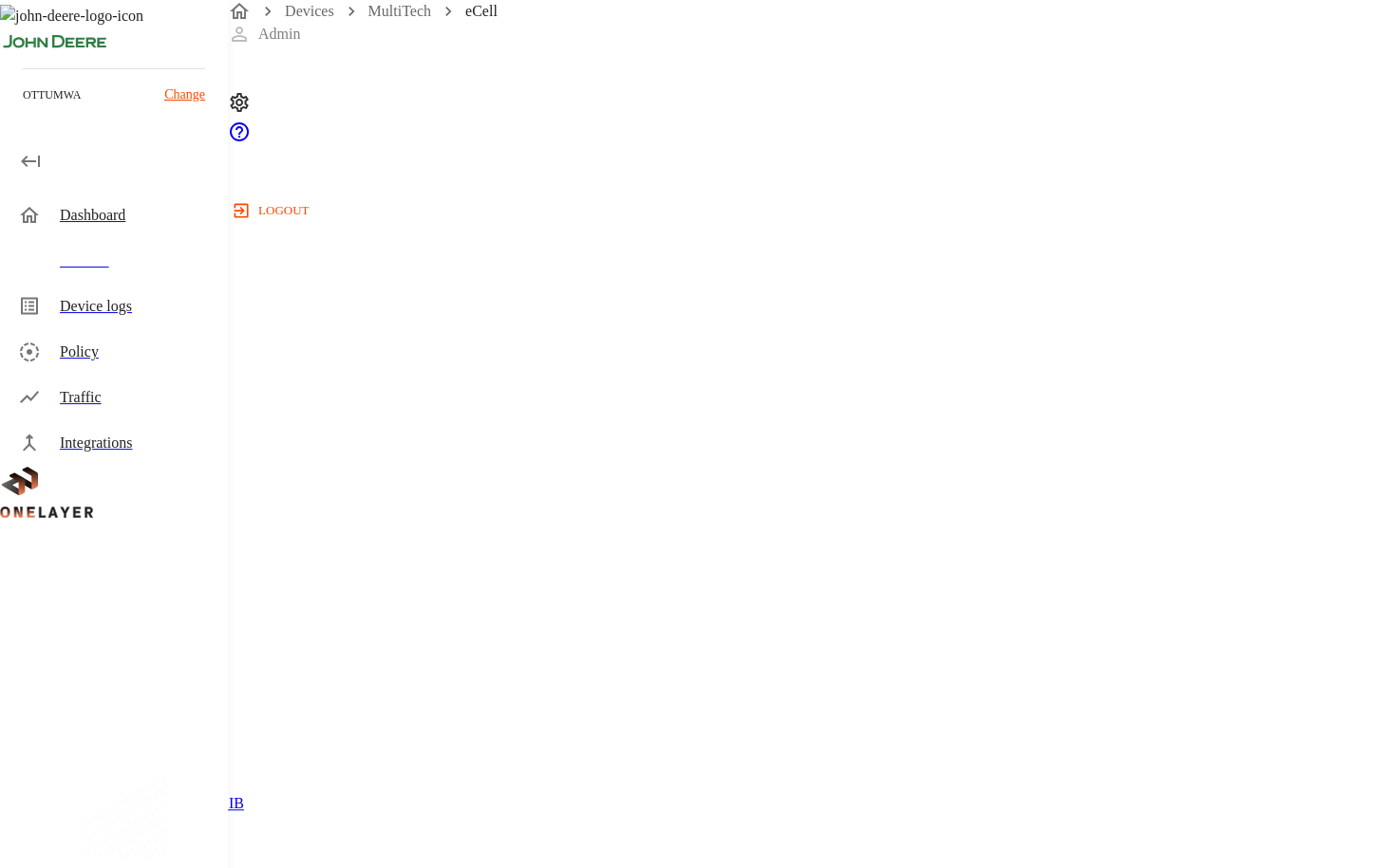
scroll to position [487, 0]
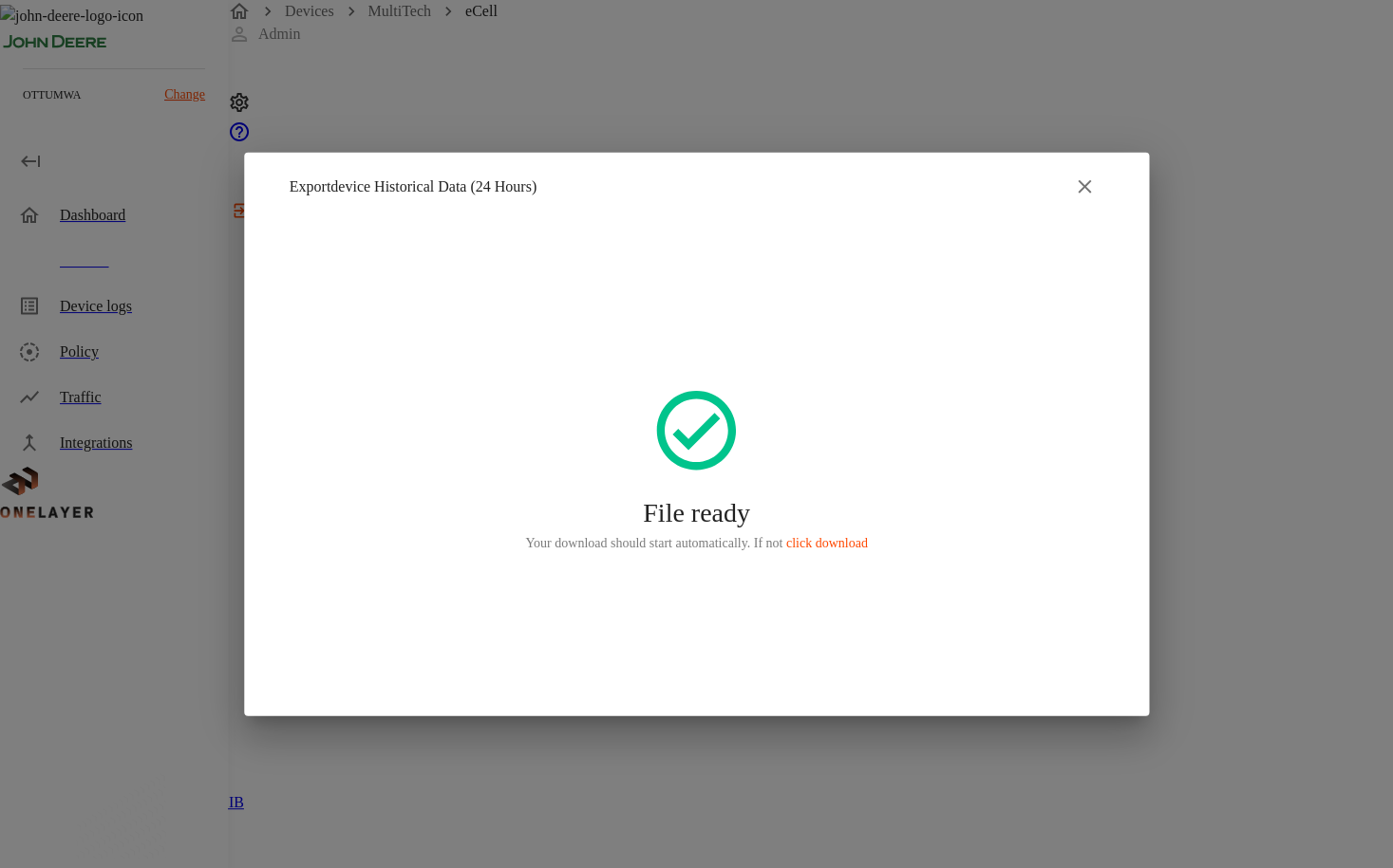
click at [1081, 188] on icon "button" at bounding box center [1083, 186] width 13 height 13
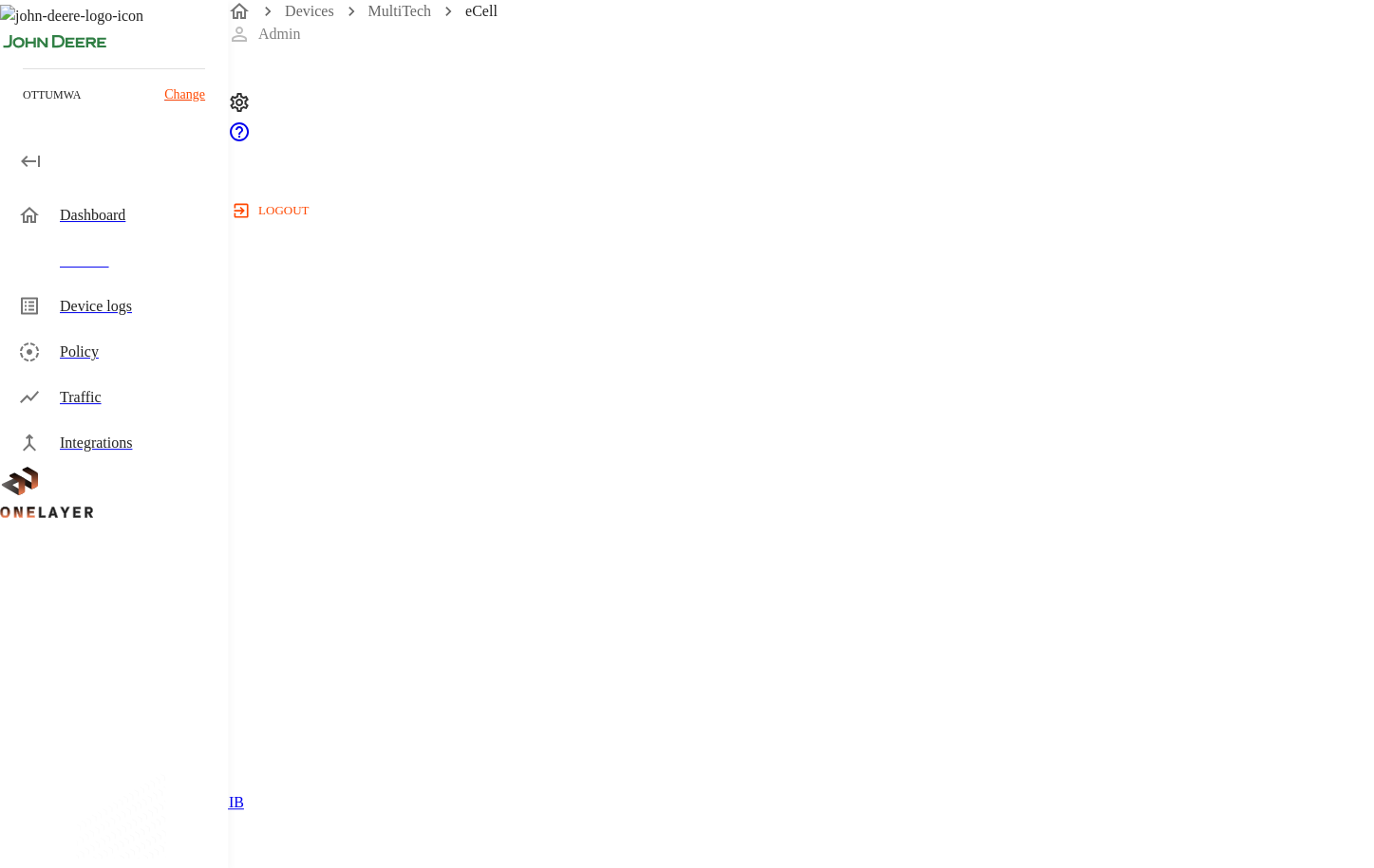
click at [103, 396] on div "Traffic" at bounding box center [136, 397] width 153 height 23
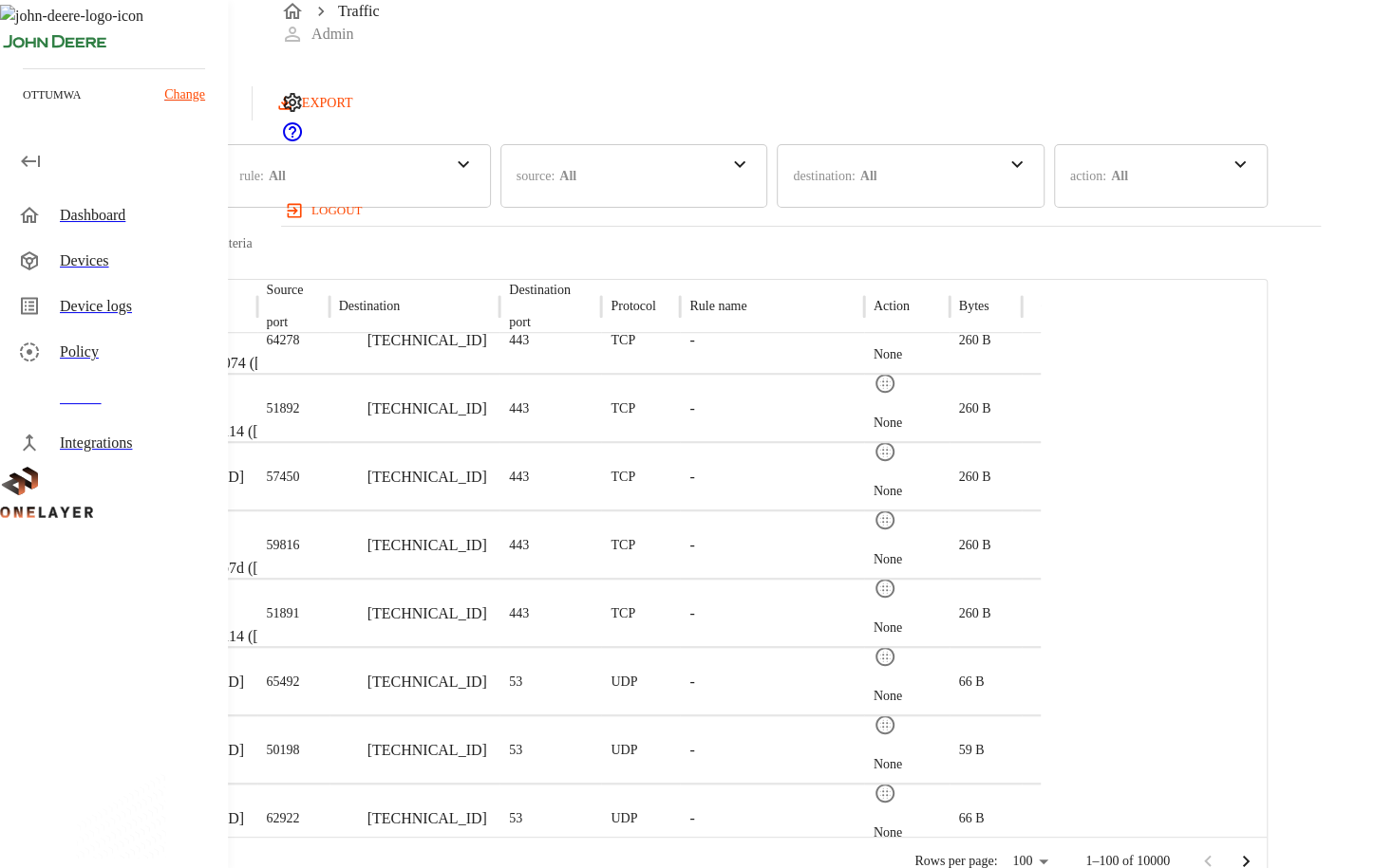
scroll to position [887, 0]
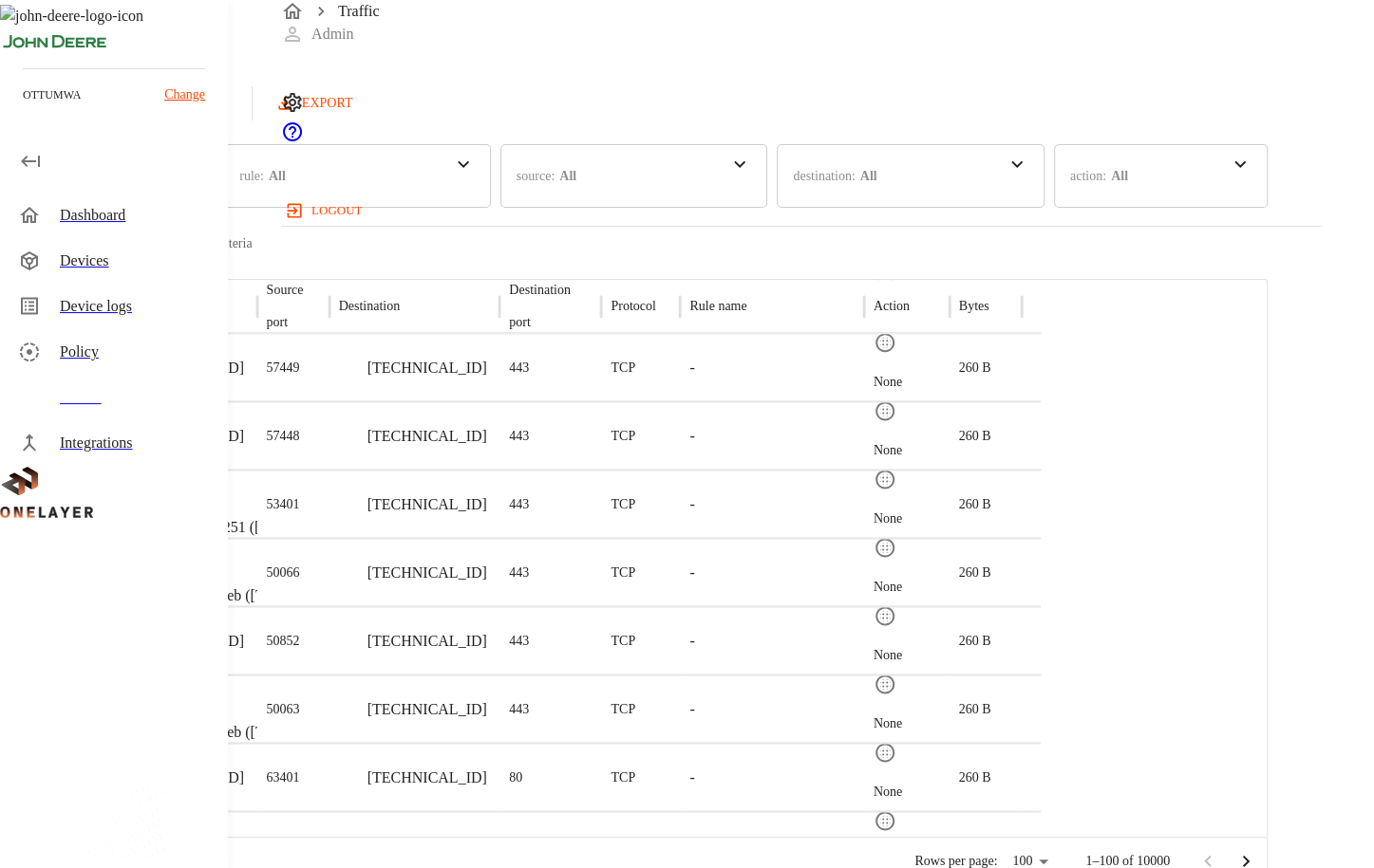
click at [244, 428] on p "[TECHNICAL_ID]" at bounding box center [184, 436] width 119 height 23
click at [249, 444] on div "Traffic Logs Last update: 0 minutes ago [DATE] 04:38:20 PM Refresh EXPORT time …" at bounding box center [687, 443] width 1374 height 887
drag, startPoint x: 452, startPoint y: 555, endPoint x: 398, endPoint y: 556, distance: 54.0
click at [257, 556] on div "[TECHNICAL_ID]" at bounding box center [172, 570] width 171 height 69
copy p "[TECHNICAL_ID]"
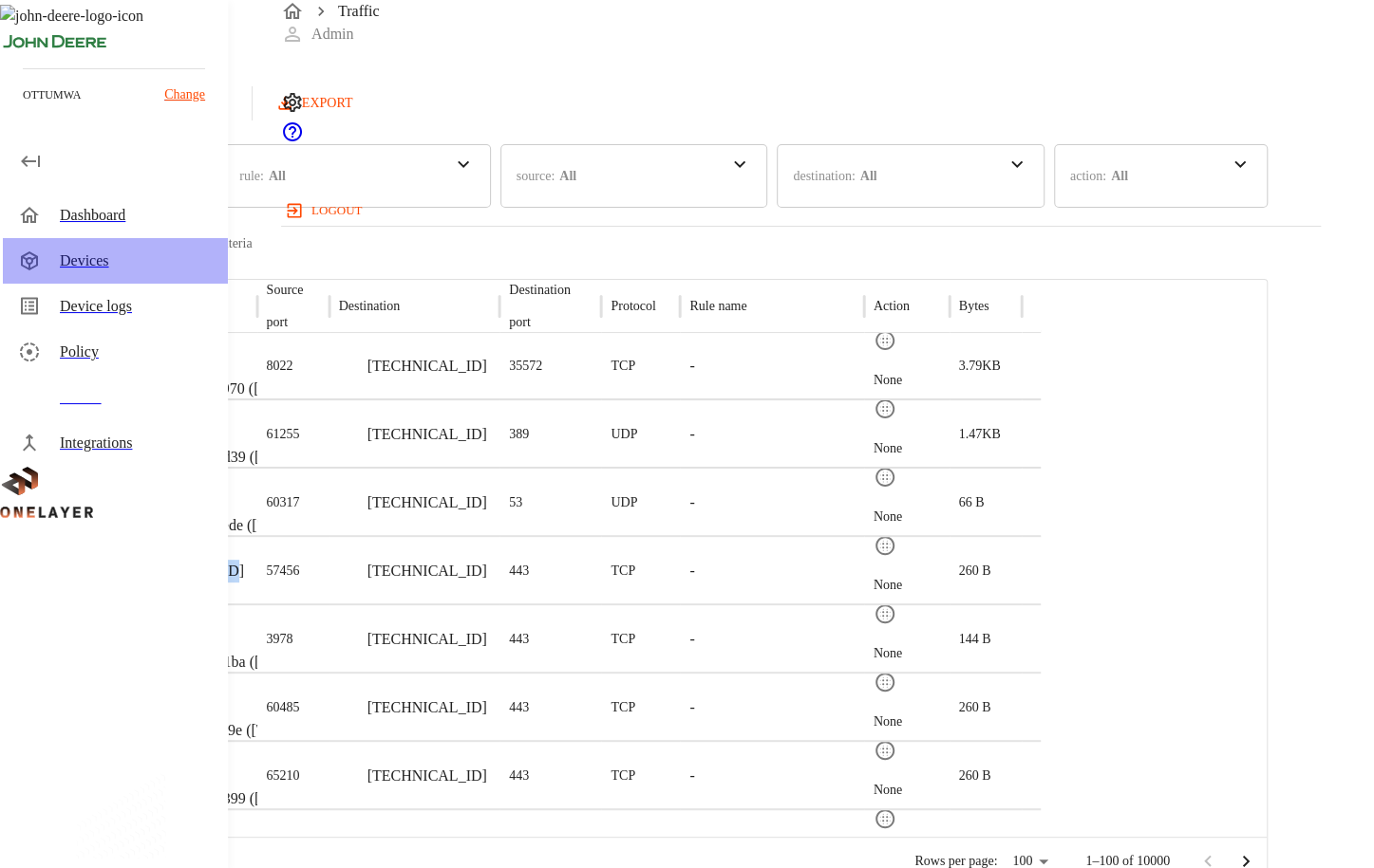
click at [98, 261] on div "Devices" at bounding box center [136, 260] width 153 height 23
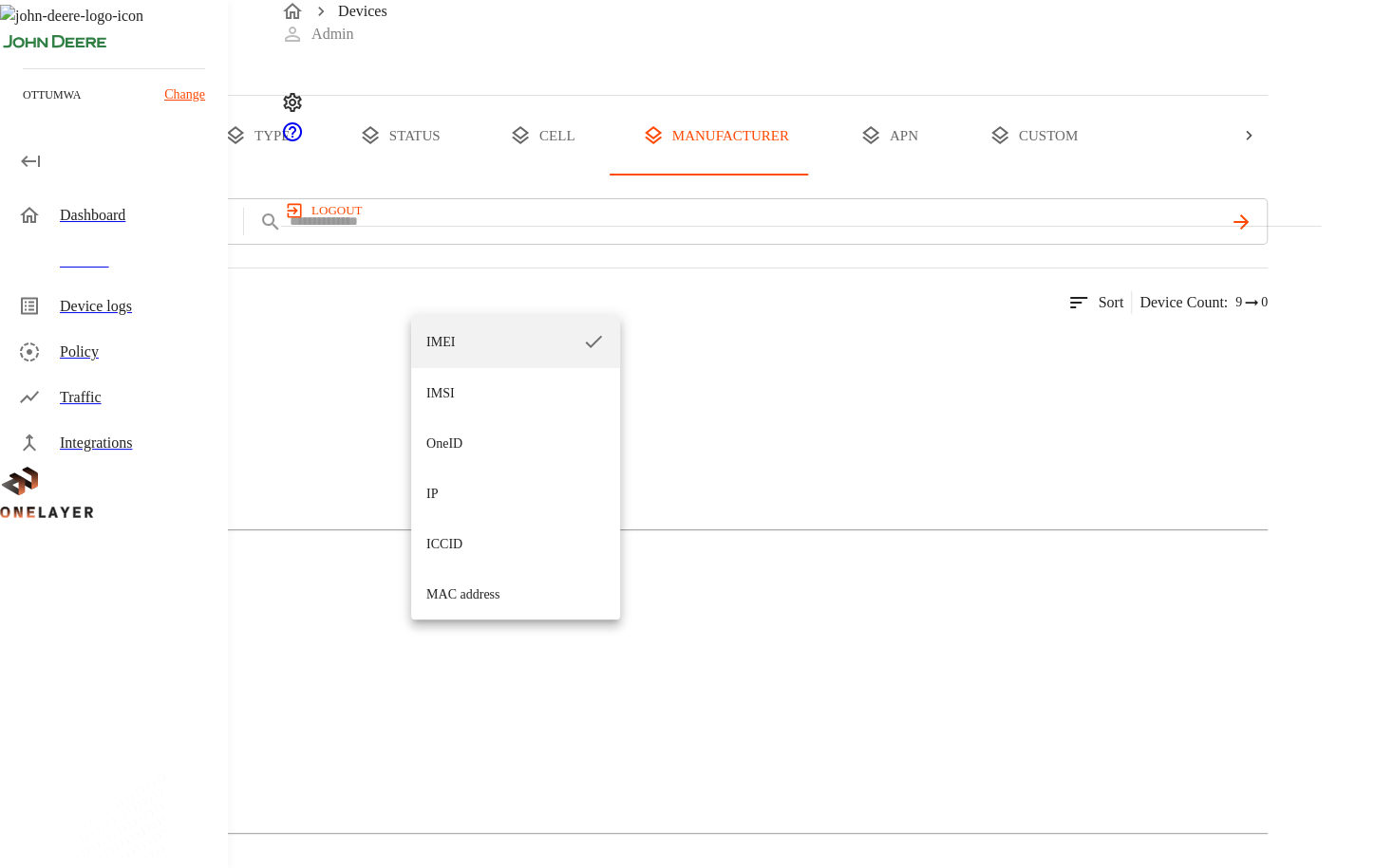
click at [456, 494] on li "IP" at bounding box center [516, 494] width 209 height 51
type input "**"
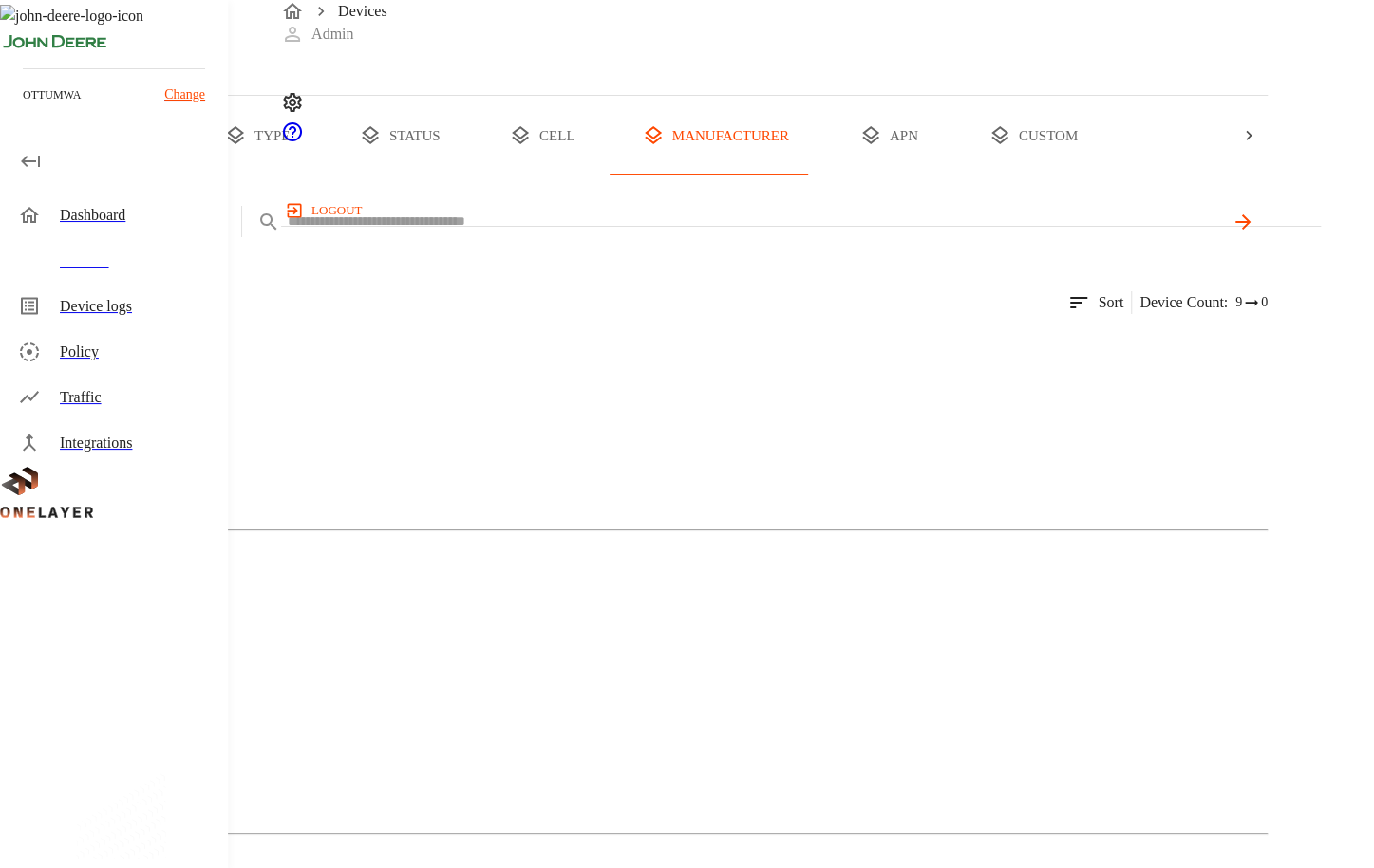
click at [620, 235] on input "text" at bounding box center [754, 221] width 935 height 28
paste input "**********"
type input "**********"
click at [372, 470] on div "MultiTech" at bounding box center [634, 422] width 1268 height 95
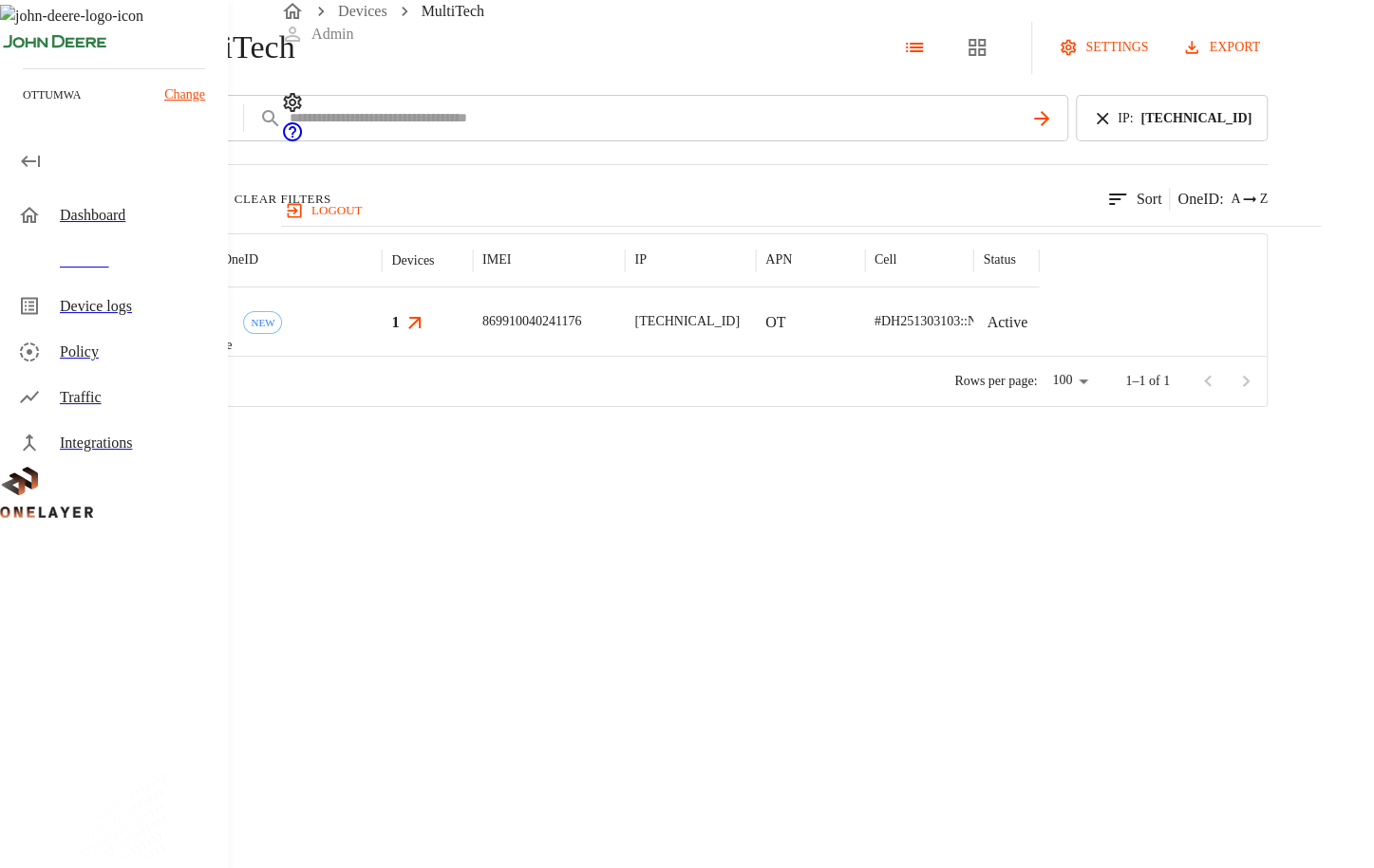
click at [382, 356] on div "eCell #c486253e NEW" at bounding box center [272, 321] width 218 height 69
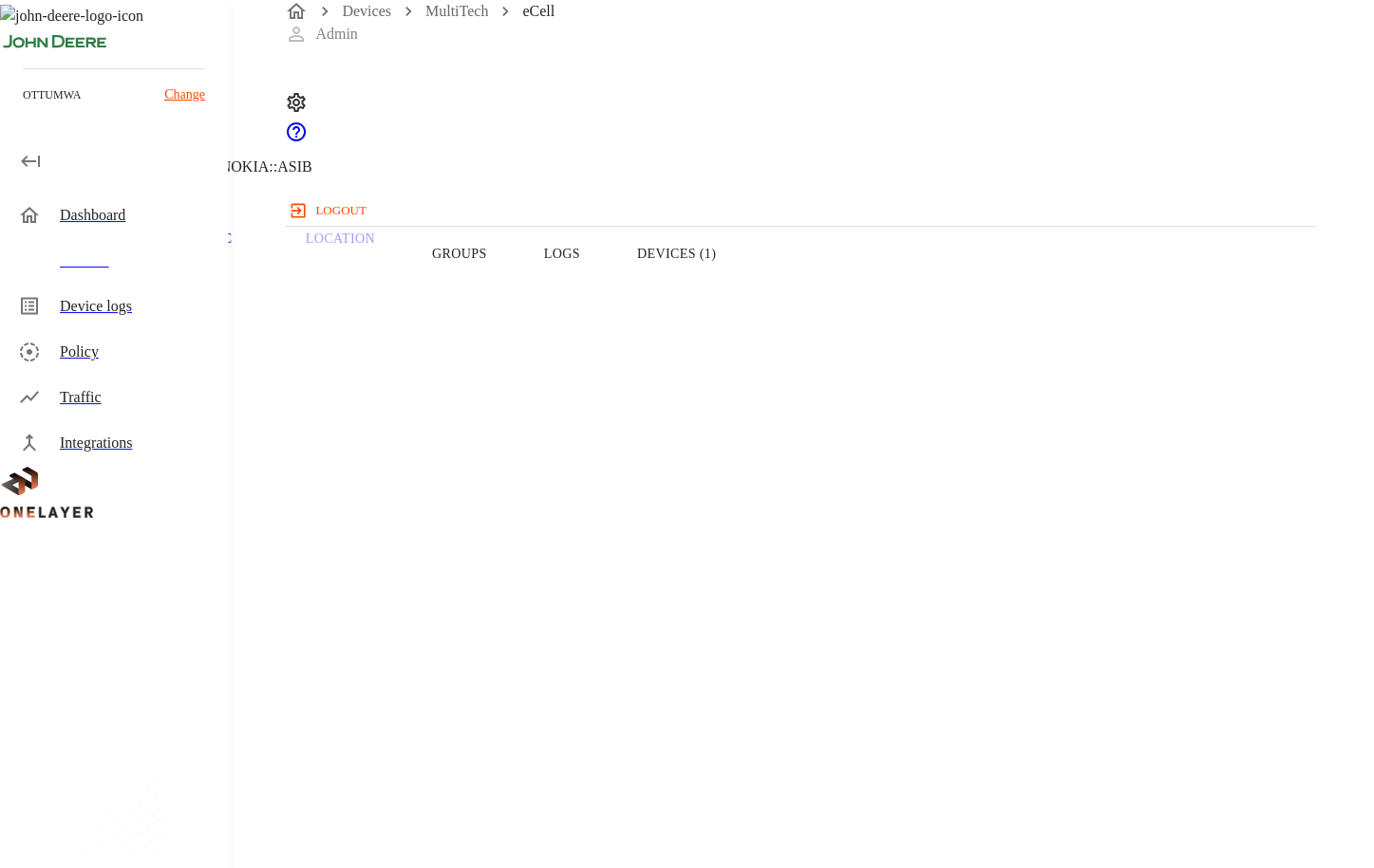
click at [107, 390] on div "Traffic" at bounding box center [136, 397] width 153 height 23
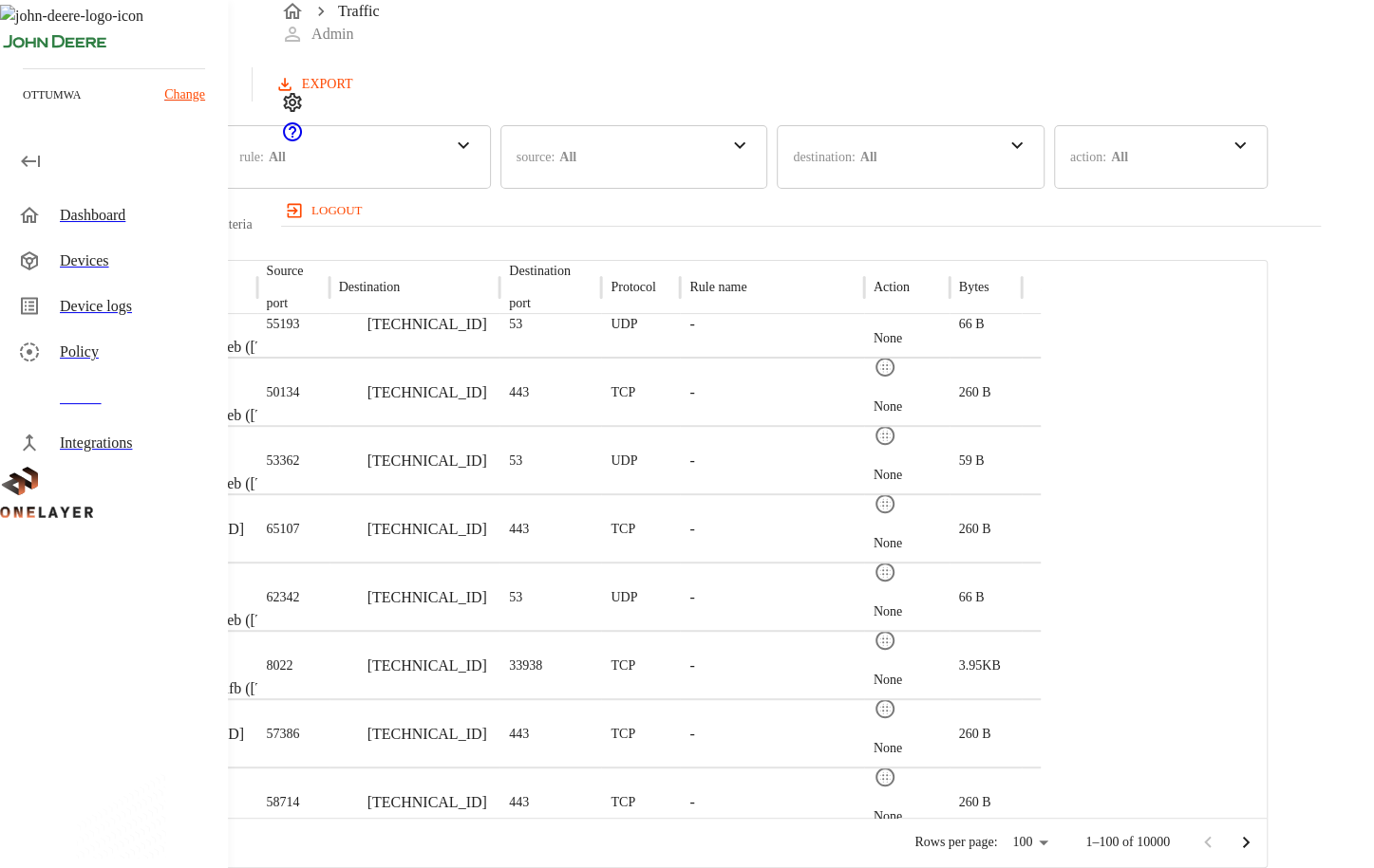
click at [1361, 702] on div "Traffic Logs Last update: 0 minutes ago [DATE] 04:39:10 PM Refresh EXPORT time …" at bounding box center [687, 424] width 1374 height 887
click at [89, 274] on div "Devices" at bounding box center [115, 261] width 225 height 46
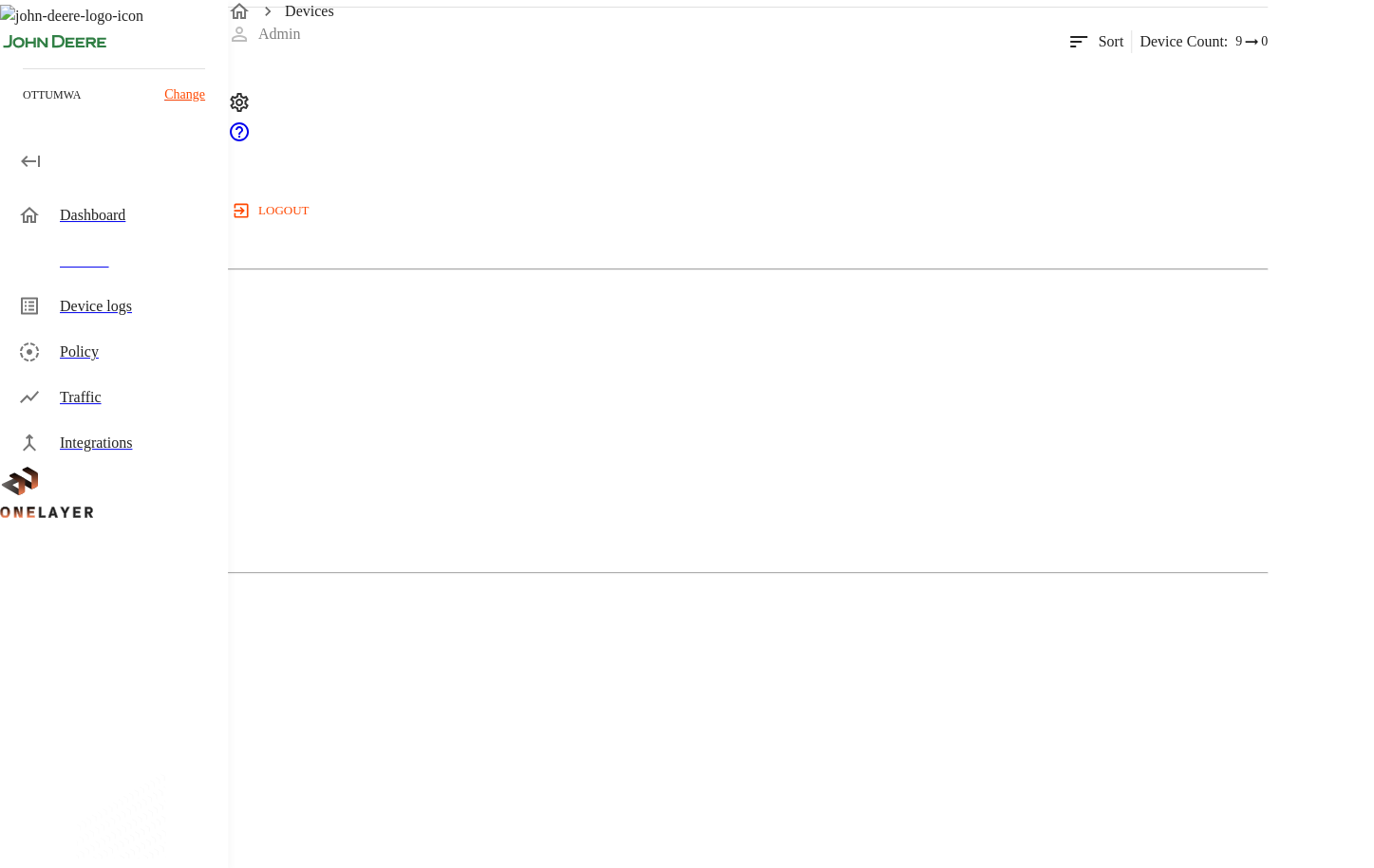
scroll to position [262, 0]
click at [641, 416] on div "N/A" at bounding box center [634, 464] width 1268 height 95
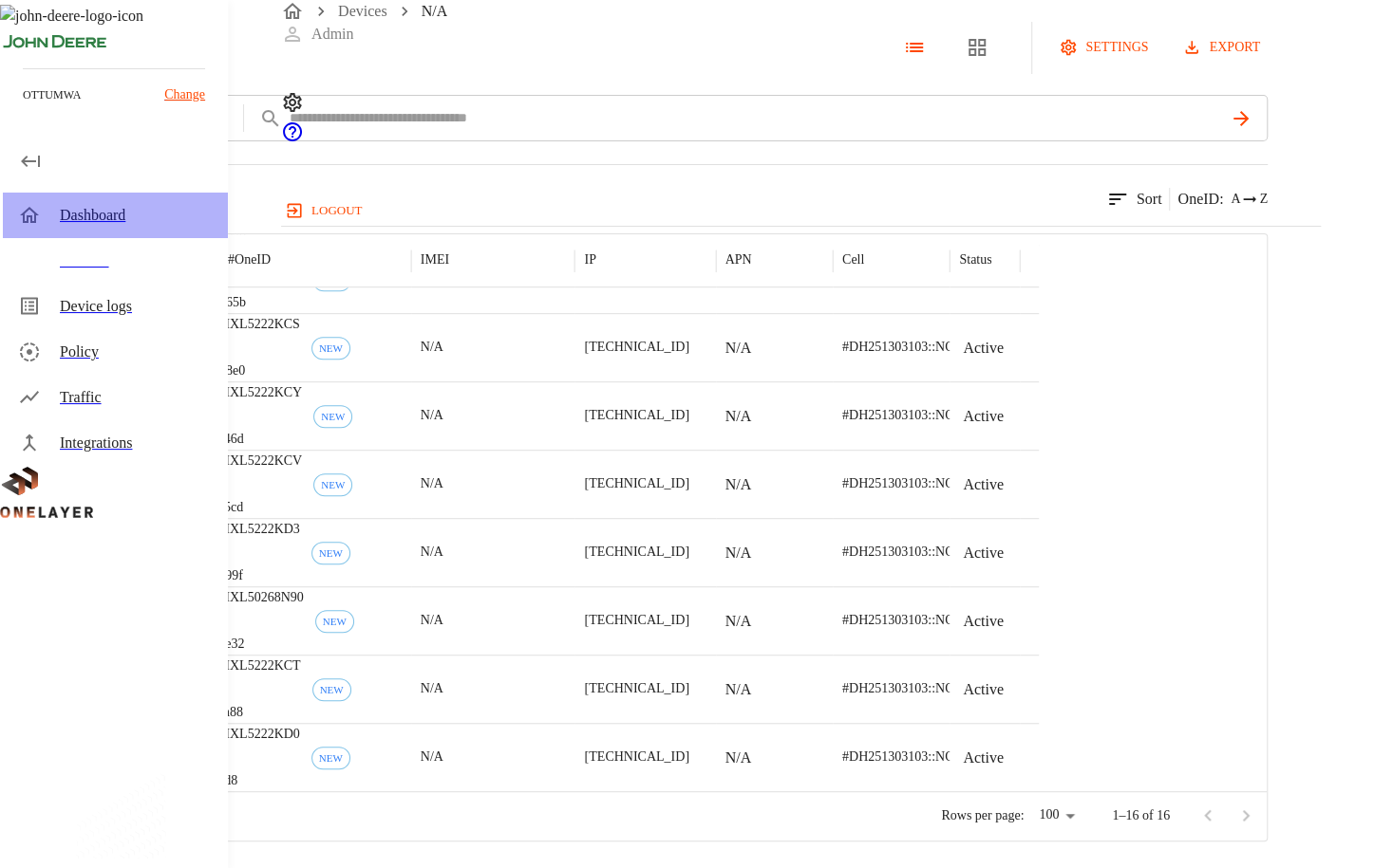
click at [77, 208] on div "Dashboard" at bounding box center [136, 215] width 153 height 23
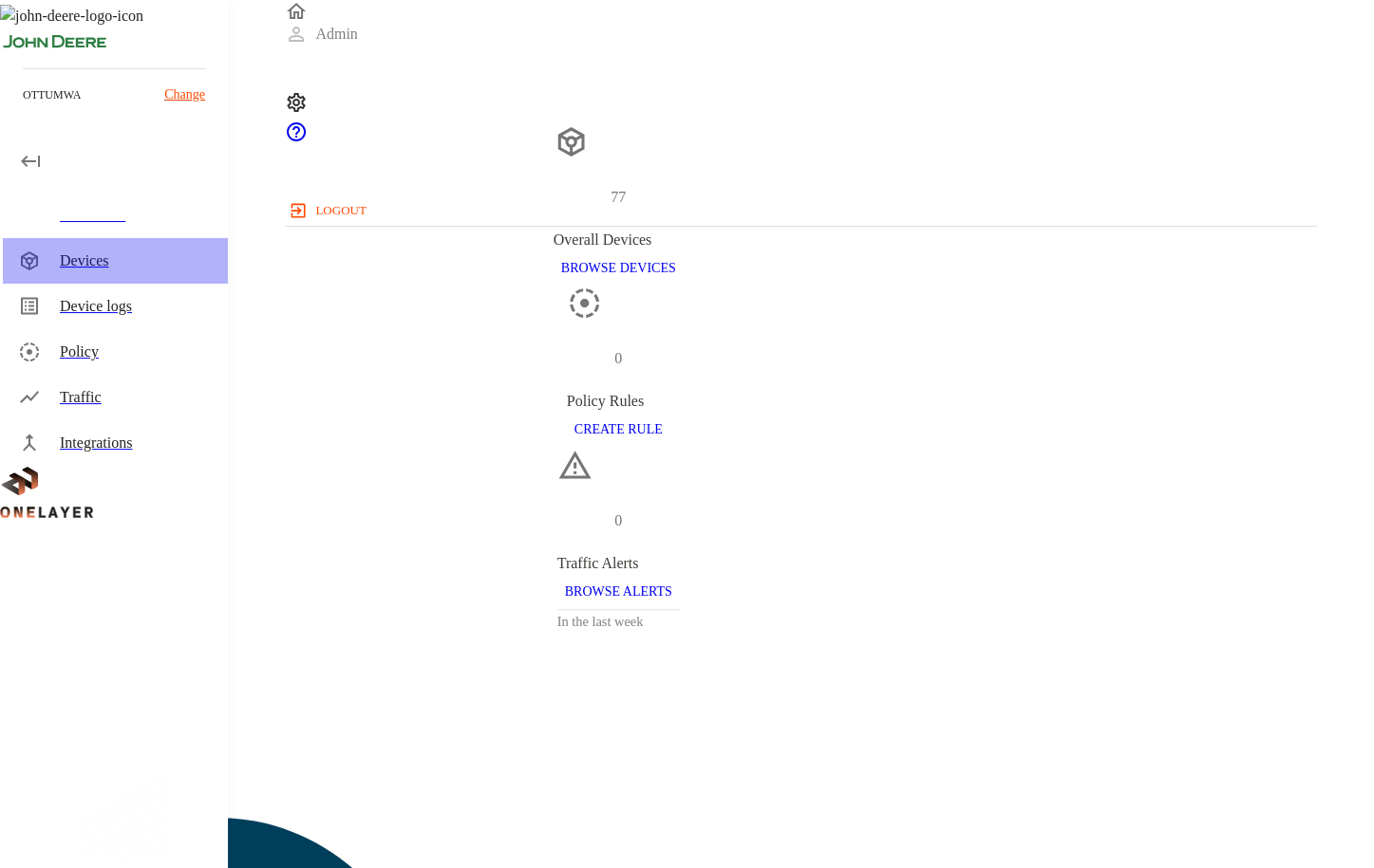
click at [121, 262] on div "Devices" at bounding box center [136, 260] width 153 height 23
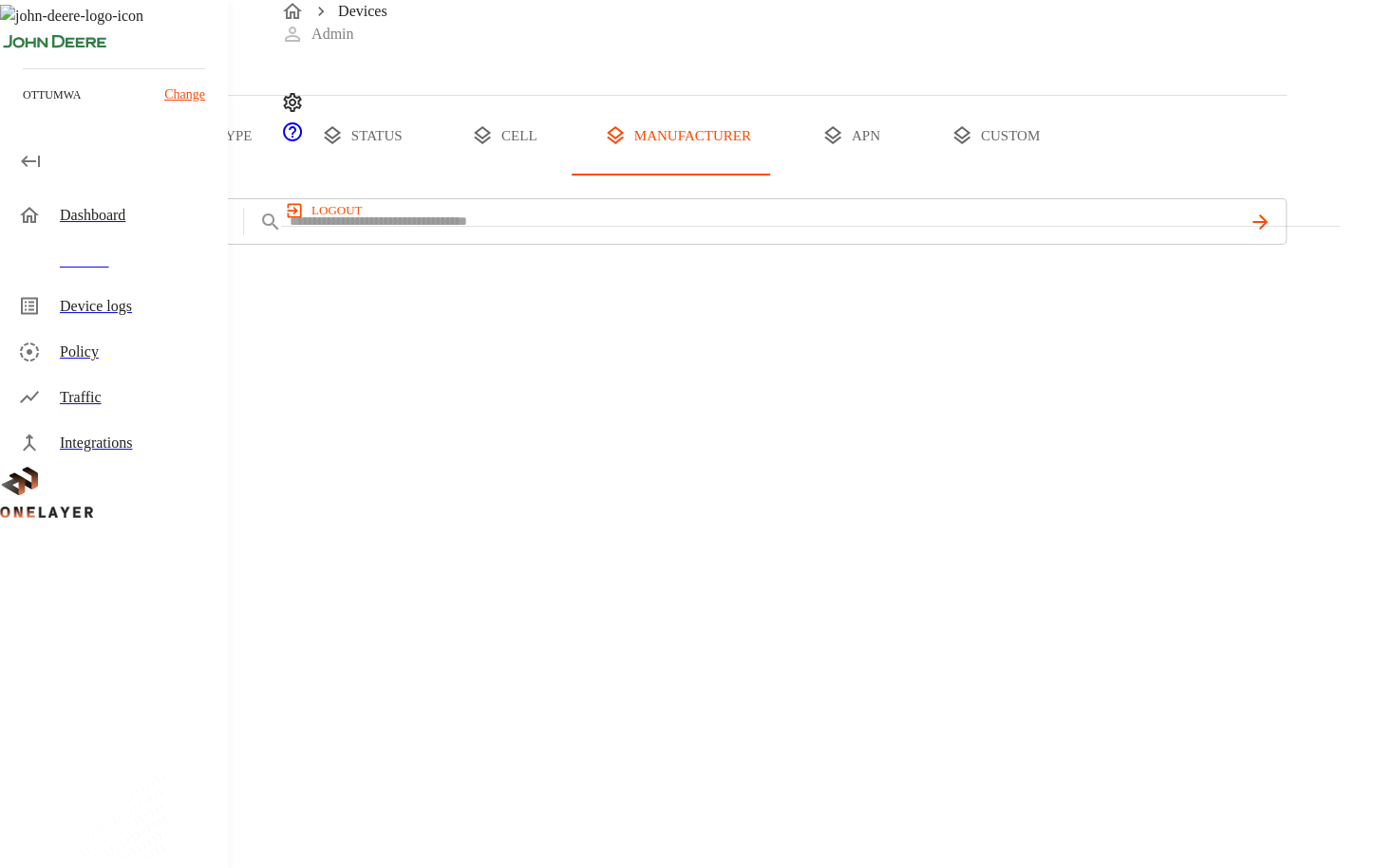
click at [122, 211] on div "Dashboard" at bounding box center [136, 215] width 153 height 23
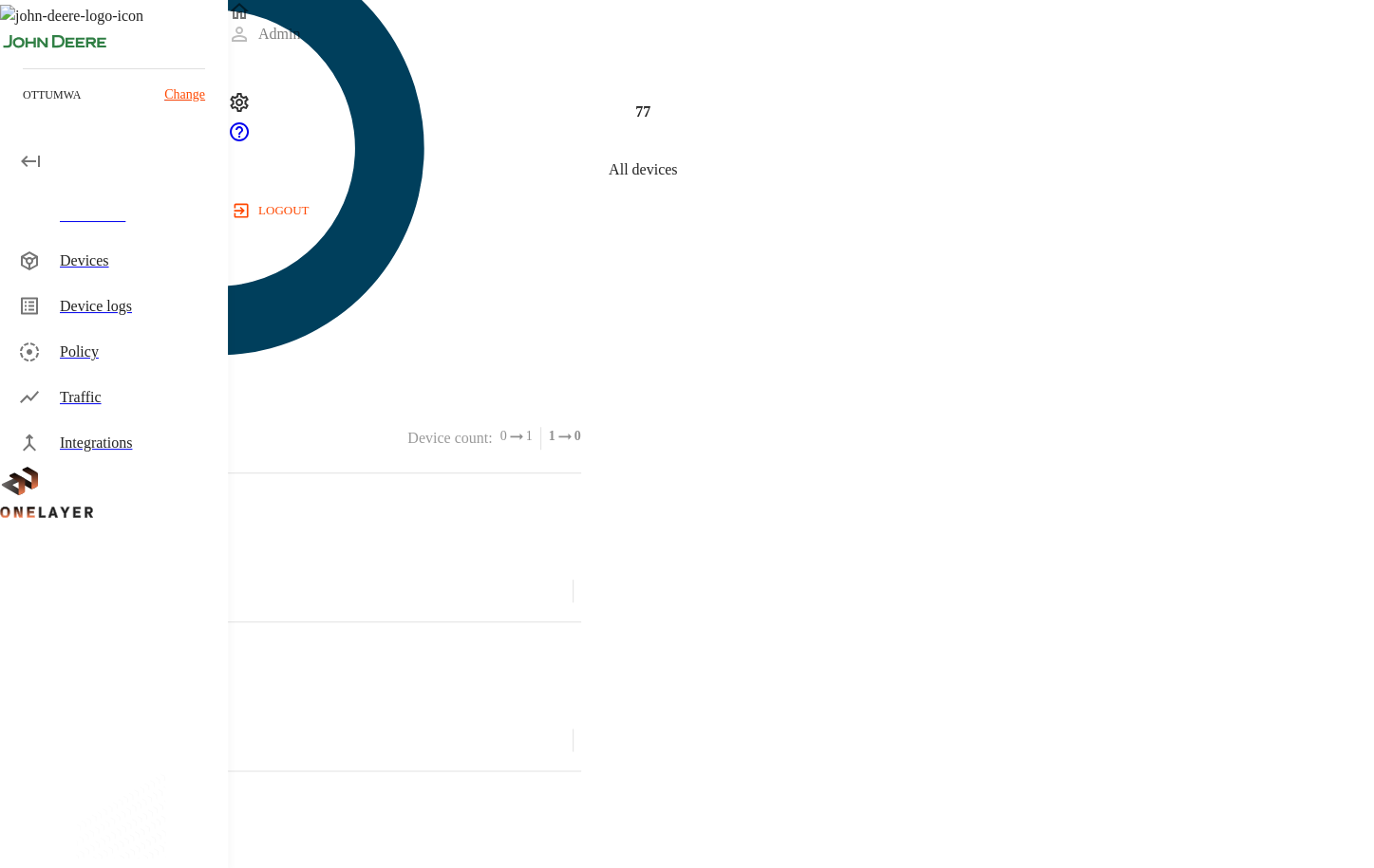
scroll to position [175, 0]
click at [84, 265] on div "Devices" at bounding box center [136, 260] width 153 height 23
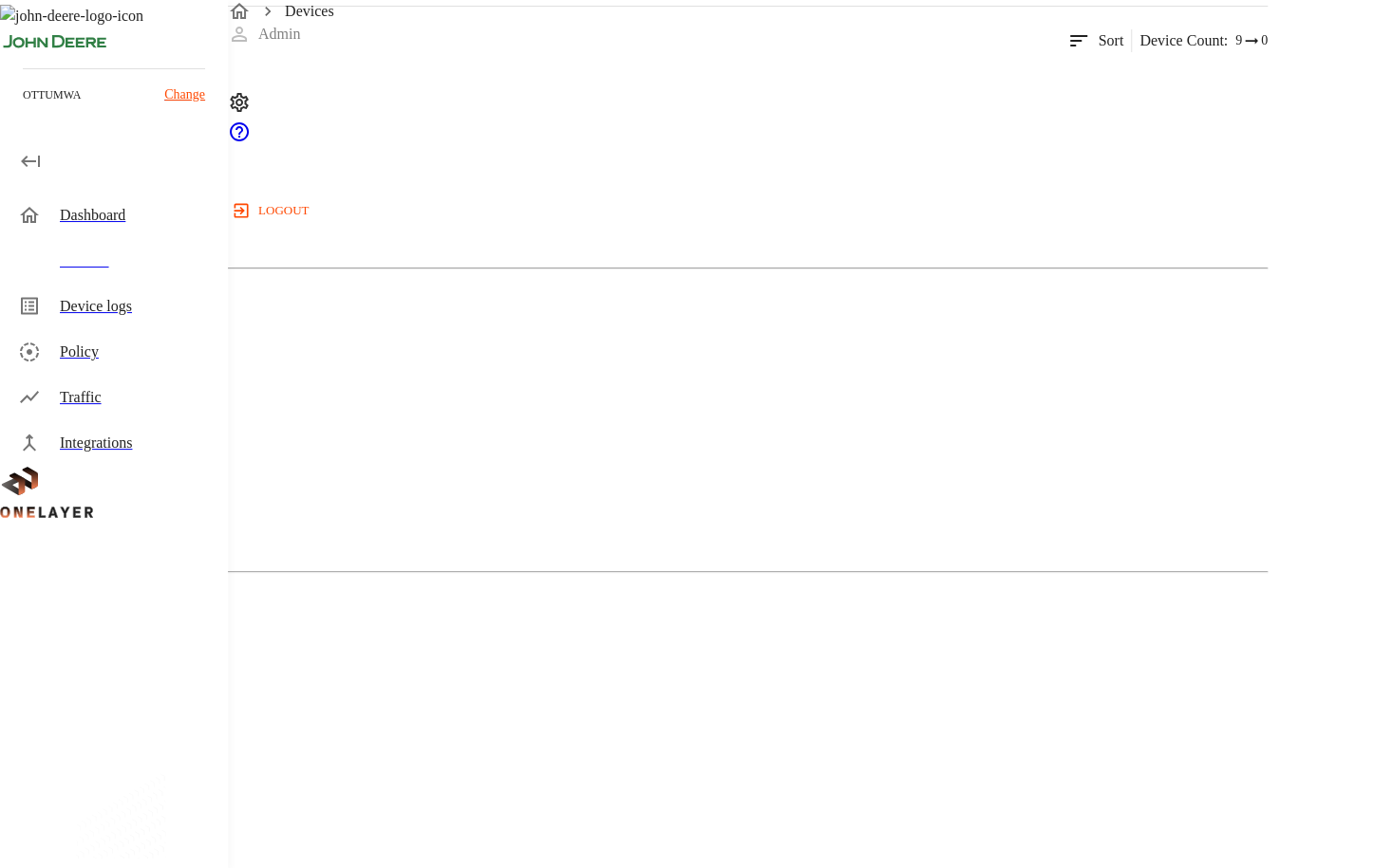
click at [33, 207] on icon at bounding box center [29, 215] width 23 height 23
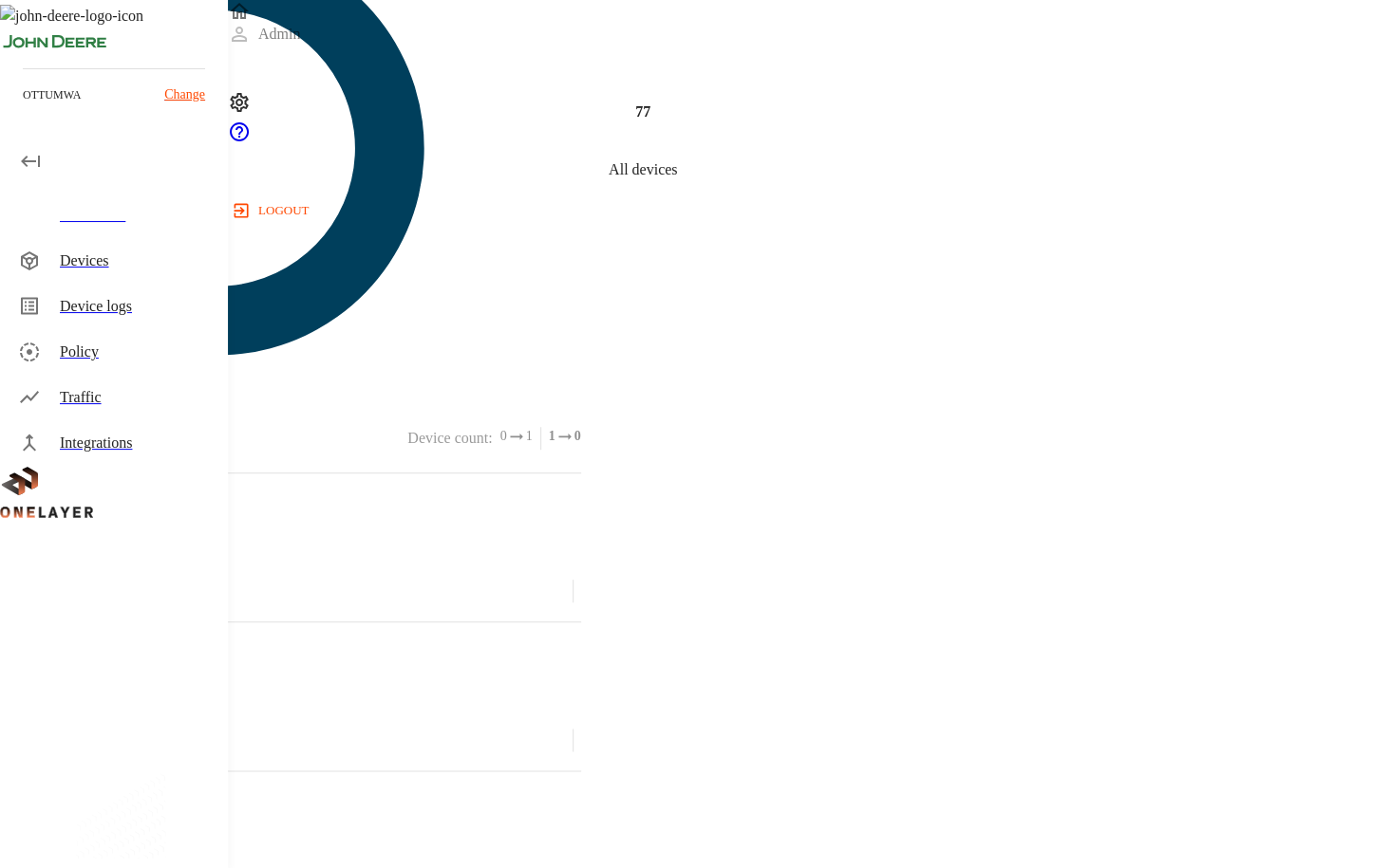
scroll to position [778, 0]
click at [69, 250] on div "Devices" at bounding box center [136, 260] width 153 height 23
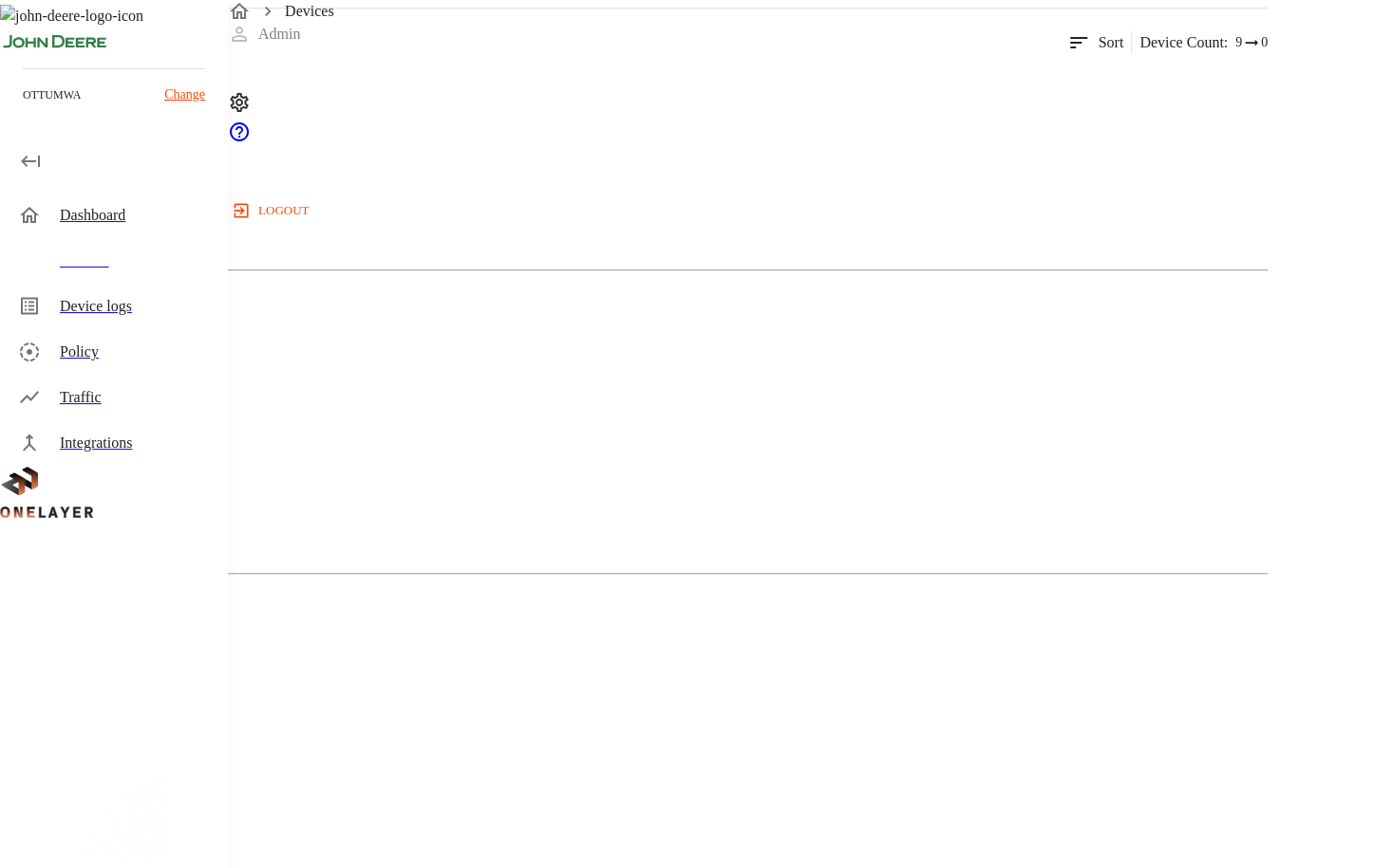
scroll to position [262, 0]
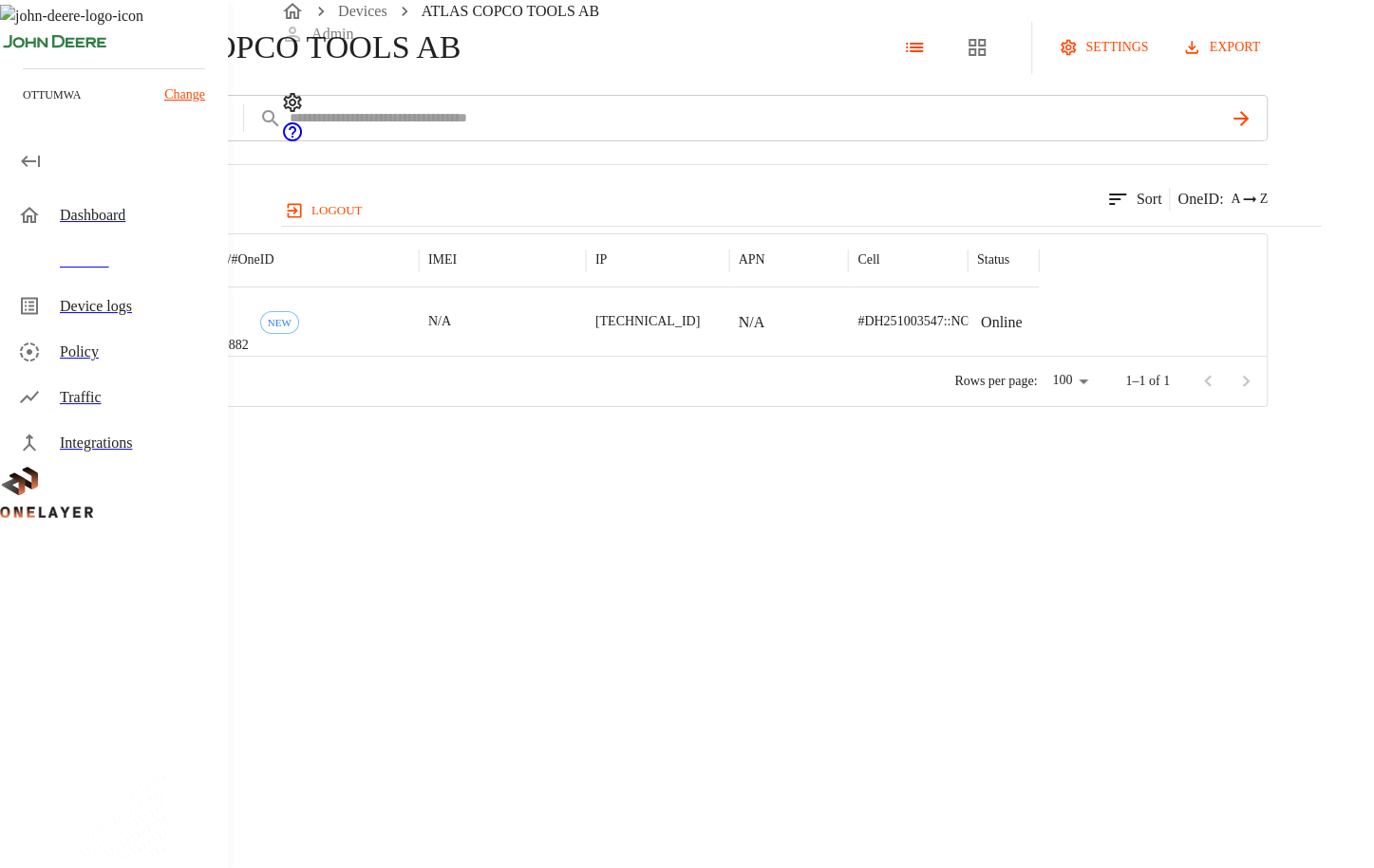
click at [95, 210] on div "Dashboard" at bounding box center [136, 215] width 153 height 23
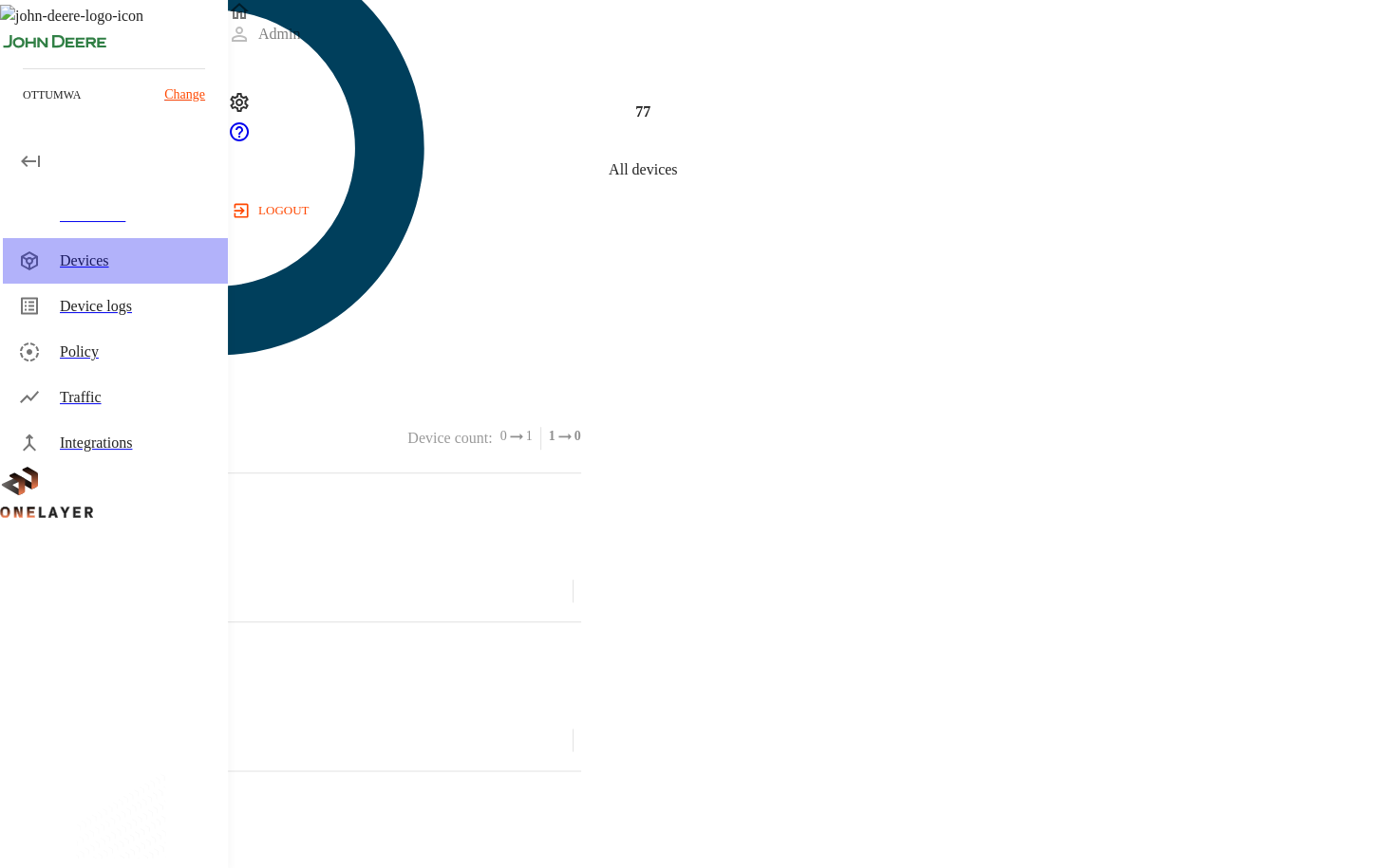
click at [102, 251] on div "Devices" at bounding box center [136, 260] width 153 height 23
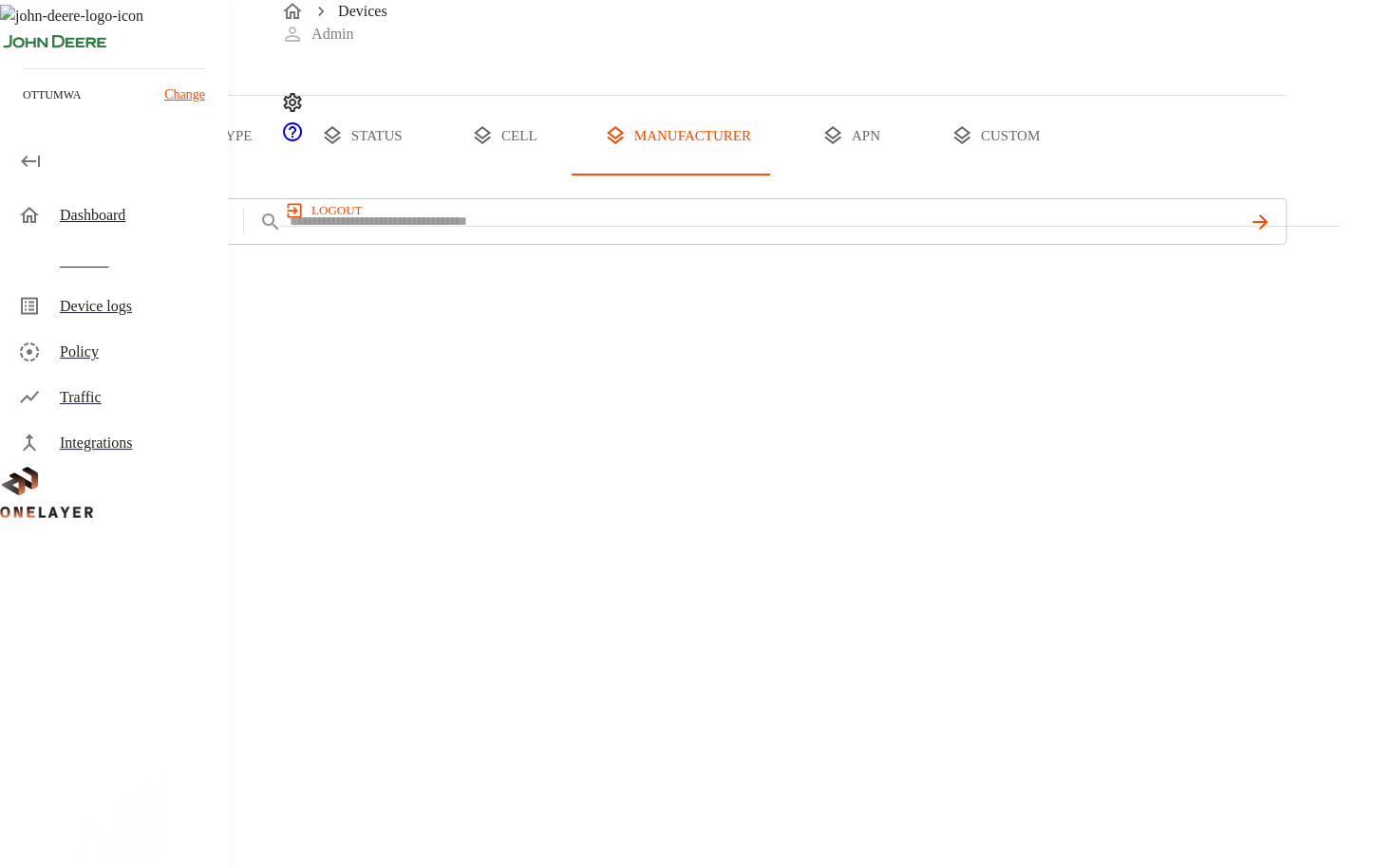
click at [118, 319] on div "Device logs" at bounding box center [115, 307] width 225 height 46
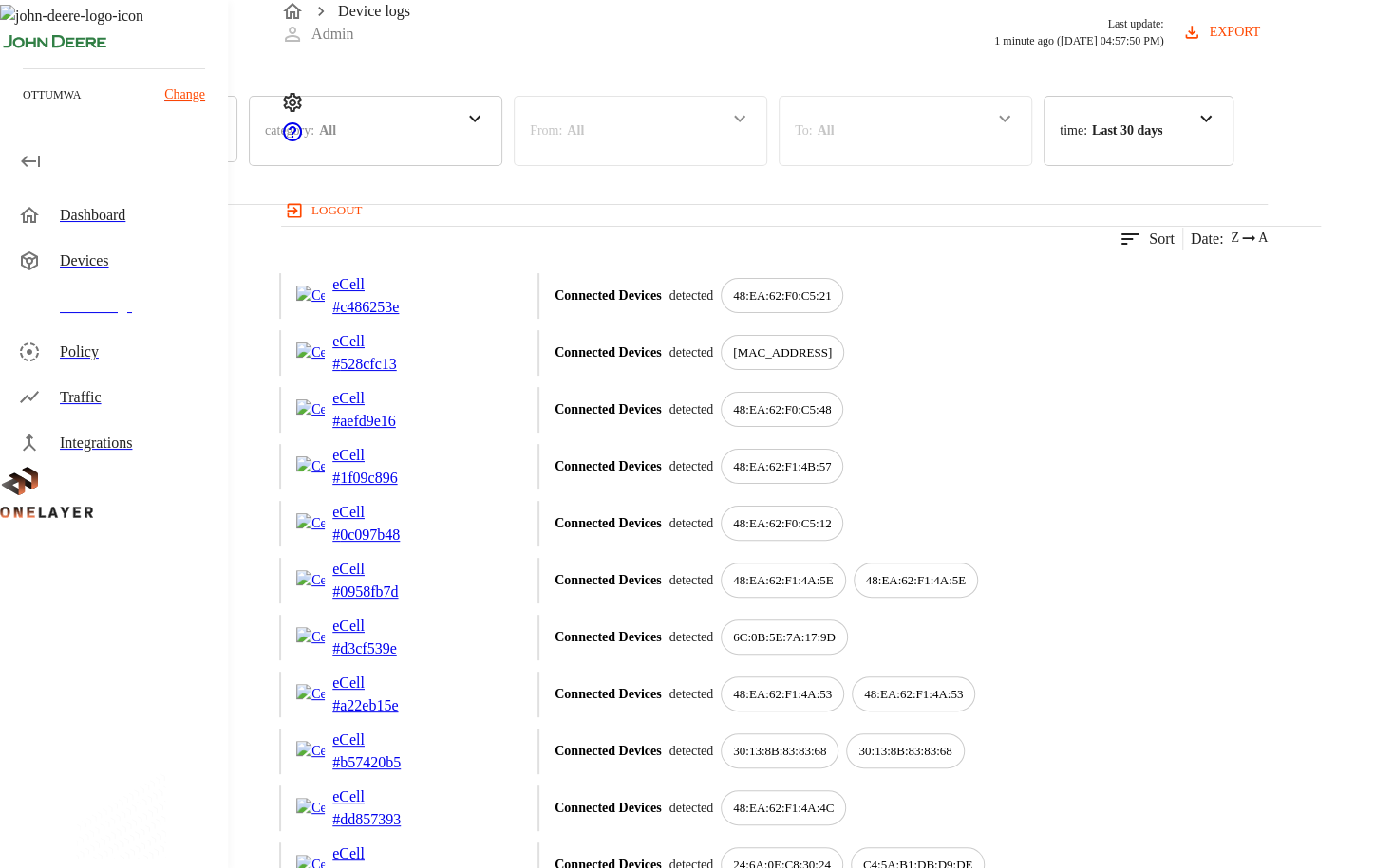
click at [101, 266] on div "Devices" at bounding box center [136, 260] width 153 height 23
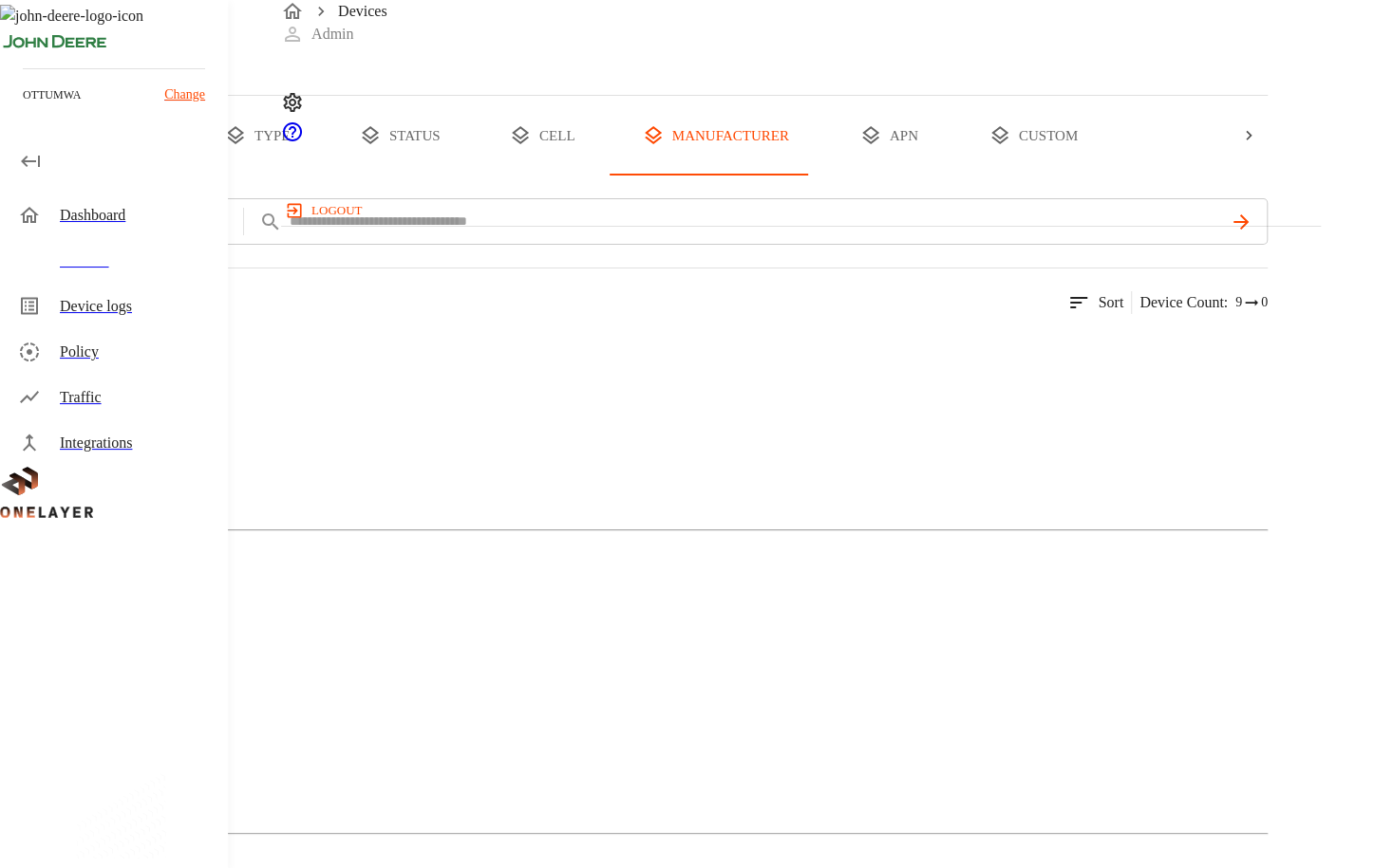
click at [333, 470] on div "MultiTech" at bounding box center [634, 422] width 1268 height 95
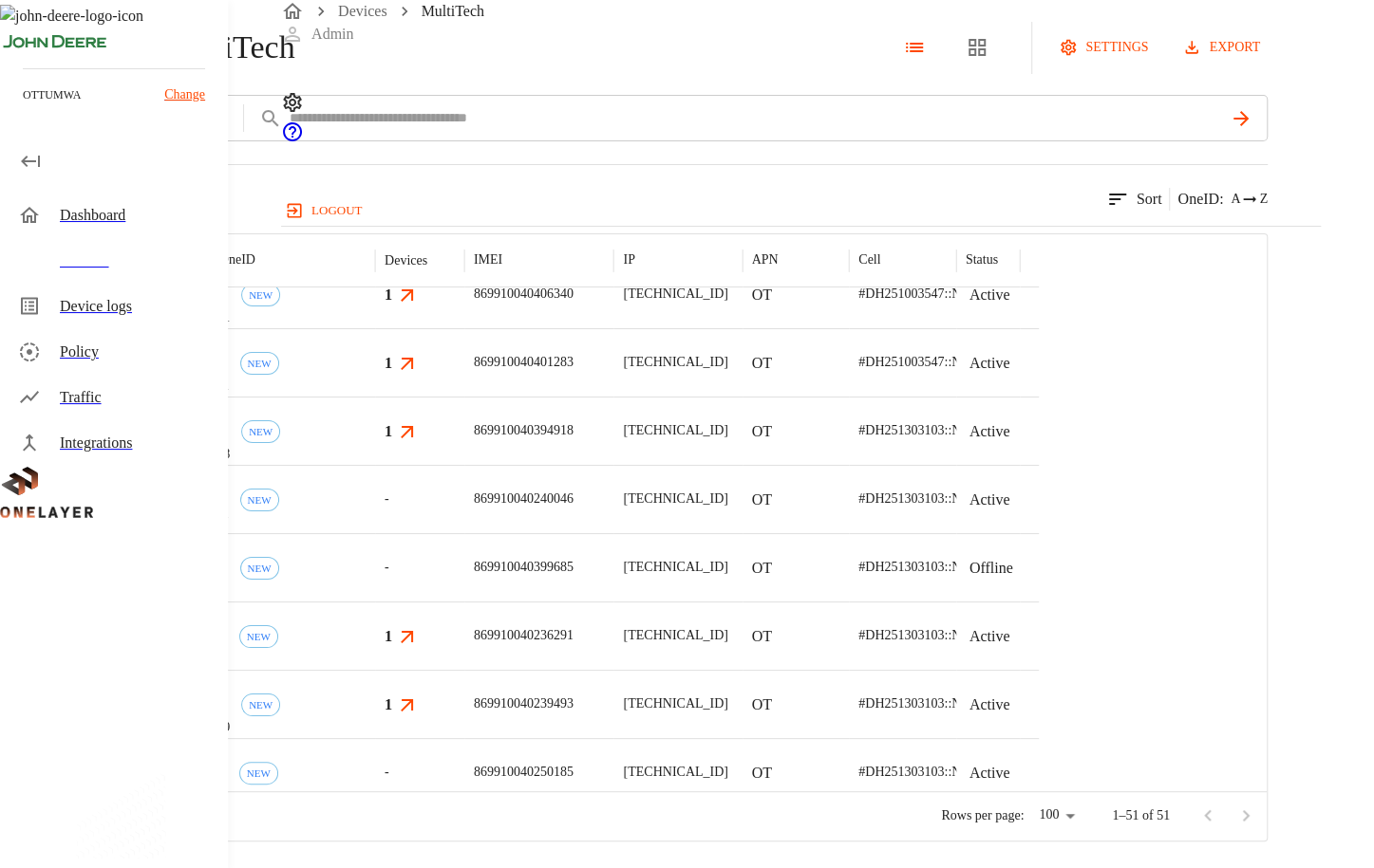
scroll to position [32, 0]
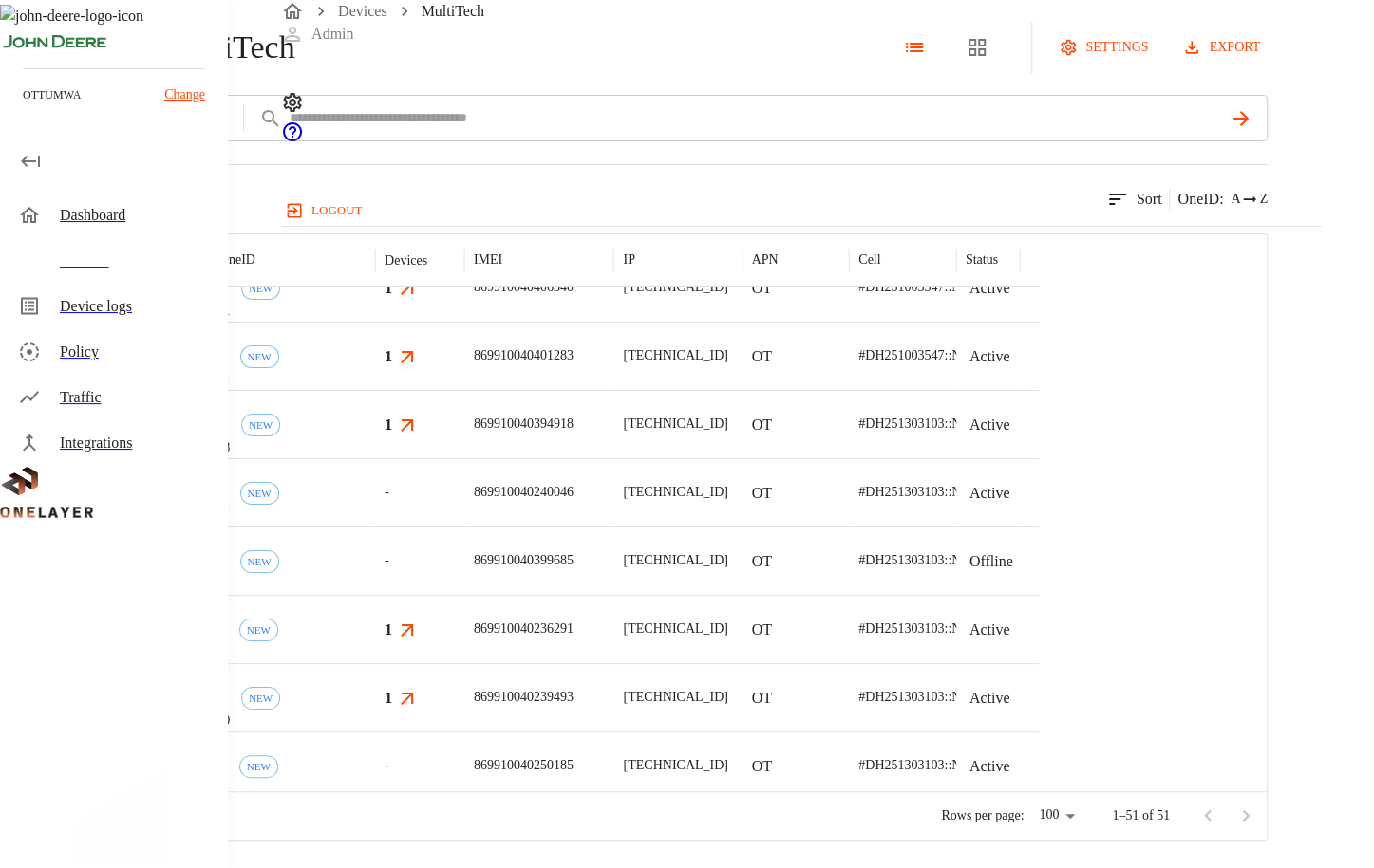
click at [375, 526] on div "eCell #1c8c3ba7 NEW" at bounding box center [267, 492] width 214 height 69
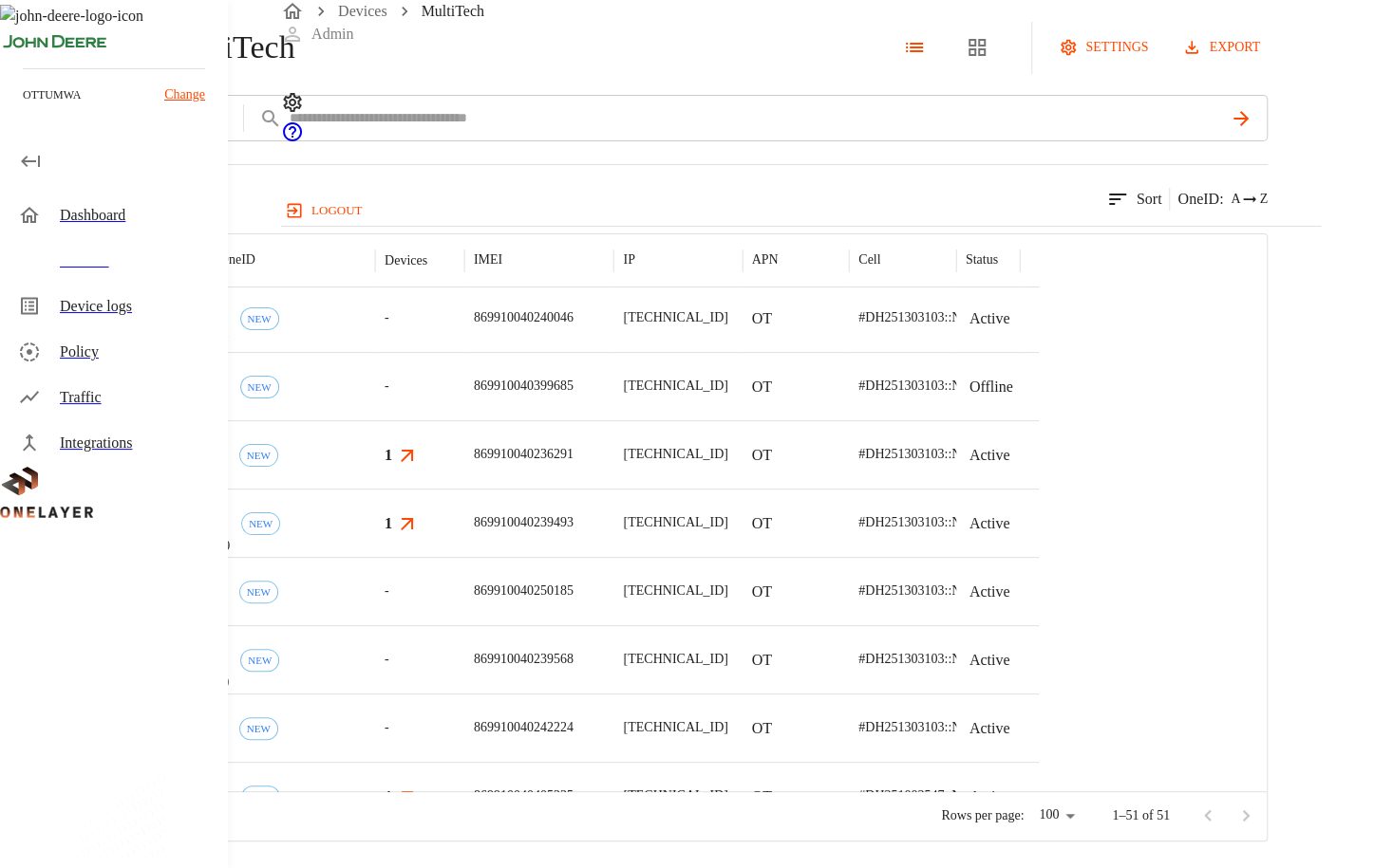
scroll to position [213, 0]
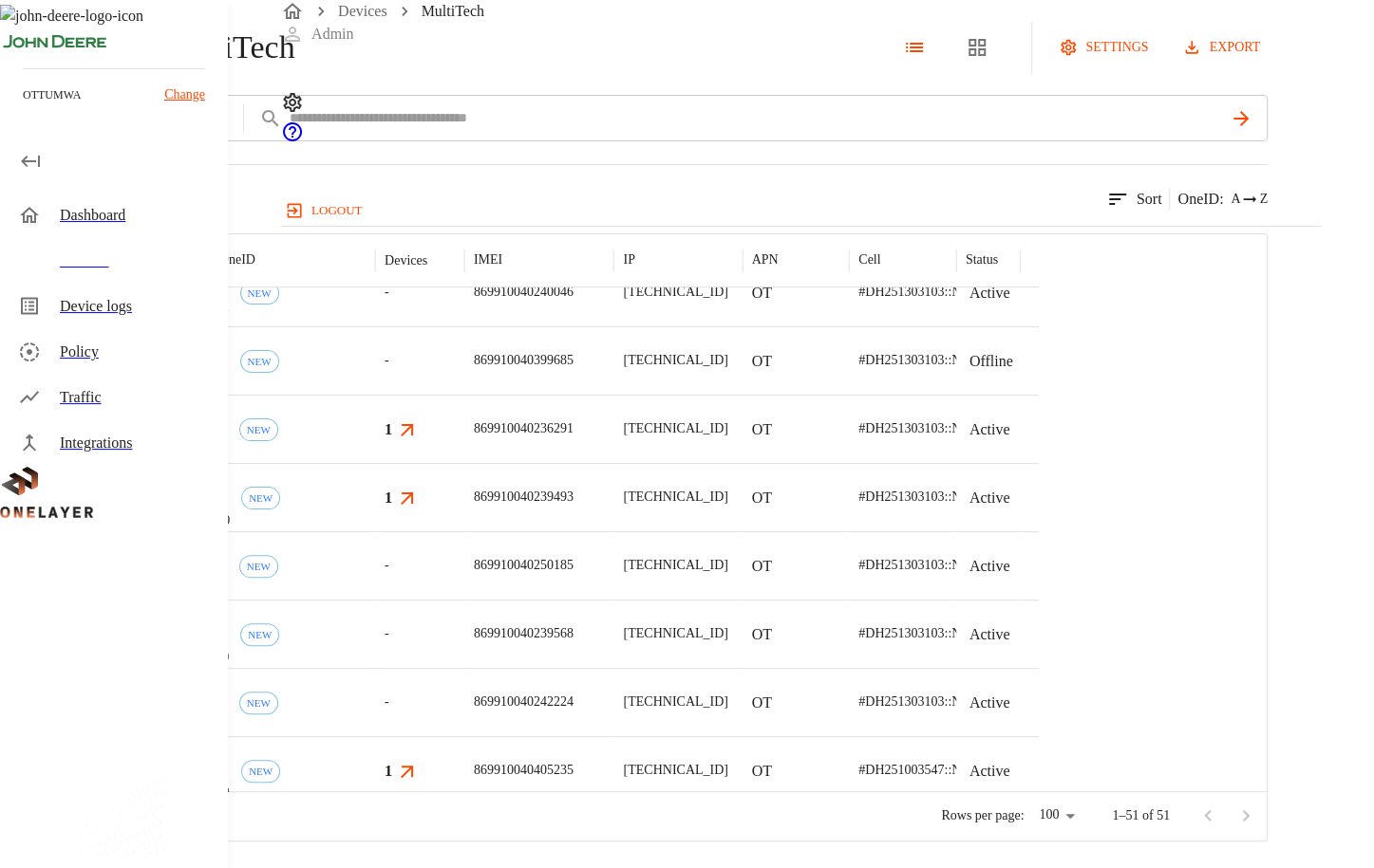
click at [375, 668] on div "eCell #2acb2970 NEW" at bounding box center [267, 634] width 214 height 69
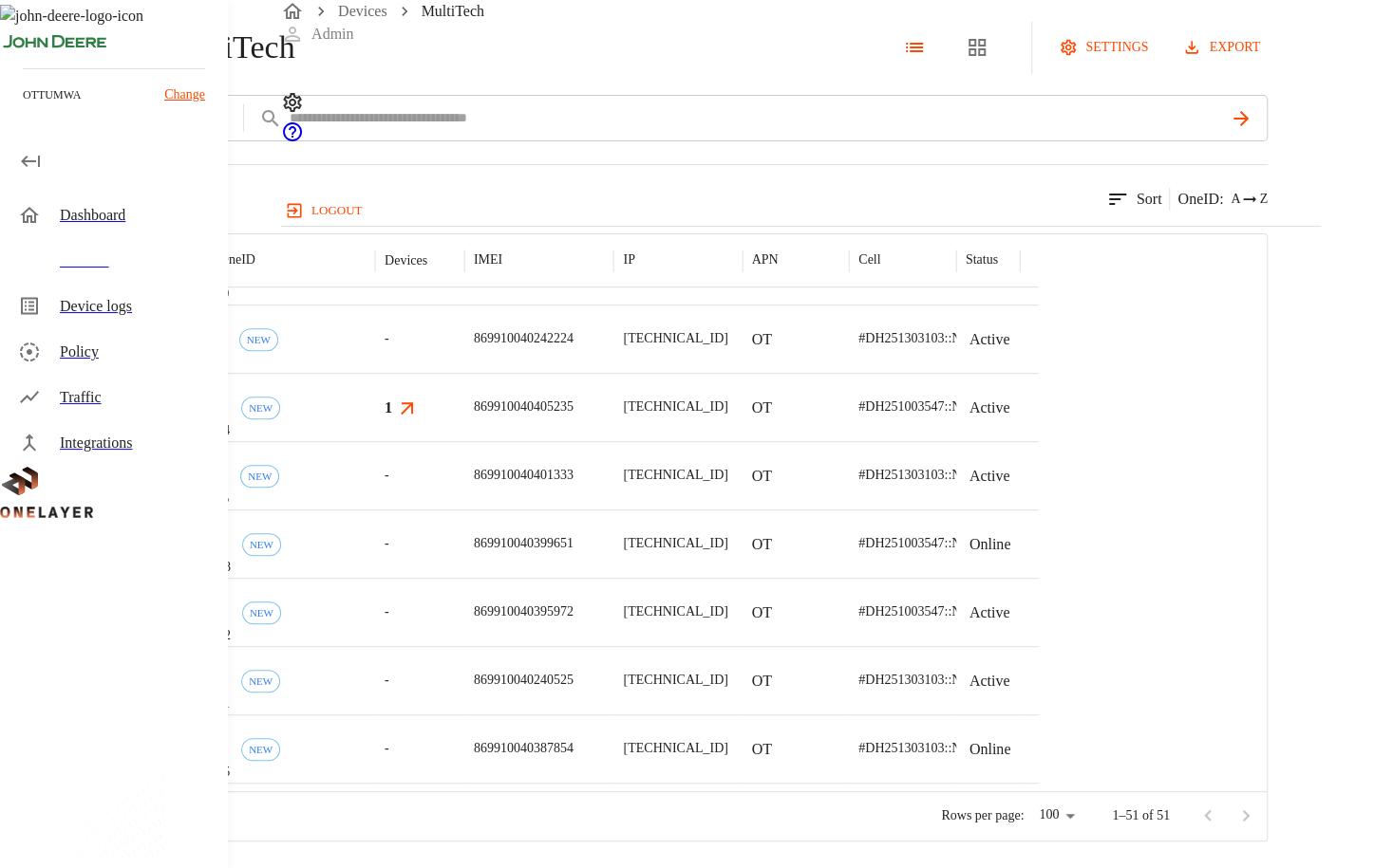
scroll to position [770, 0]
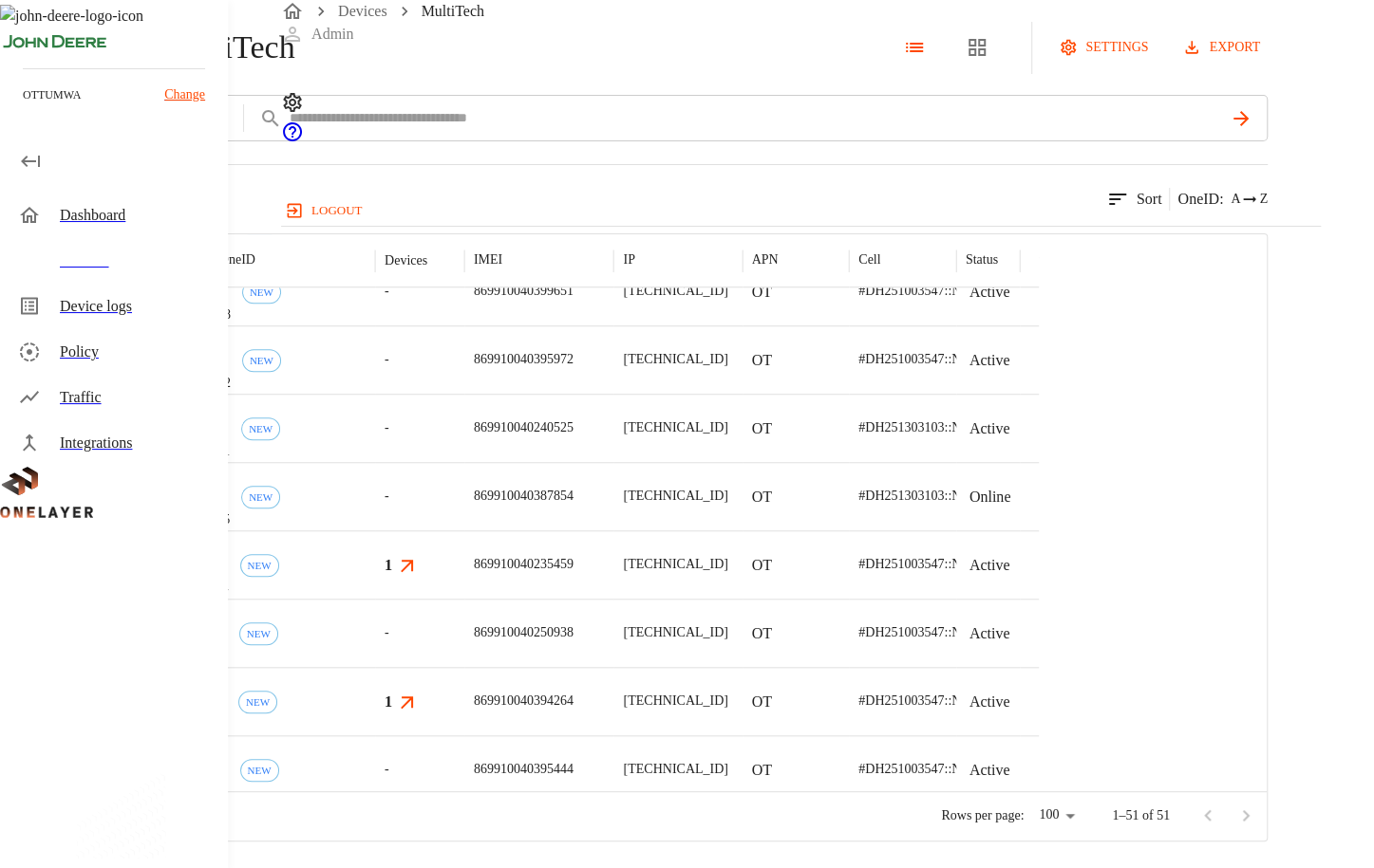
click at [464, 462] on div "-" at bounding box center [419, 428] width 89 height 69
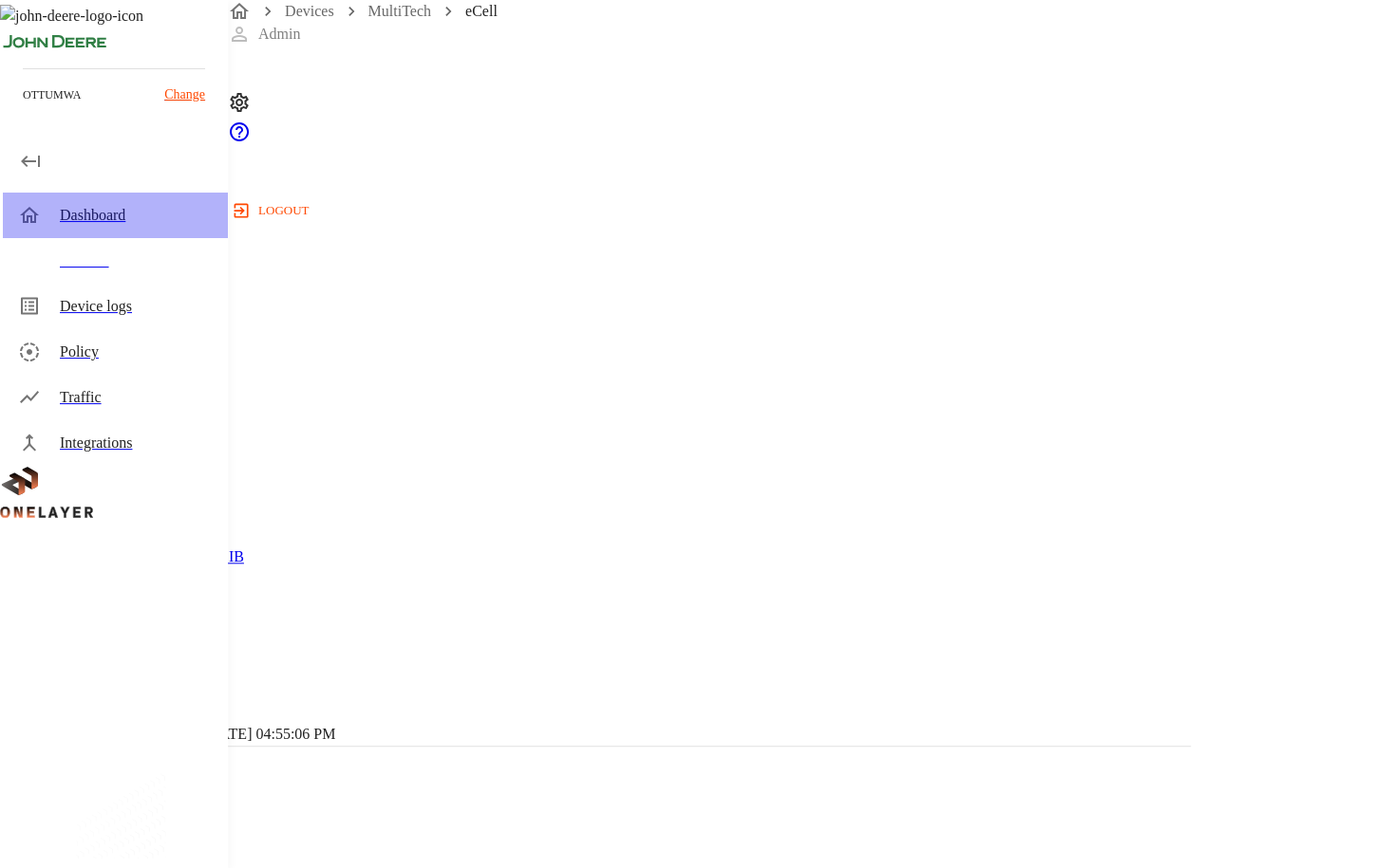
click at [117, 209] on div "Dashboard" at bounding box center [136, 215] width 153 height 23
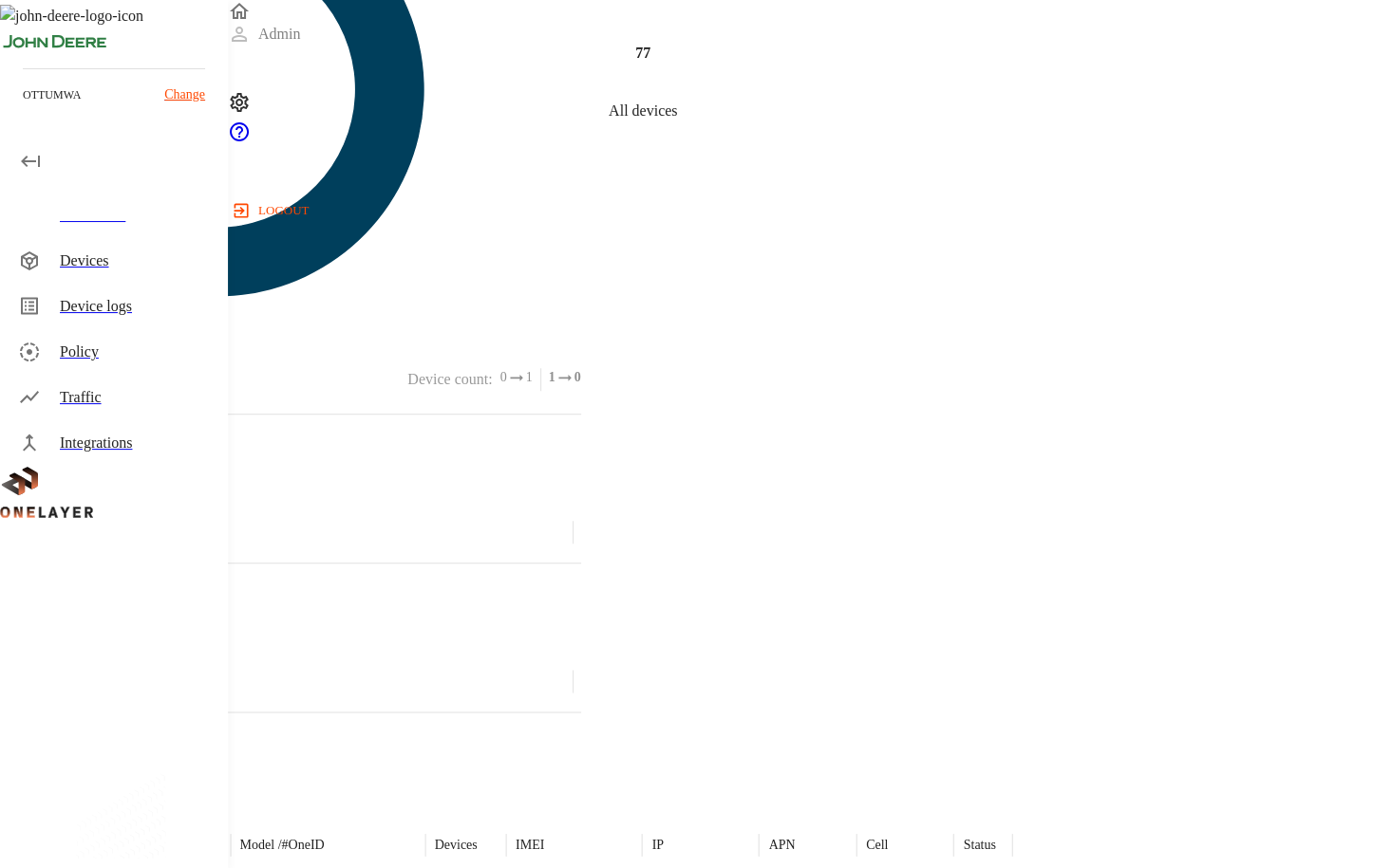
scroll to position [877, 0]
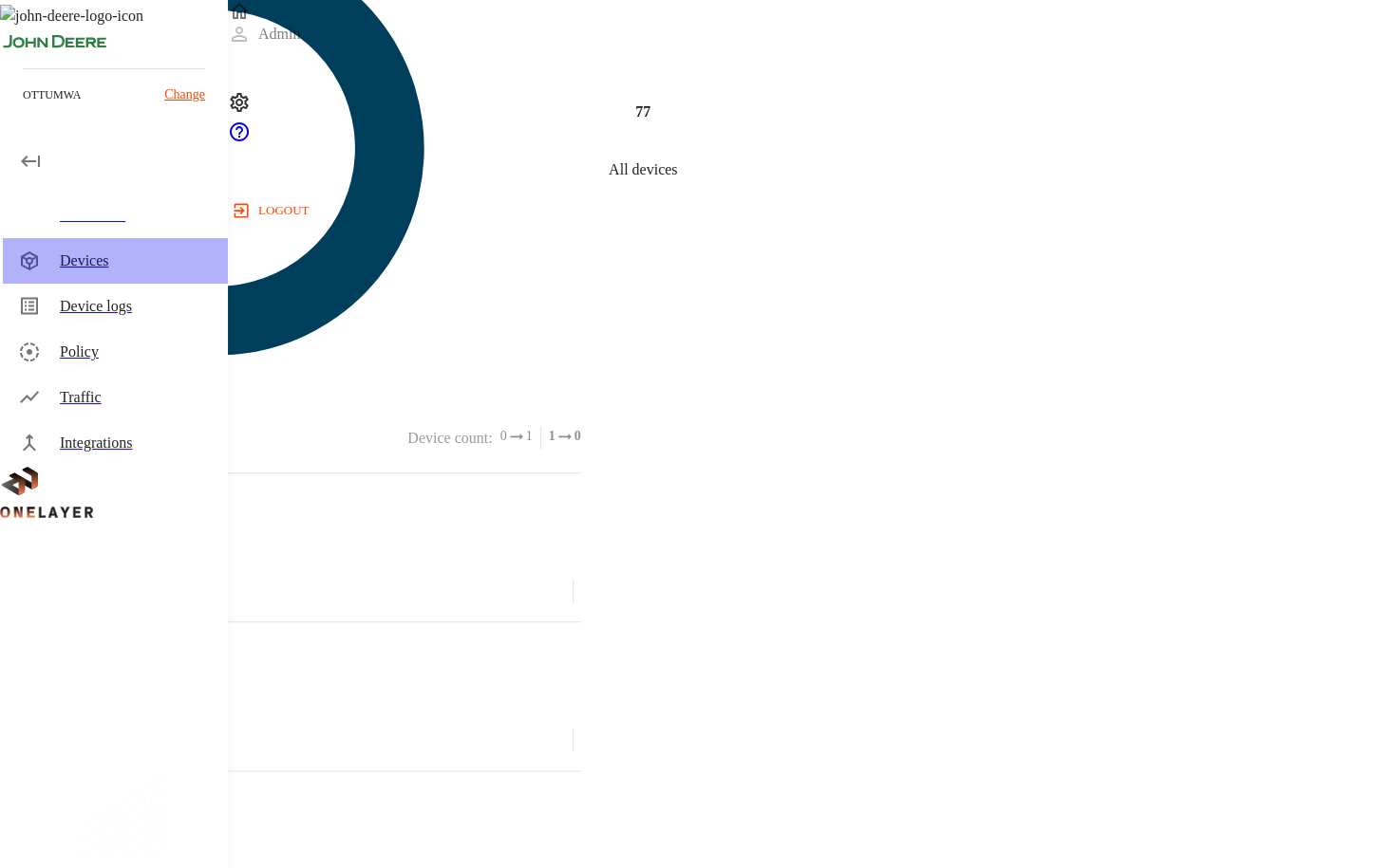
click at [87, 260] on div "Devices" at bounding box center [136, 260] width 153 height 23
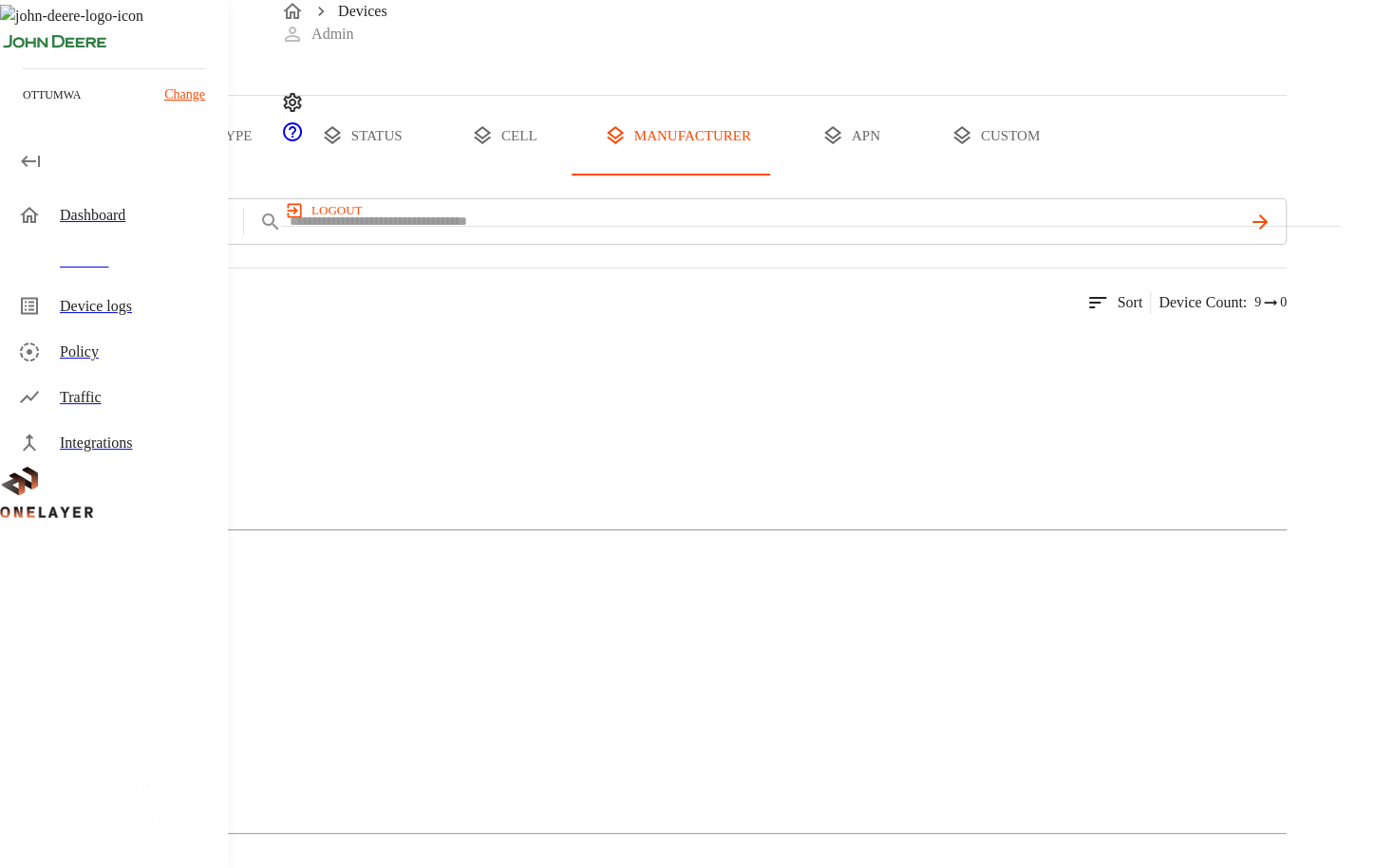
click at [130, 230] on div "Dashboard" at bounding box center [115, 216] width 225 height 46
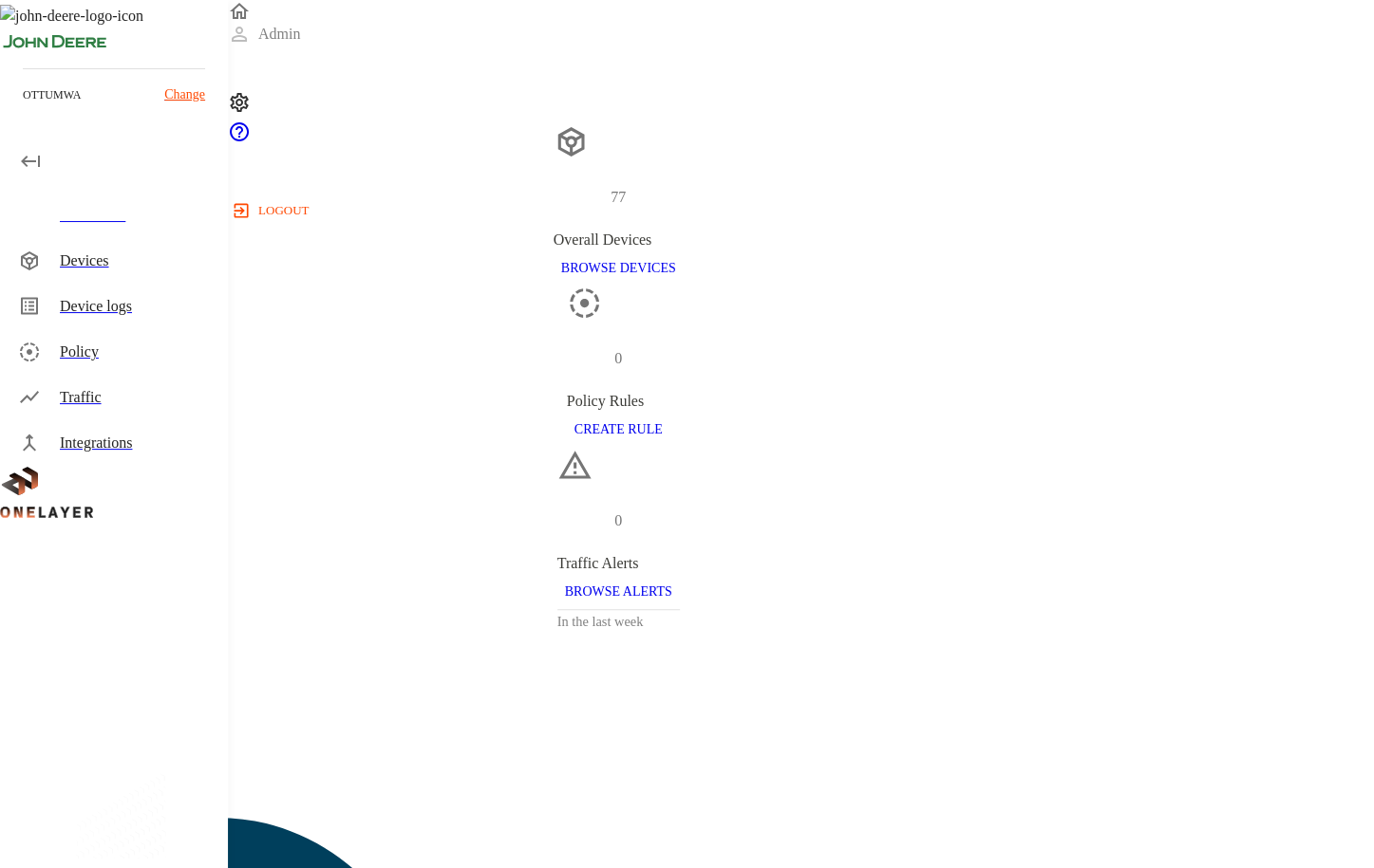
scroll to position [877, 0]
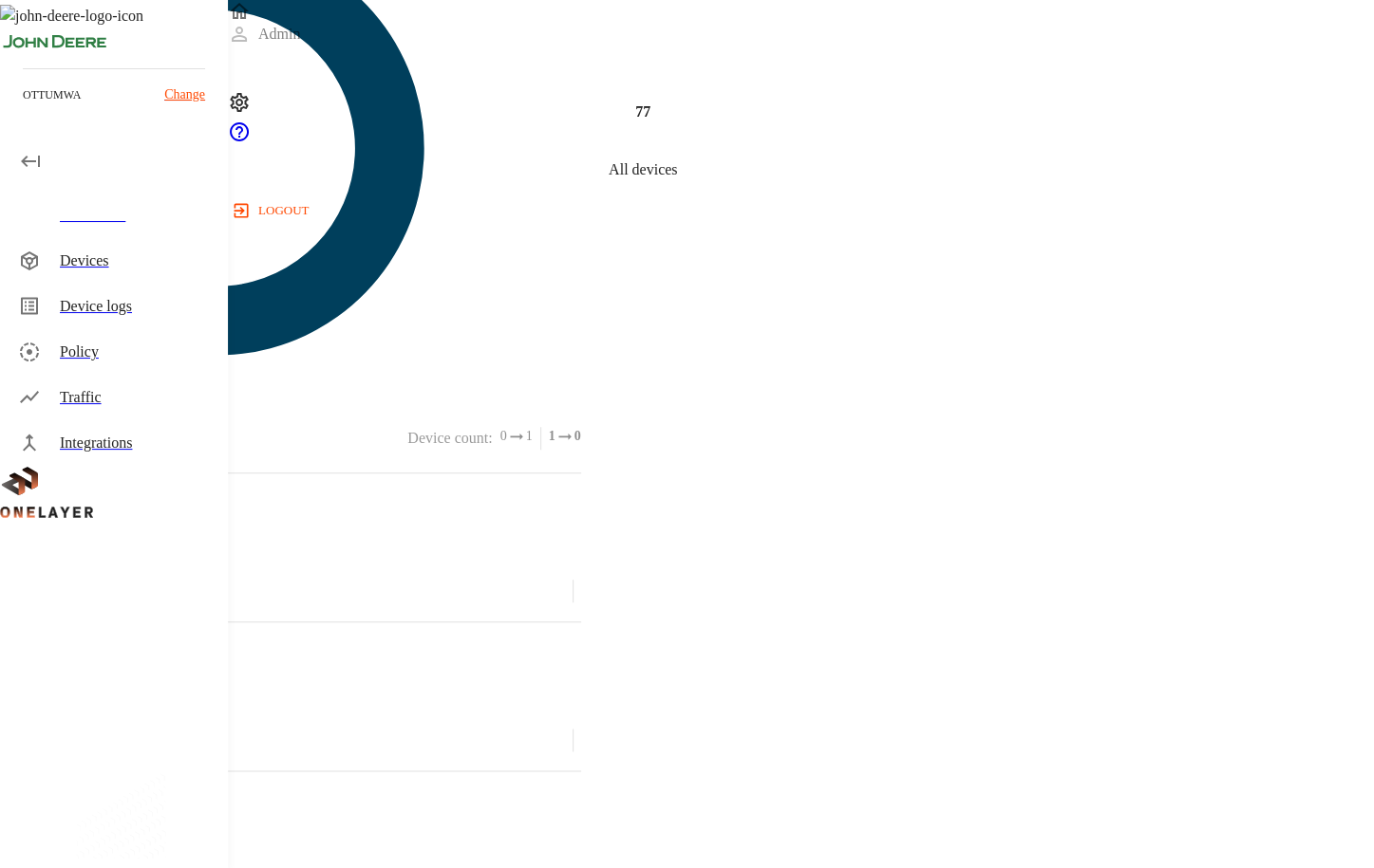
click at [118, 257] on div "Devices" at bounding box center [136, 260] width 153 height 23
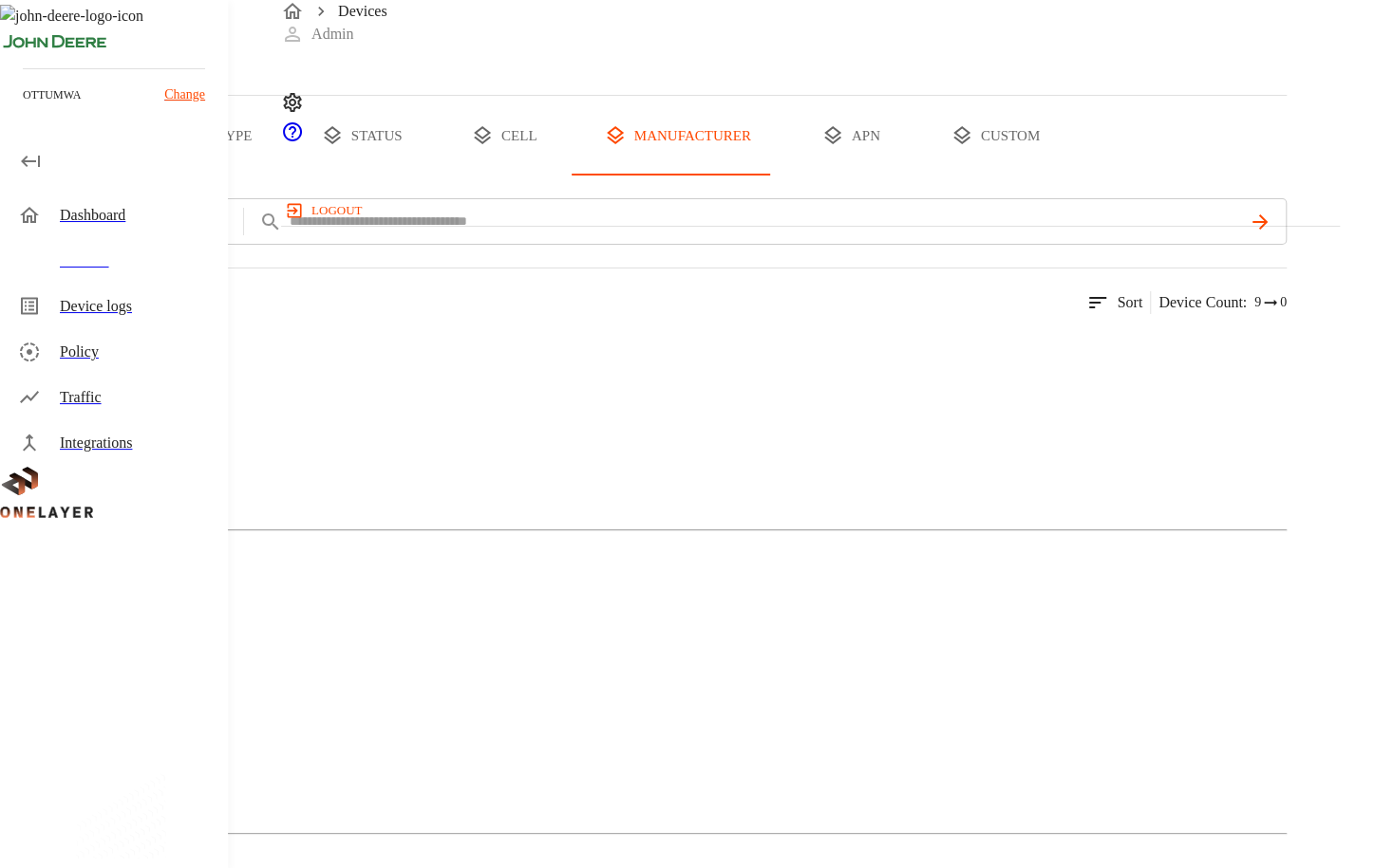
click at [138, 213] on div "Dashboard" at bounding box center [136, 215] width 153 height 23
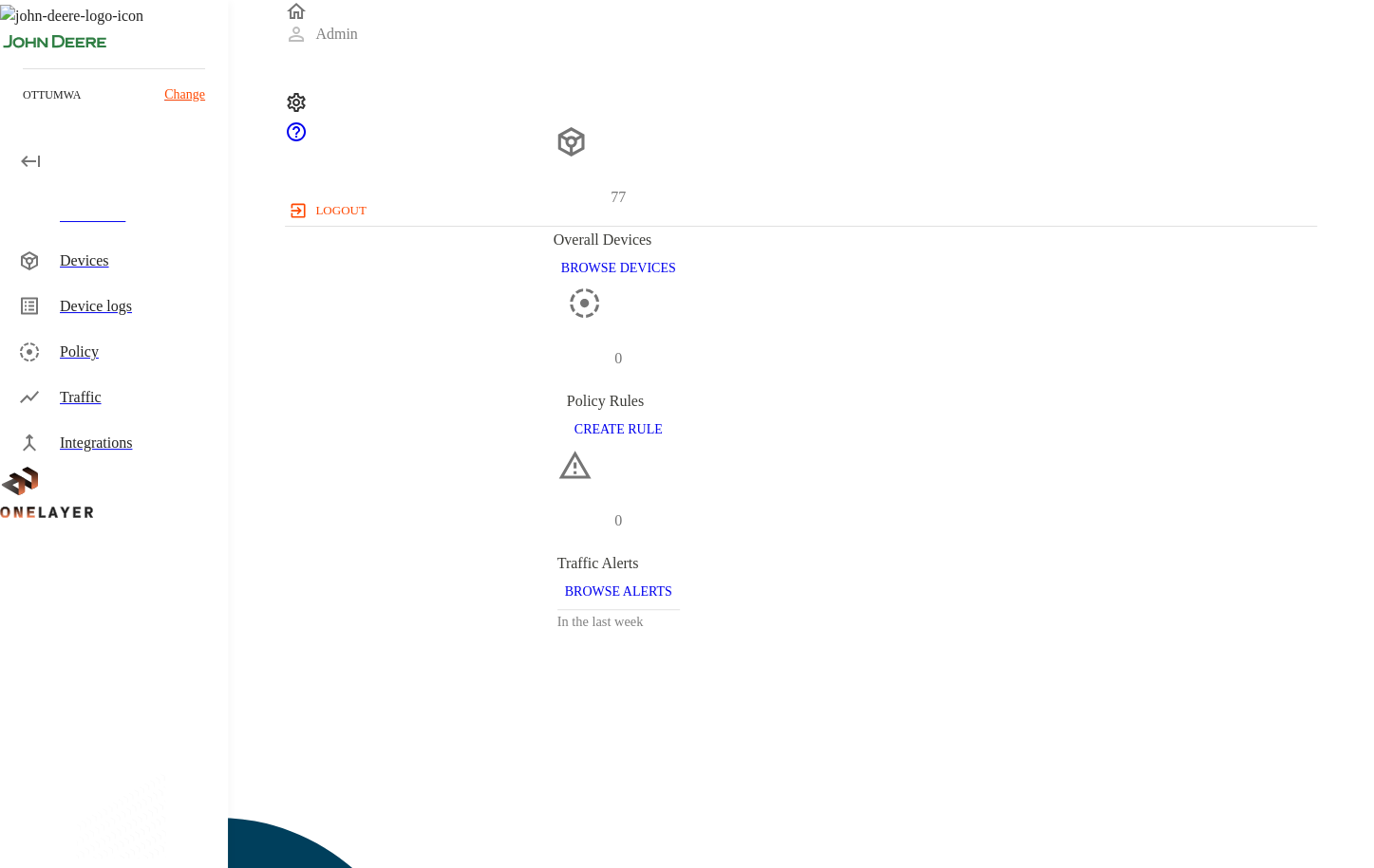
click at [125, 260] on div "Devices" at bounding box center [136, 260] width 153 height 23
